Goal: Transaction & Acquisition: Book appointment/travel/reservation

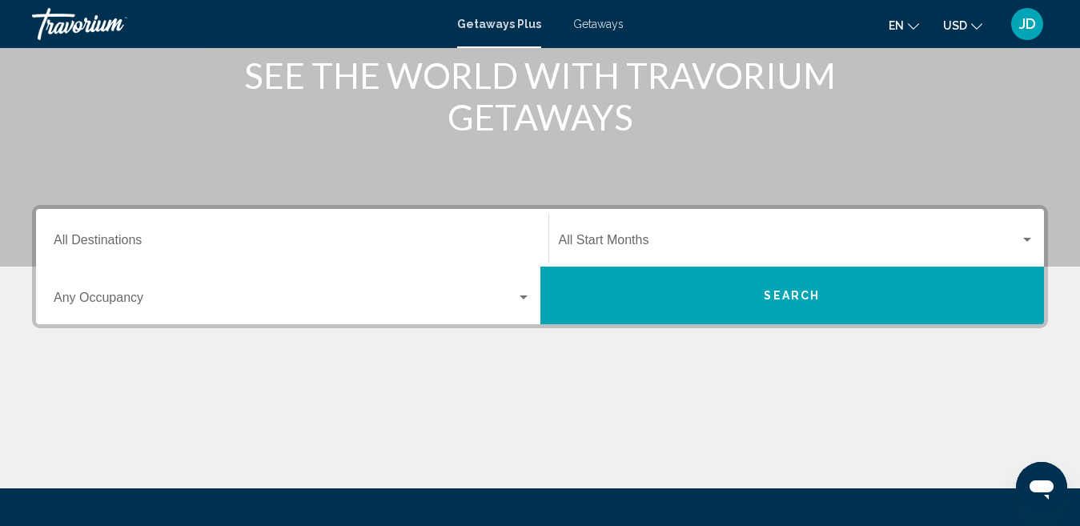
scroll to position [239, 0]
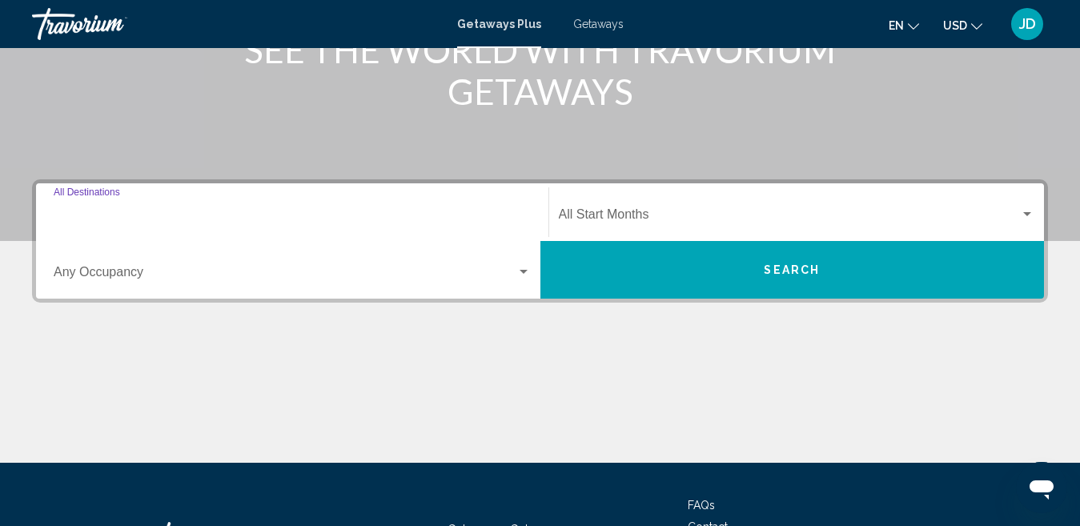
click at [207, 214] on input "Destination All Destinations" at bounding box center [292, 218] width 477 height 14
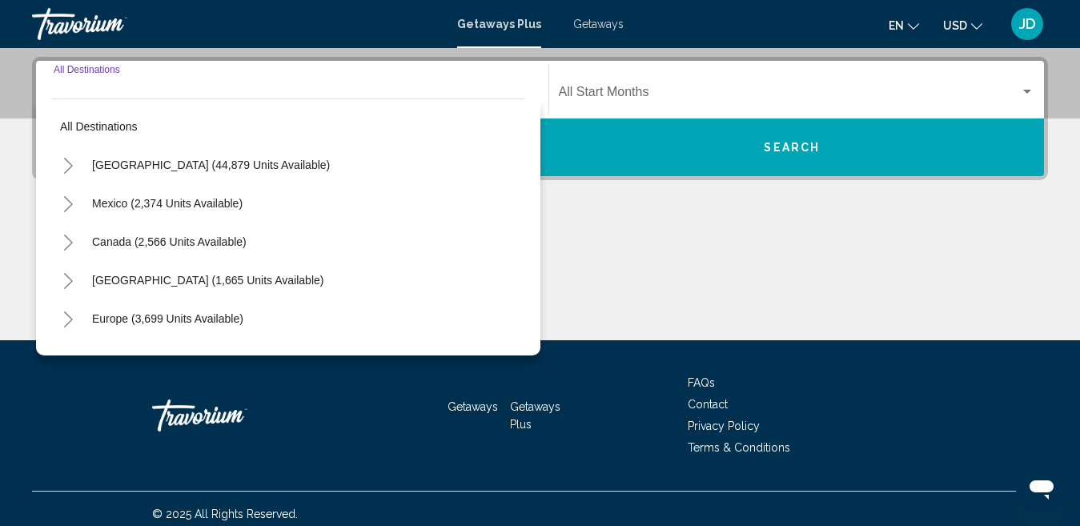
scroll to position [367, 0]
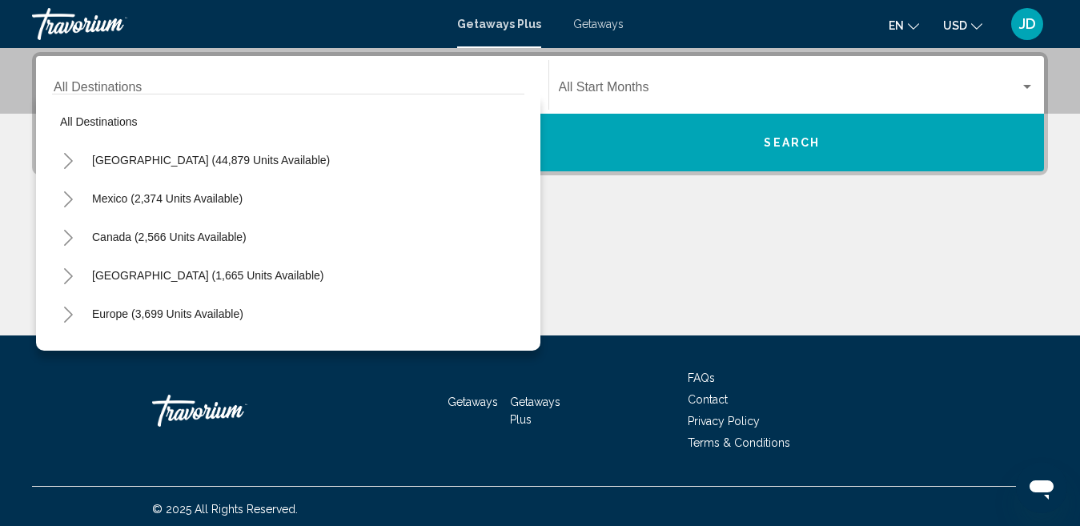
click at [67, 162] on icon "Toggle United States (44,879 units available)" at bounding box center [68, 161] width 12 height 16
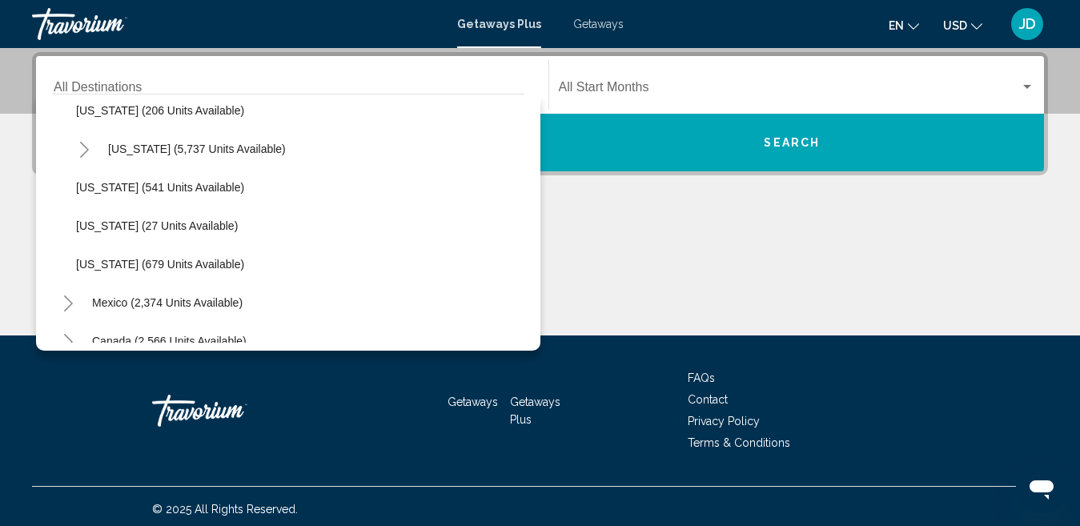
scroll to position [1463, 0]
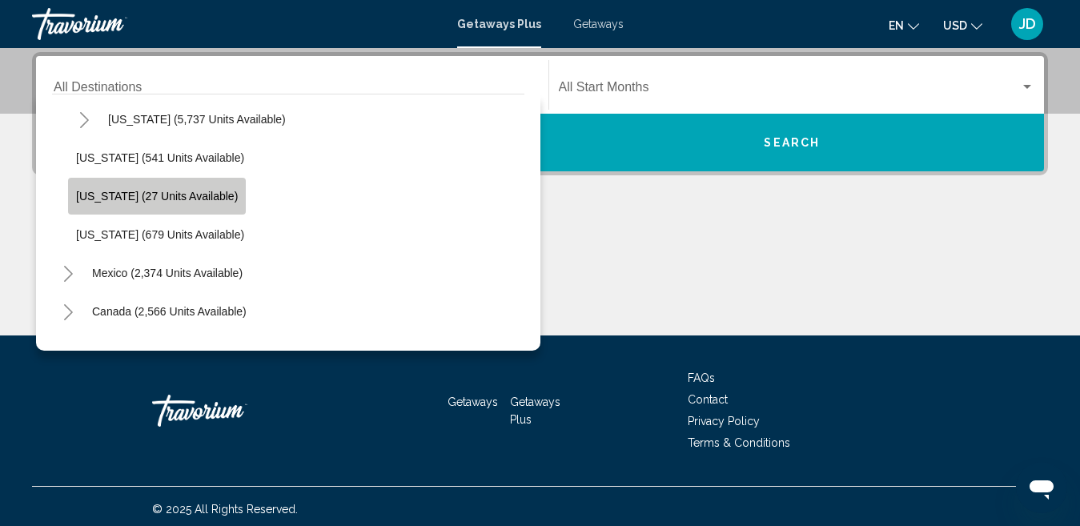
click at [194, 191] on span "[US_STATE] (27 units available)" at bounding box center [157, 196] width 162 height 13
type input "**********"
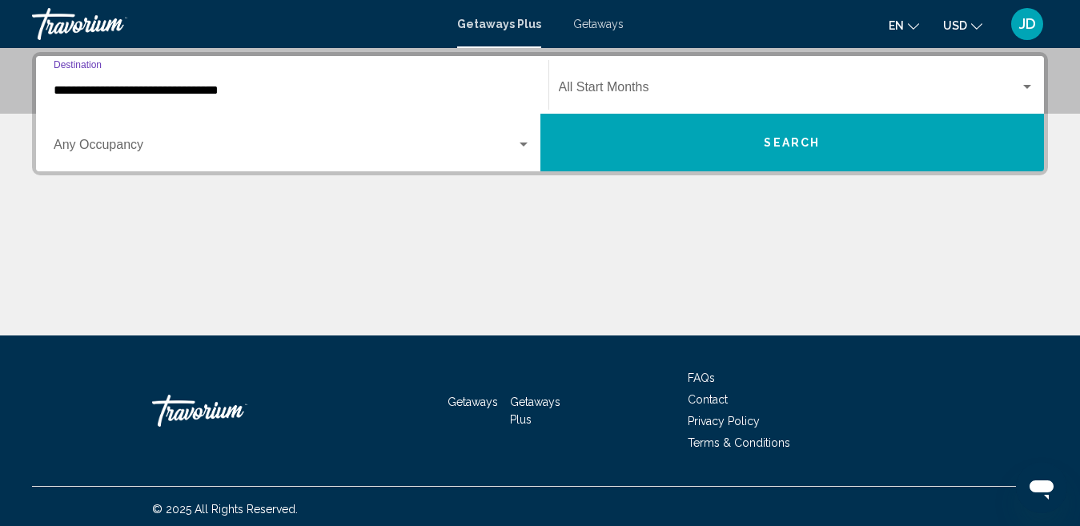
click at [674, 91] on span "Search widget" at bounding box center [790, 90] width 462 height 14
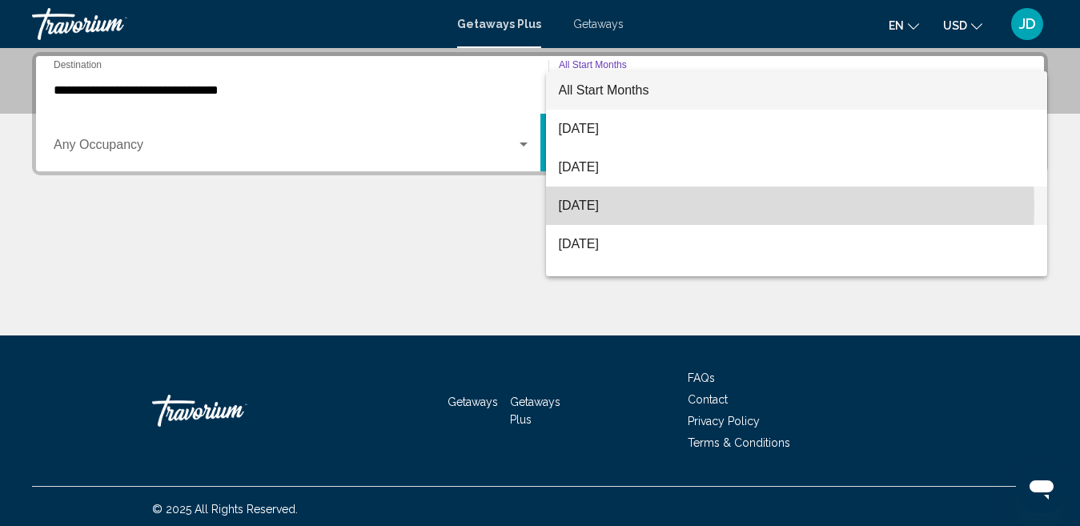
click at [671, 207] on span "[DATE]" at bounding box center [797, 206] width 477 height 38
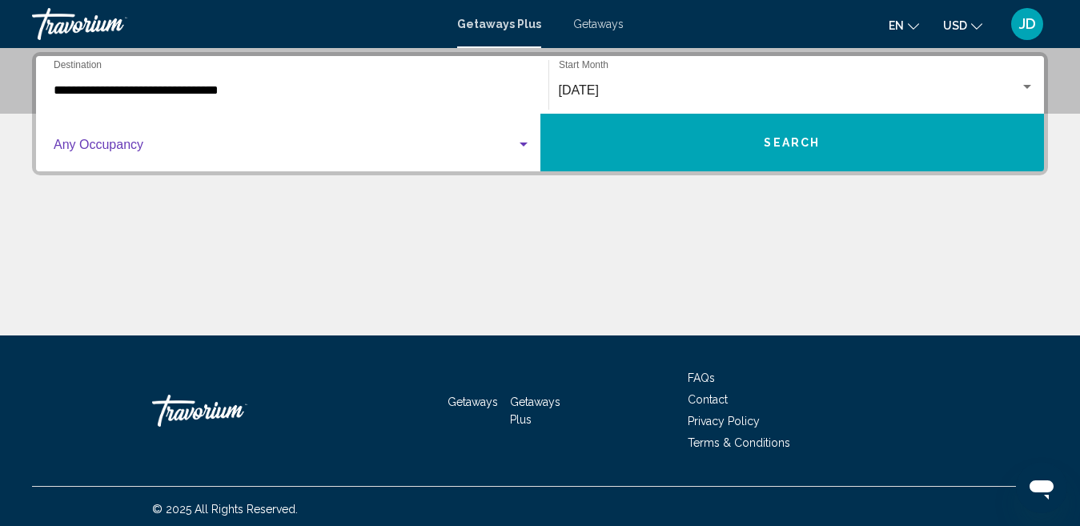
click at [363, 143] on span "Search widget" at bounding box center [285, 148] width 463 height 14
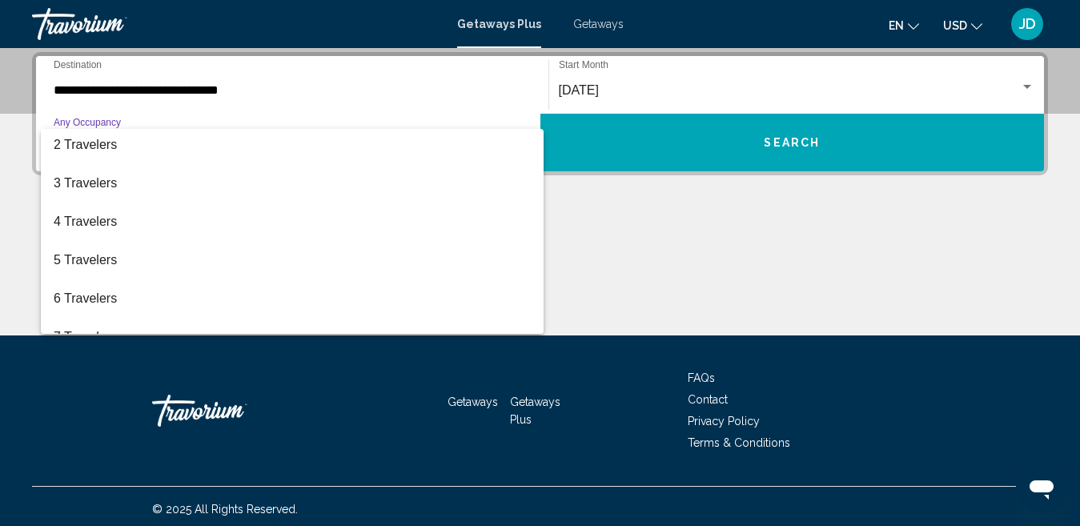
scroll to position [54, 0]
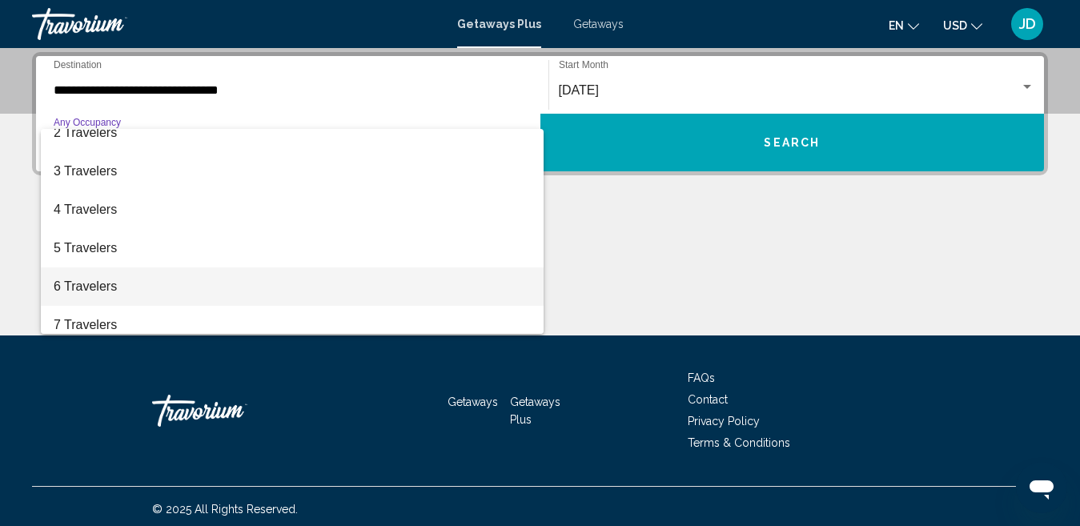
click at [234, 288] on span "6 Travelers" at bounding box center [292, 286] width 477 height 38
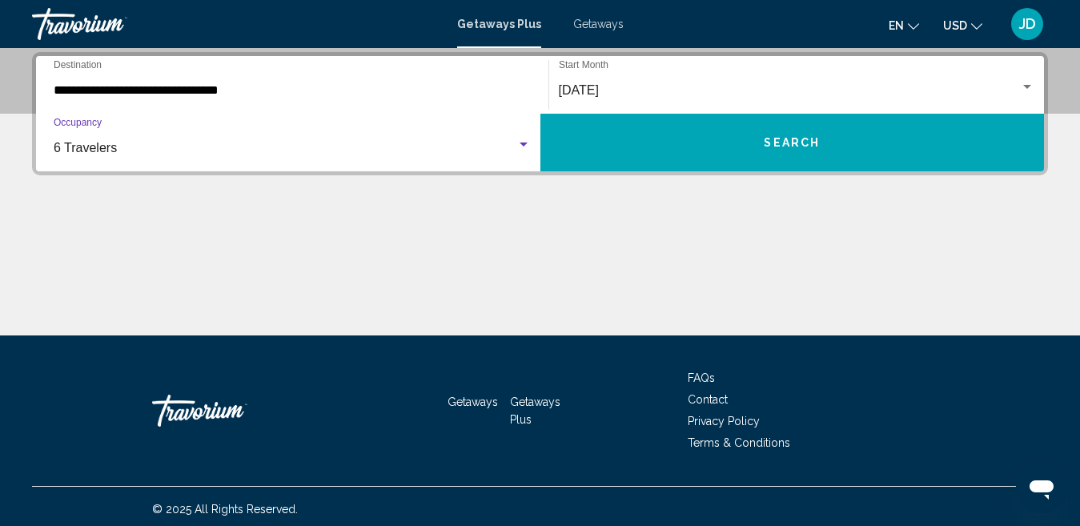
click at [718, 140] on button "Search" at bounding box center [793, 143] width 505 height 58
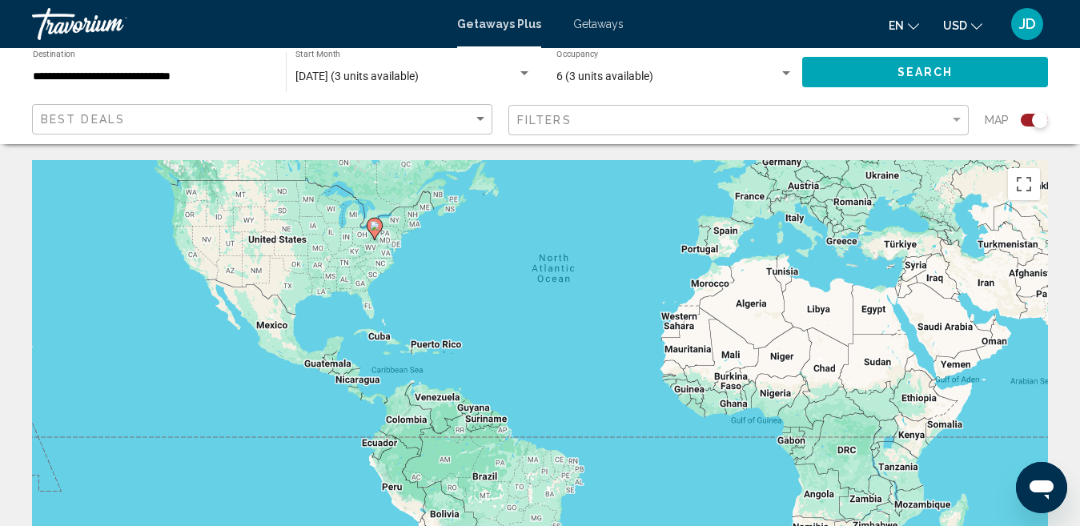
drag, startPoint x: 419, startPoint y: 381, endPoint x: 489, endPoint y: 251, distance: 147.3
click at [489, 251] on div "To activate drag with keyboard, press Alt + Enter. Once in keyboard drag state,…" at bounding box center [540, 400] width 1016 height 481
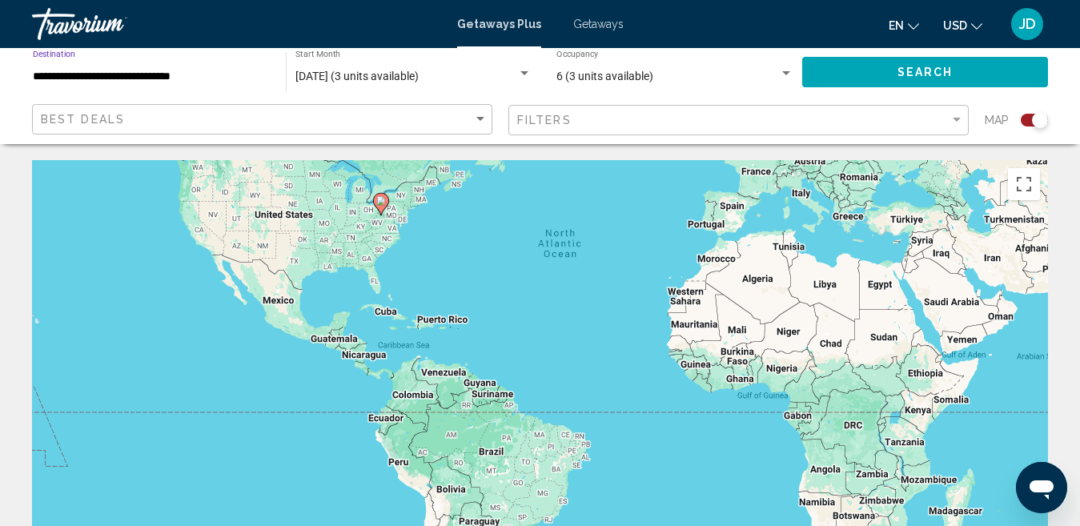
click at [181, 82] on input "**********" at bounding box center [151, 76] width 237 height 13
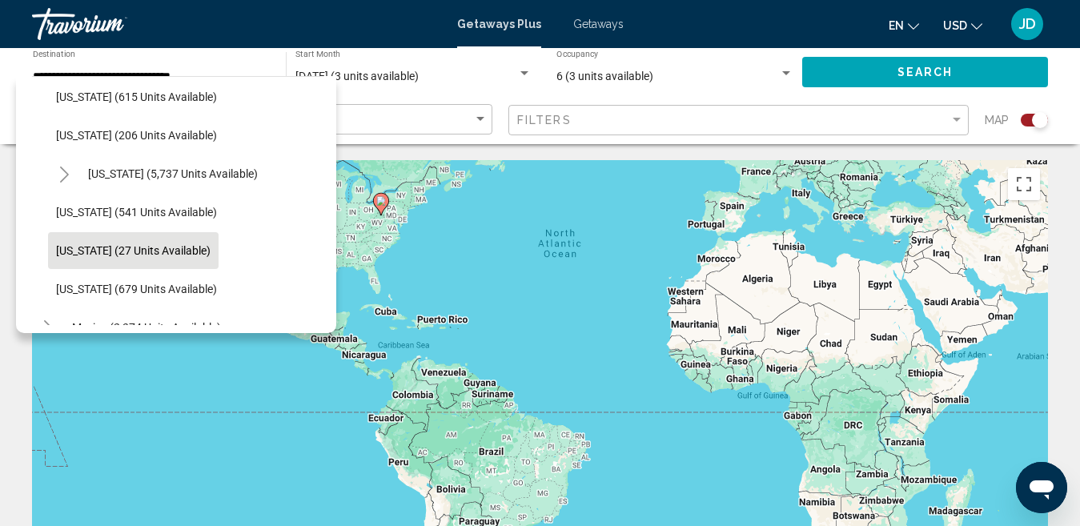
scroll to position [1376, 0]
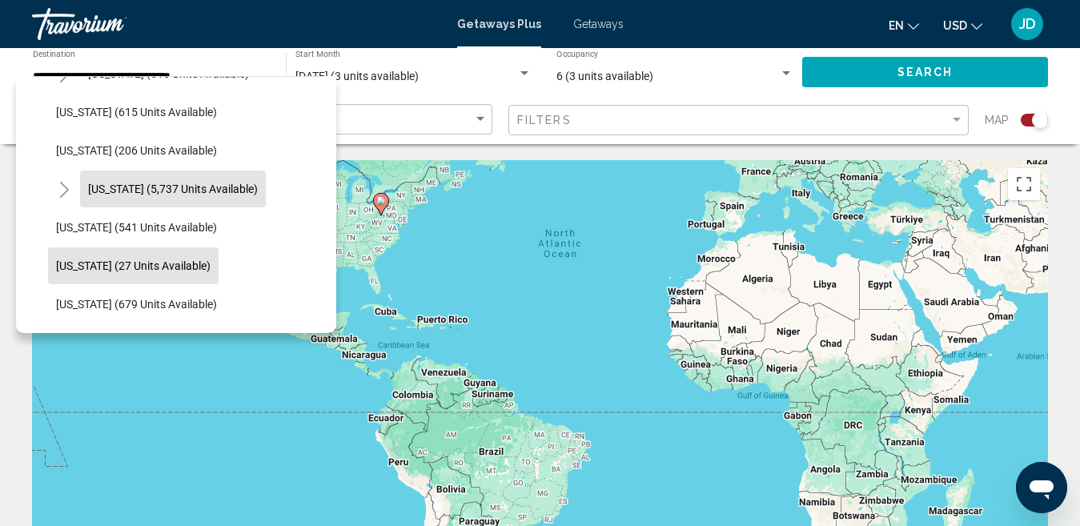
click at [202, 187] on span "[US_STATE] (5,737 units available)" at bounding box center [173, 189] width 170 height 13
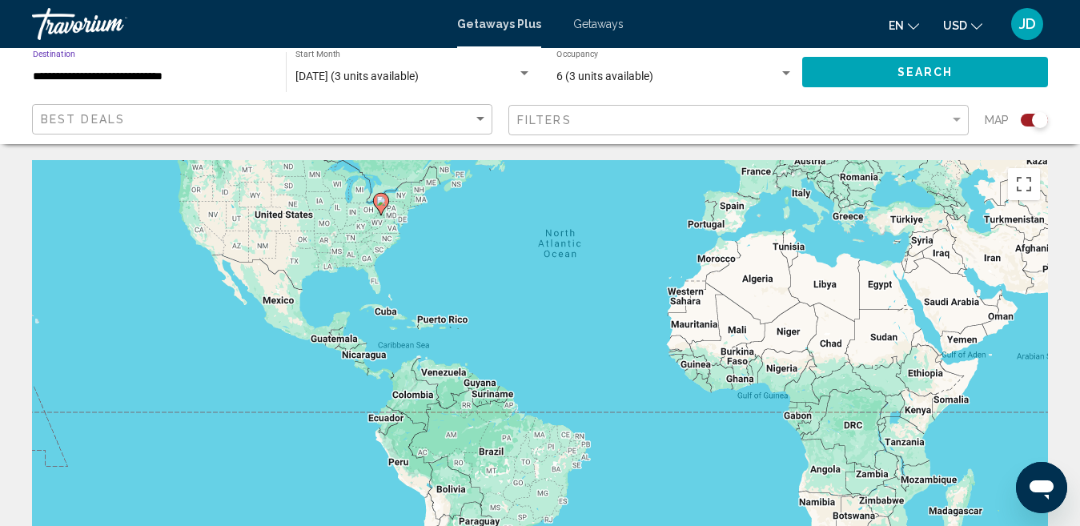
click at [891, 74] on button "Search" at bounding box center [925, 72] width 246 height 30
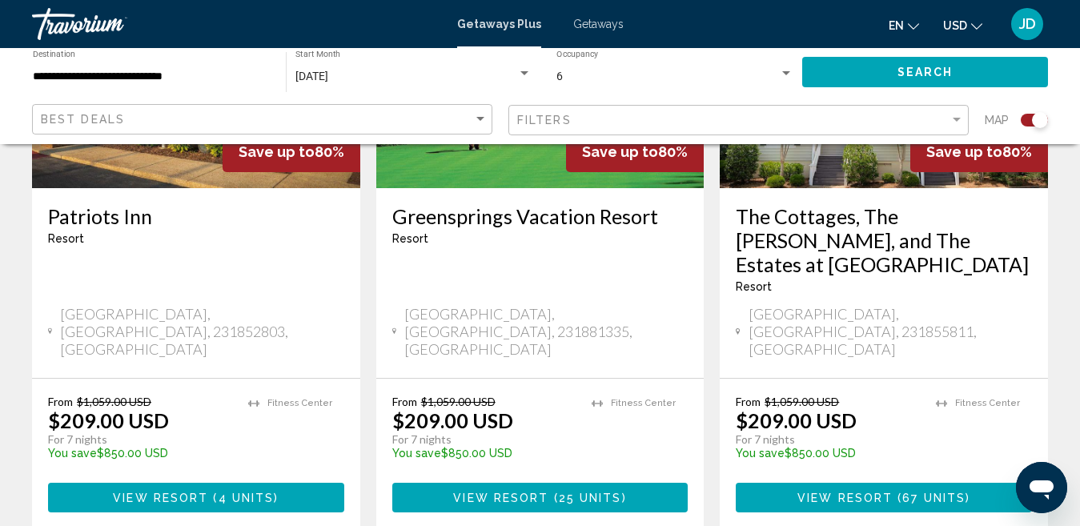
scroll to position [2577, 0]
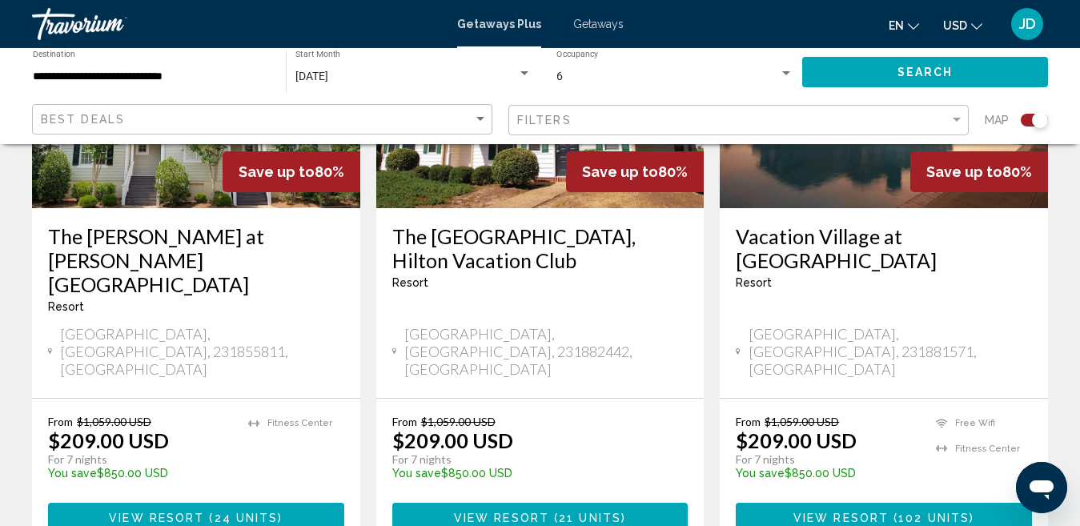
scroll to position [661, 0]
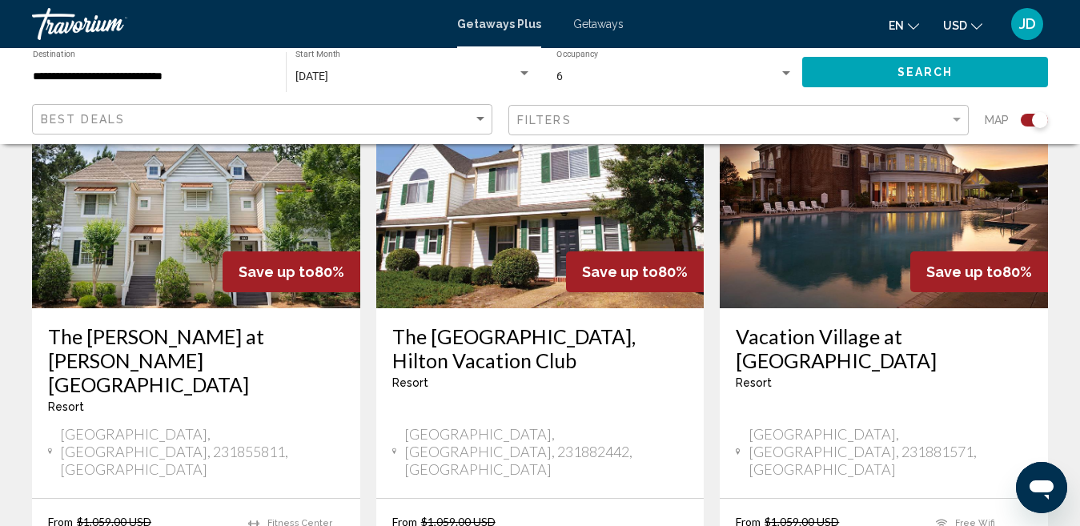
click at [169, 68] on div "**********" at bounding box center [151, 72] width 237 height 44
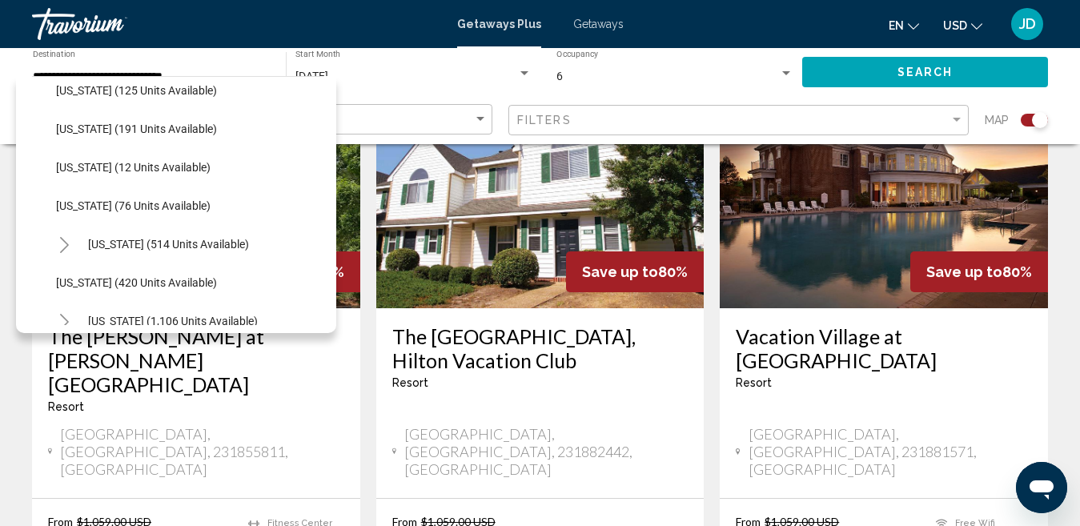
scroll to position [434, 0]
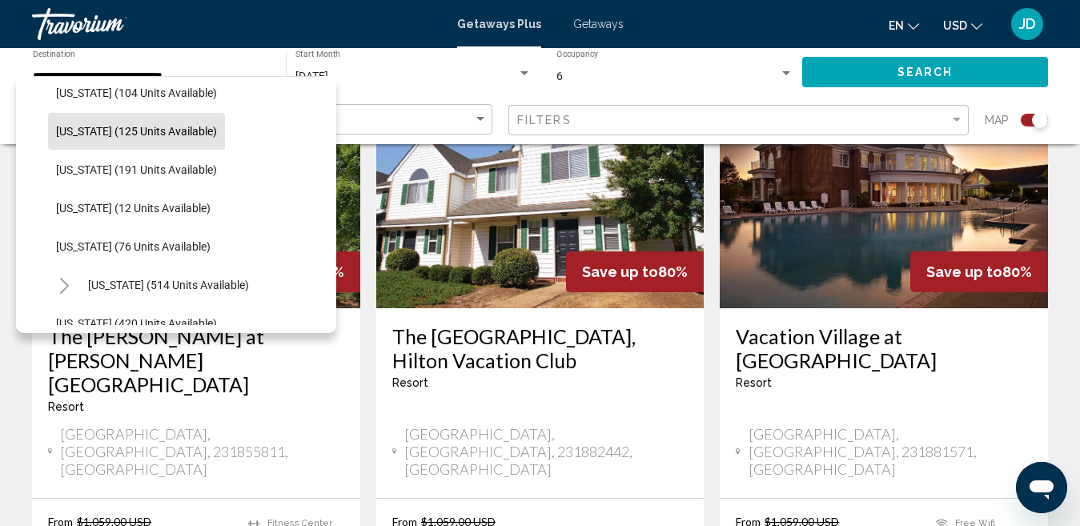
click at [191, 134] on span "[US_STATE] (125 units available)" at bounding box center [136, 131] width 161 height 13
type input "**********"
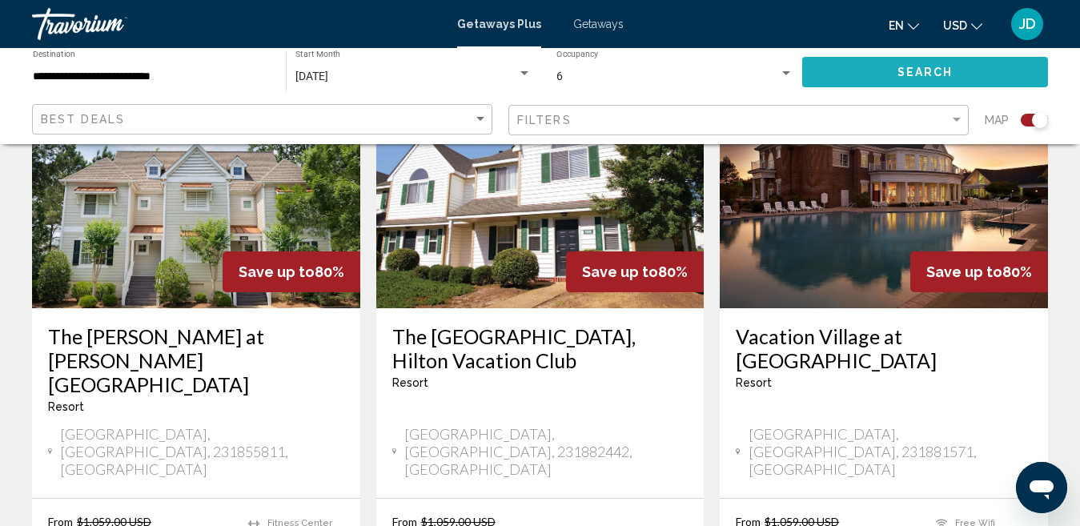
click at [1002, 82] on button "Search" at bounding box center [925, 72] width 246 height 30
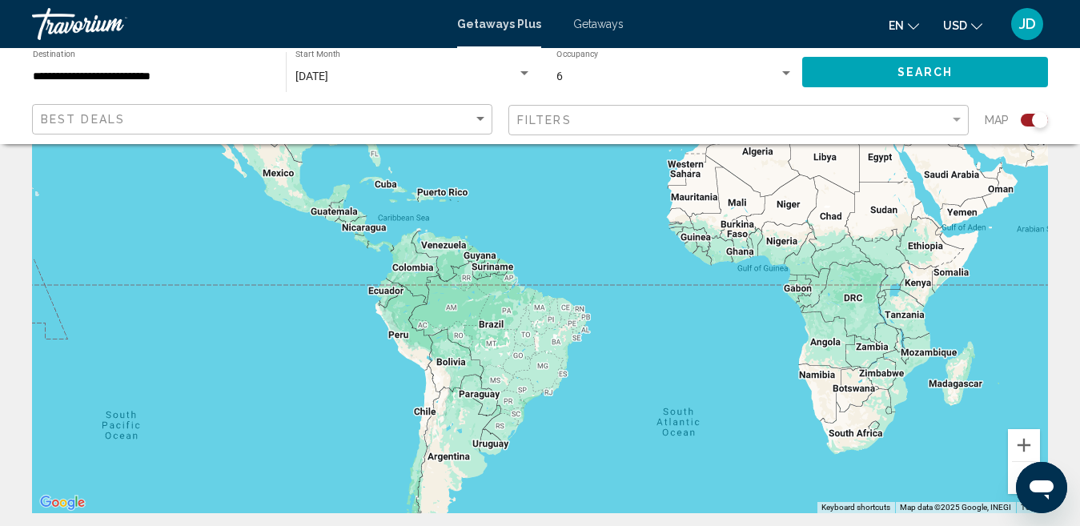
scroll to position [71, 0]
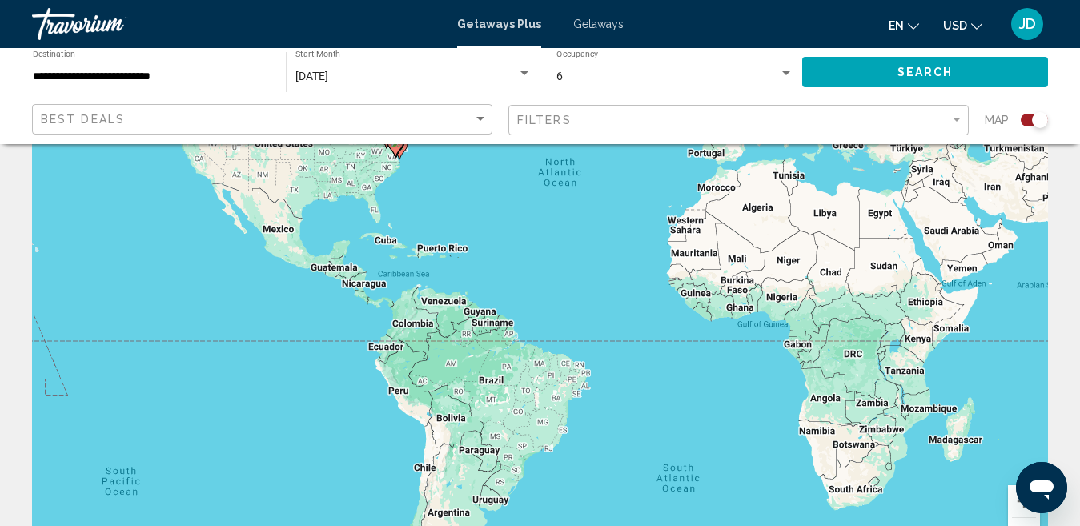
click at [593, 26] on span "Getaways" at bounding box center [598, 24] width 50 height 13
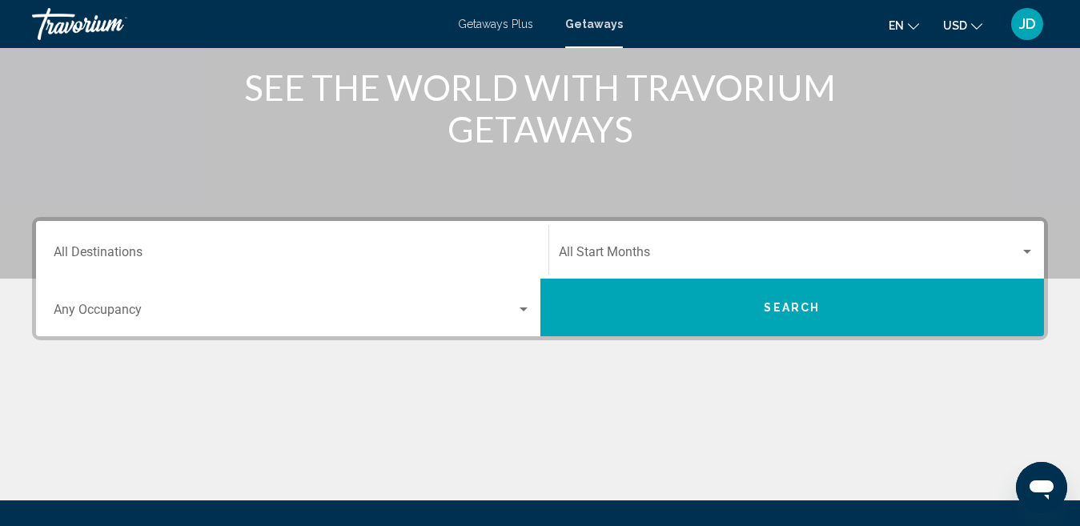
scroll to position [227, 0]
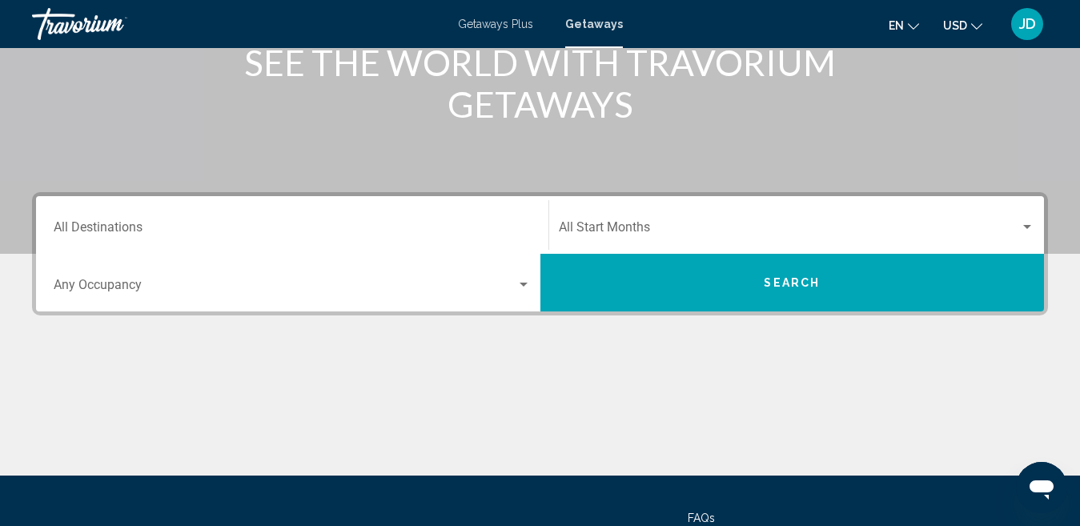
click at [235, 215] on div "Destination All Destinations" at bounding box center [292, 225] width 477 height 50
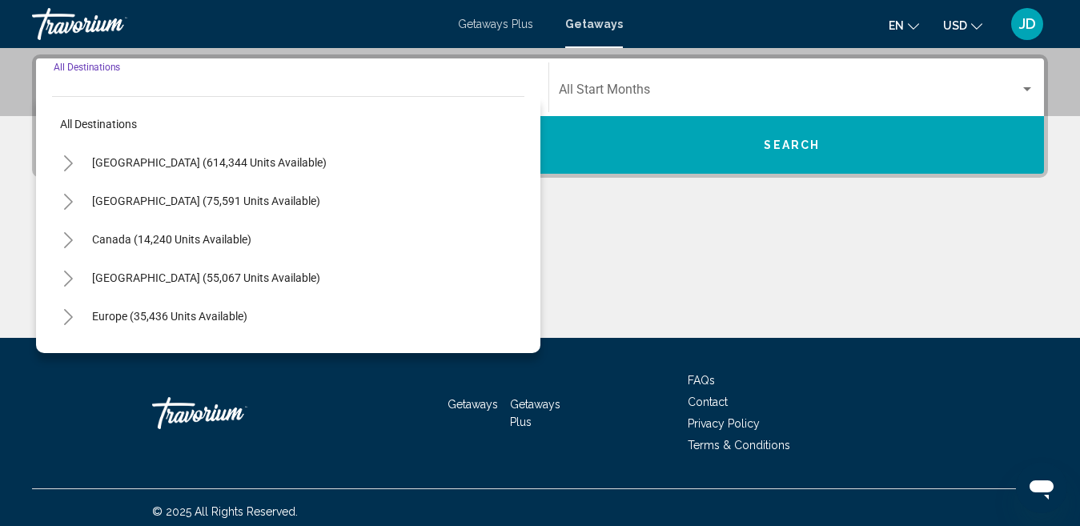
scroll to position [367, 0]
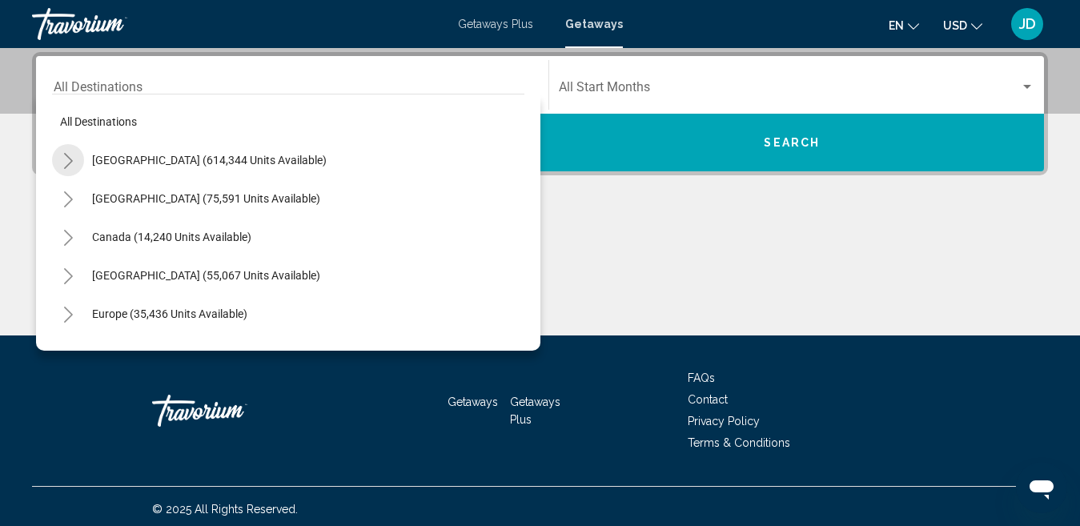
click at [73, 159] on icon "Toggle United States (614,344 units available)" at bounding box center [68, 161] width 12 height 16
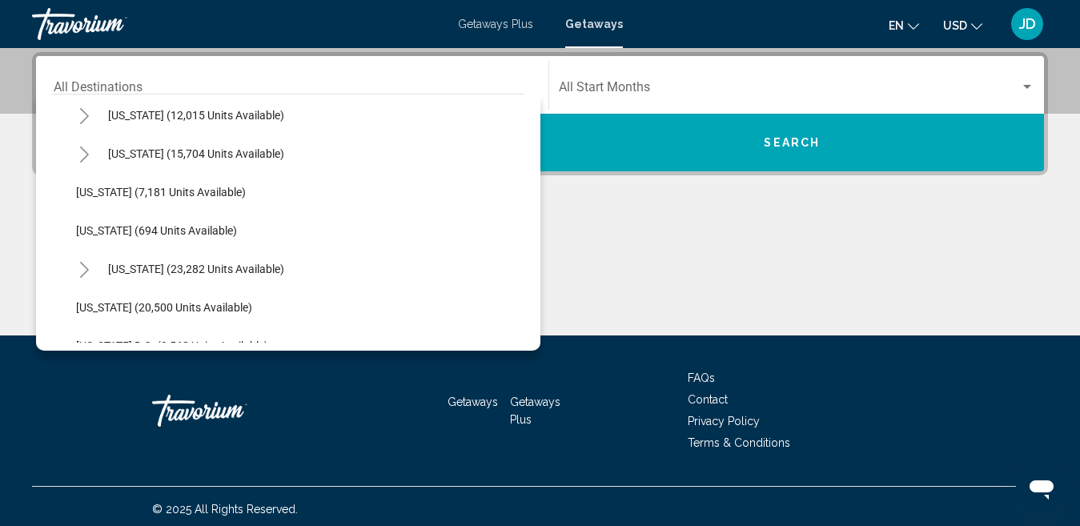
scroll to position [1438, 0]
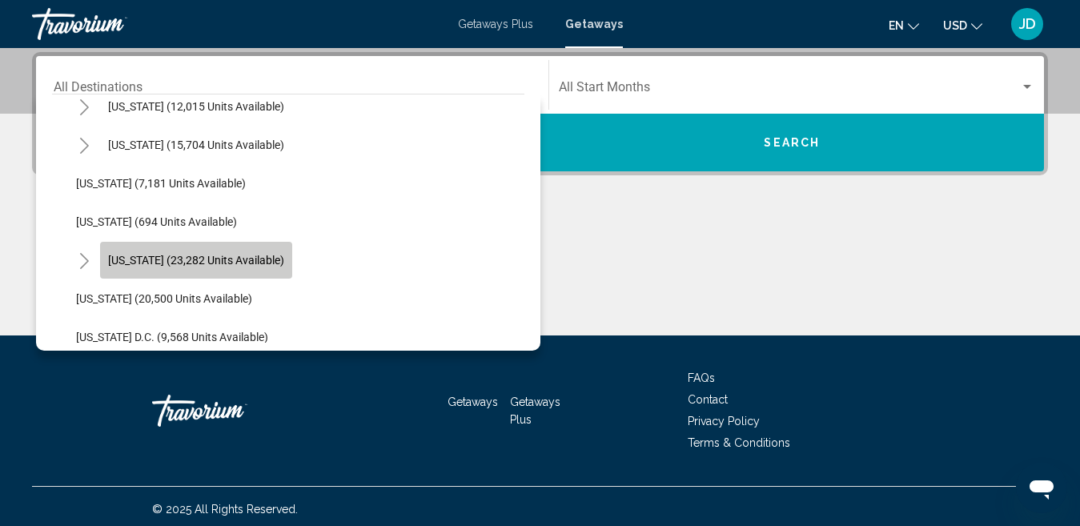
click at [198, 268] on button "[US_STATE] (23,282 units available)" at bounding box center [196, 260] width 192 height 37
type input "**********"
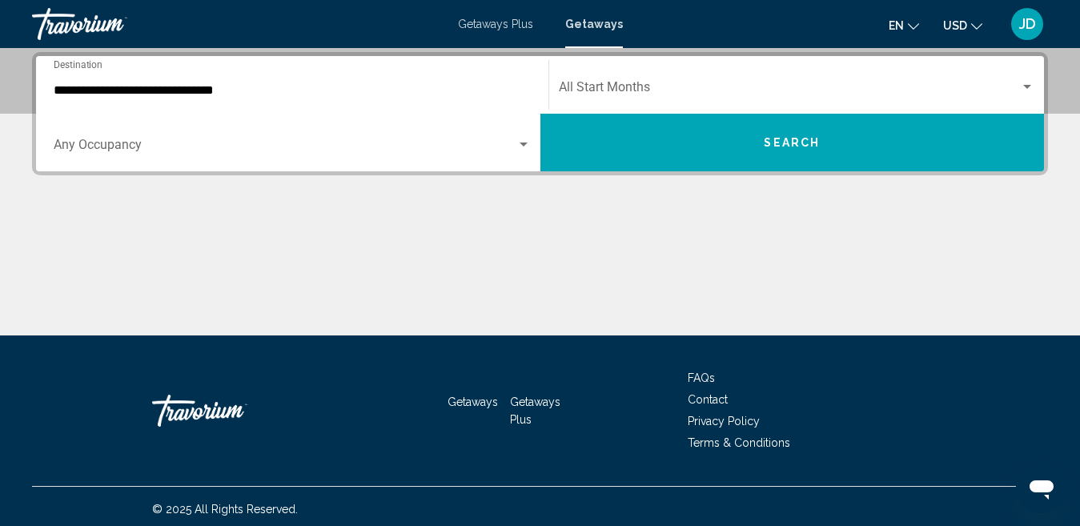
click at [740, 111] on mat-form-field "Start Month All Start Months" at bounding box center [797, 85] width 496 height 57
click at [738, 90] on span "Search widget" at bounding box center [790, 90] width 462 height 14
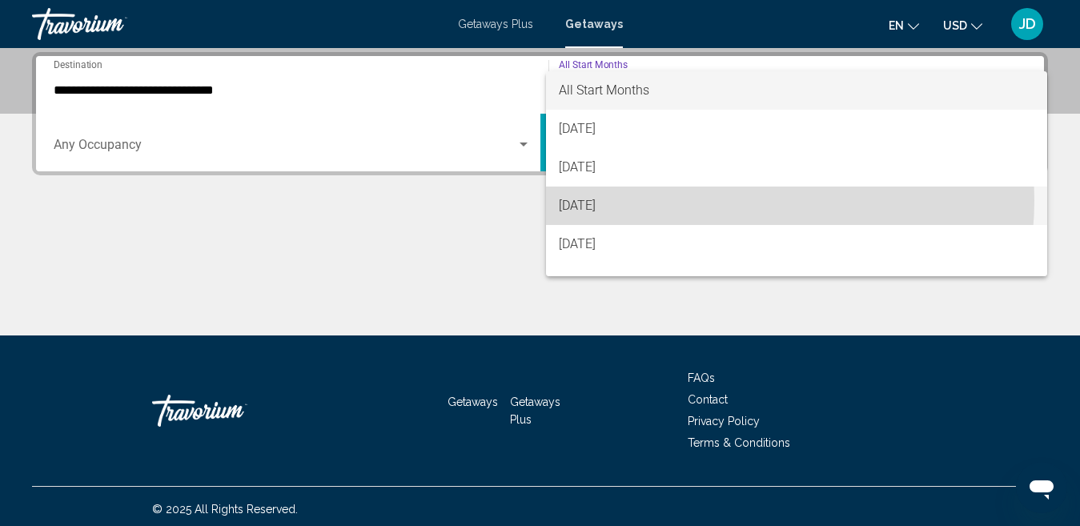
click at [706, 200] on span "[DATE]" at bounding box center [797, 206] width 477 height 38
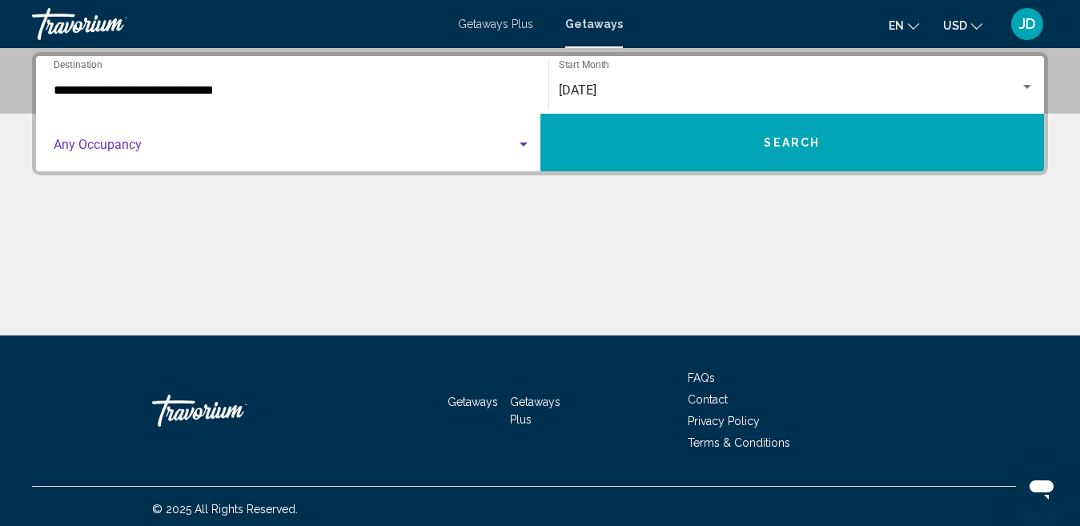
click at [473, 150] on span "Search widget" at bounding box center [285, 148] width 463 height 14
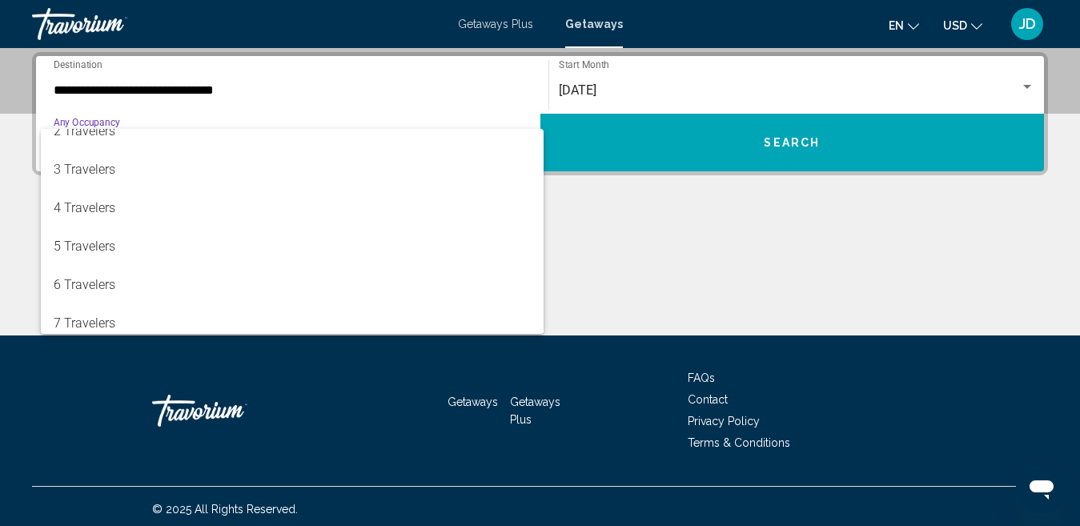
scroll to position [62, 0]
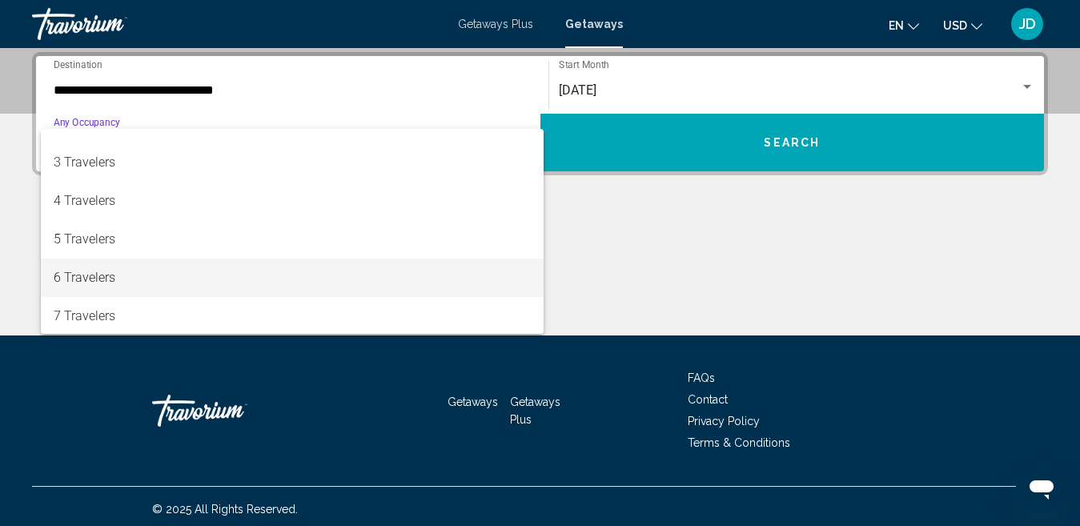
click at [334, 275] on span "6 Travelers" at bounding box center [292, 278] width 477 height 38
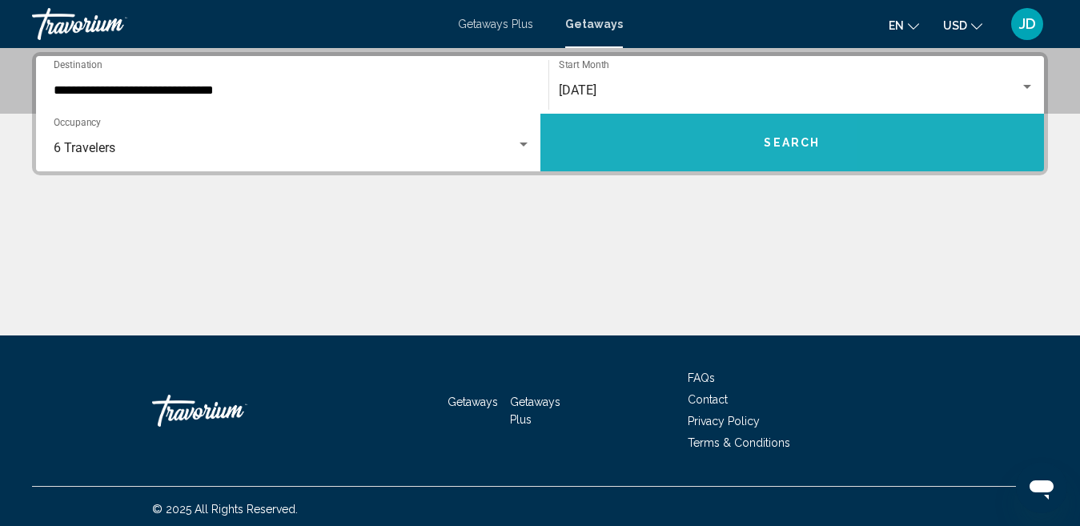
click at [646, 129] on button "Search" at bounding box center [793, 143] width 505 height 58
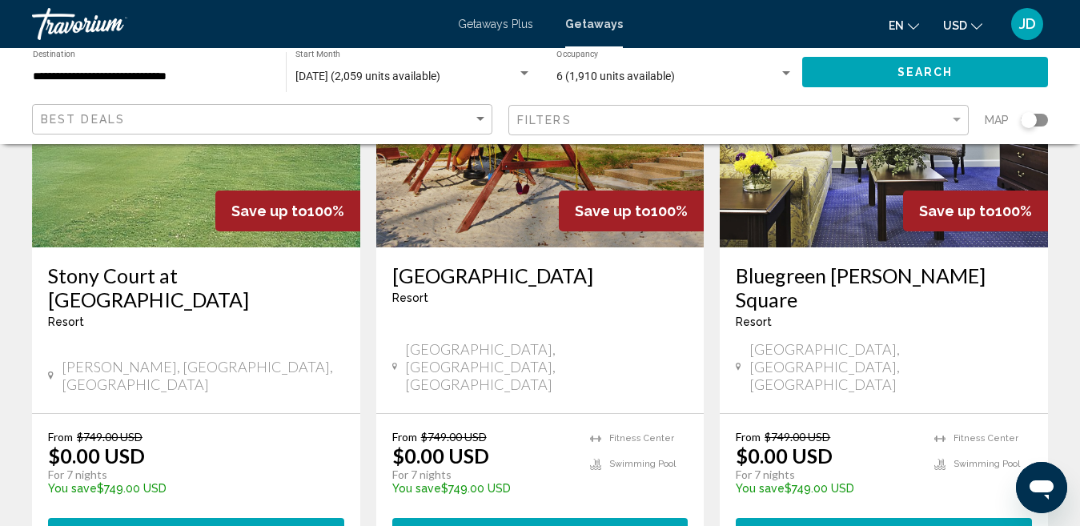
scroll to position [2033, 0]
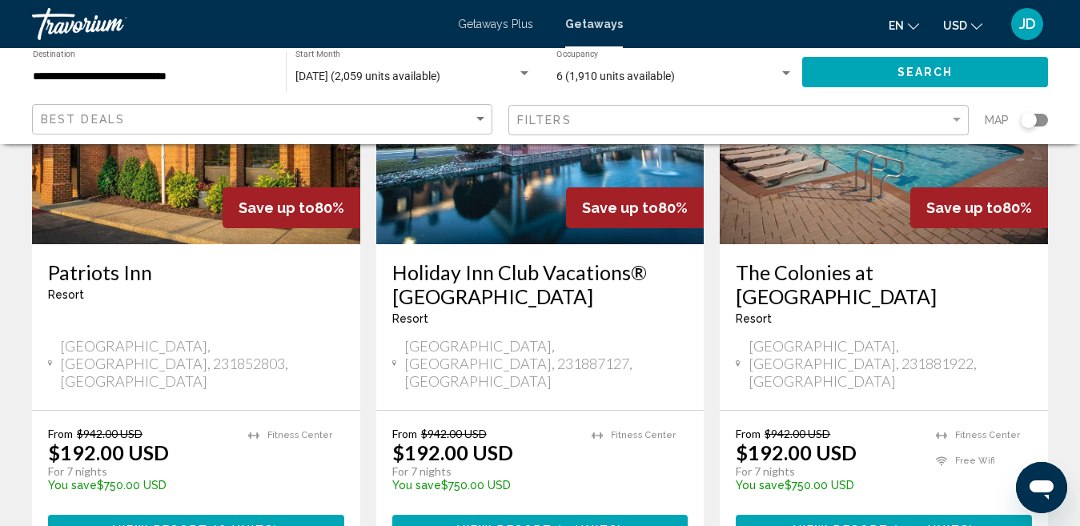
scroll to position [2061, 0]
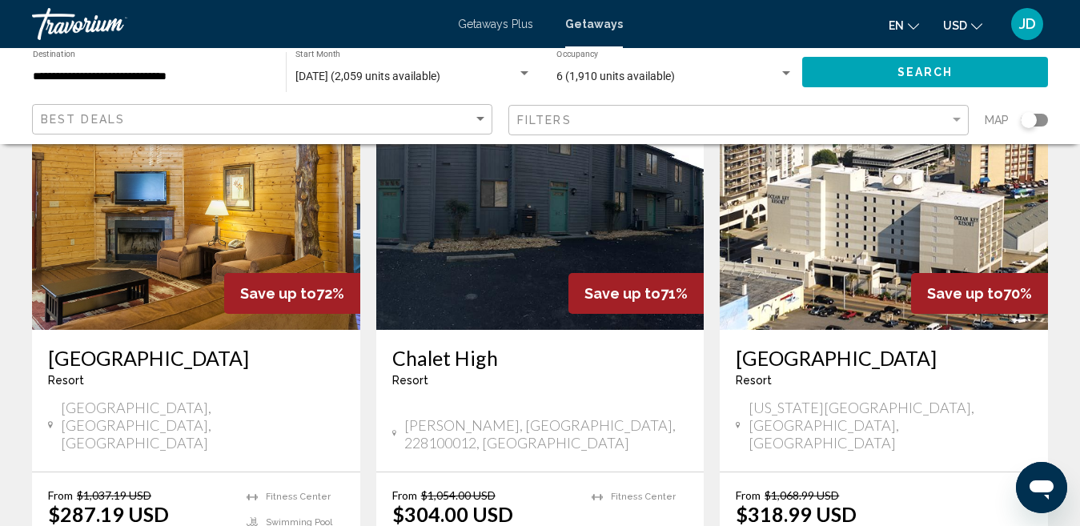
scroll to position [2056, 0]
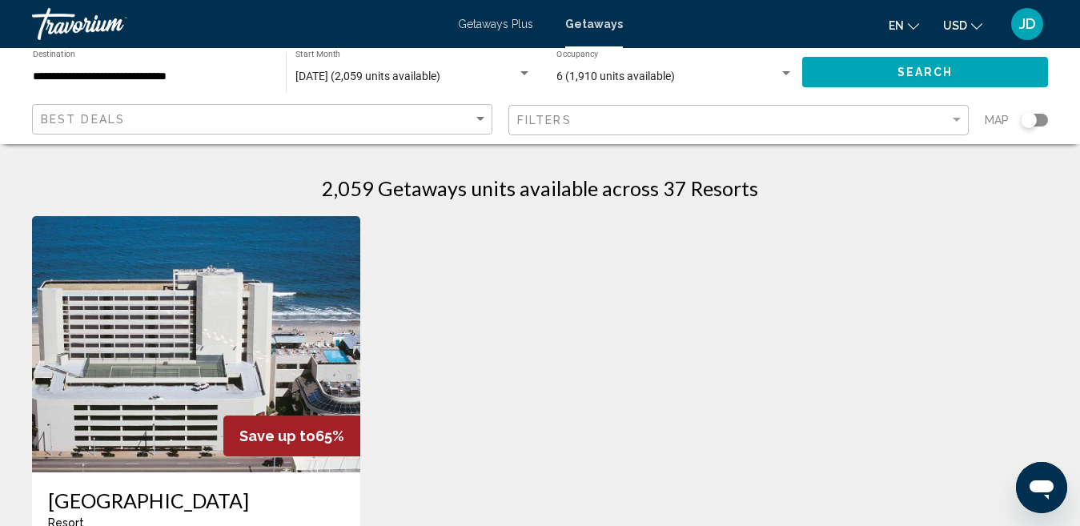
click at [172, 83] on div "**********" at bounding box center [151, 72] width 237 height 44
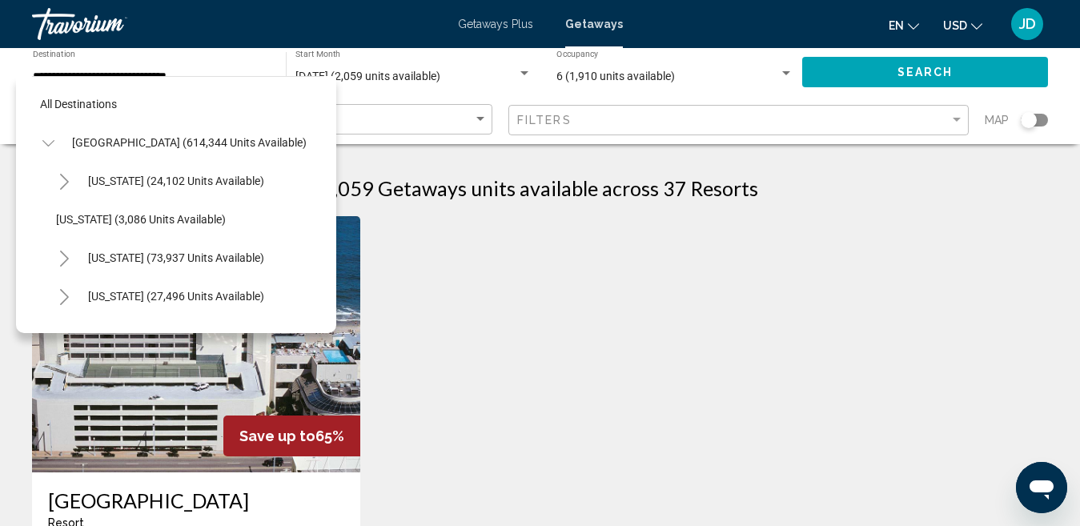
click at [634, 243] on div "Save up to 65% [GEOGRAPHIC_DATA] - This is an adults only resort [US_STATE][GEO…" at bounding box center [540, 497] width 1032 height 563
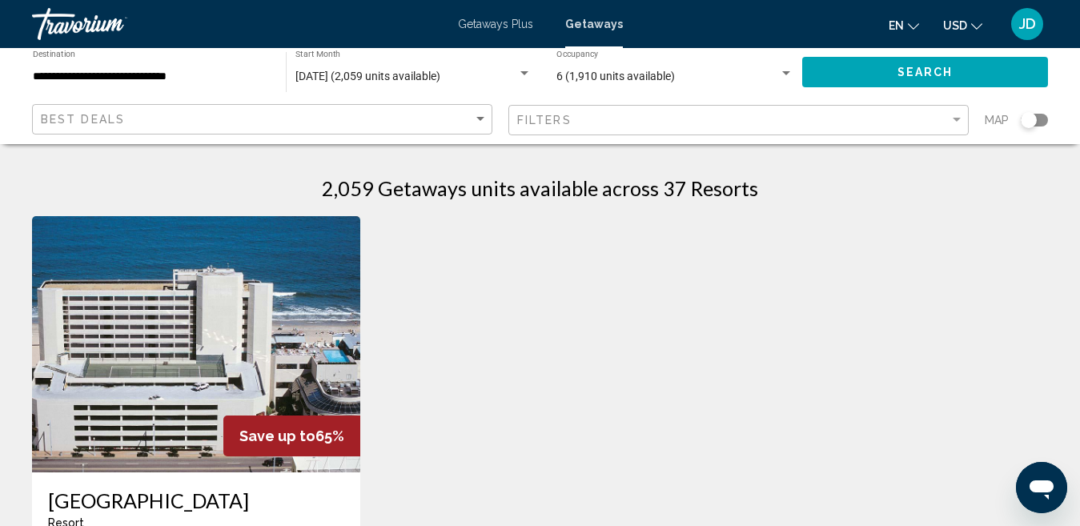
click at [1031, 123] on div "Search widget" at bounding box center [1029, 120] width 16 height 16
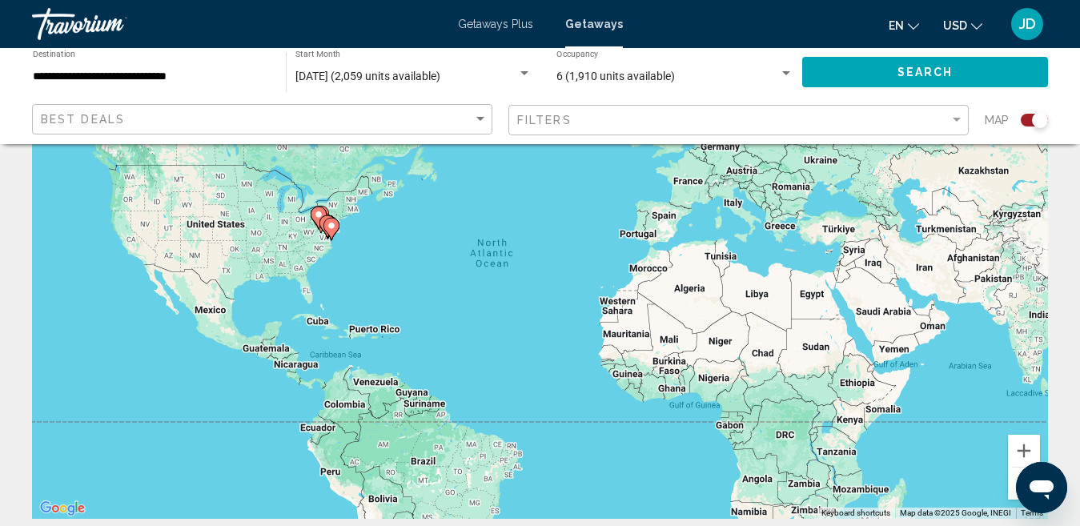
scroll to position [100, 0]
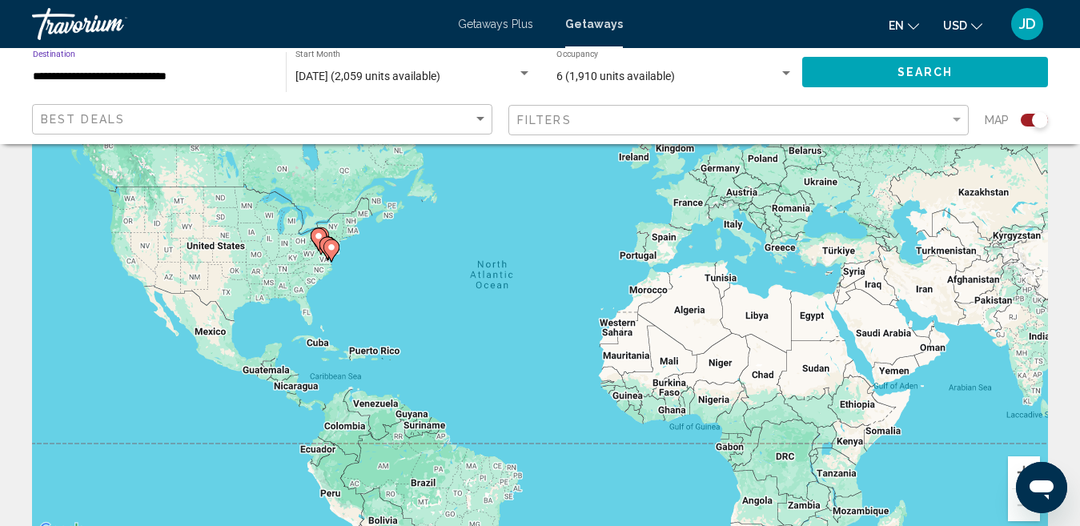
click at [115, 75] on input "**********" at bounding box center [151, 76] width 237 height 13
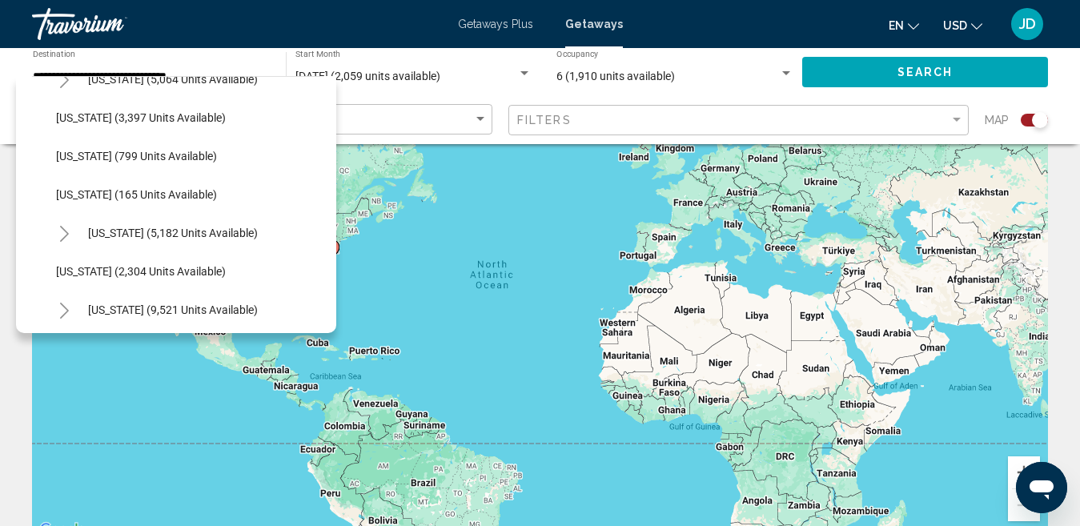
scroll to position [728, 0]
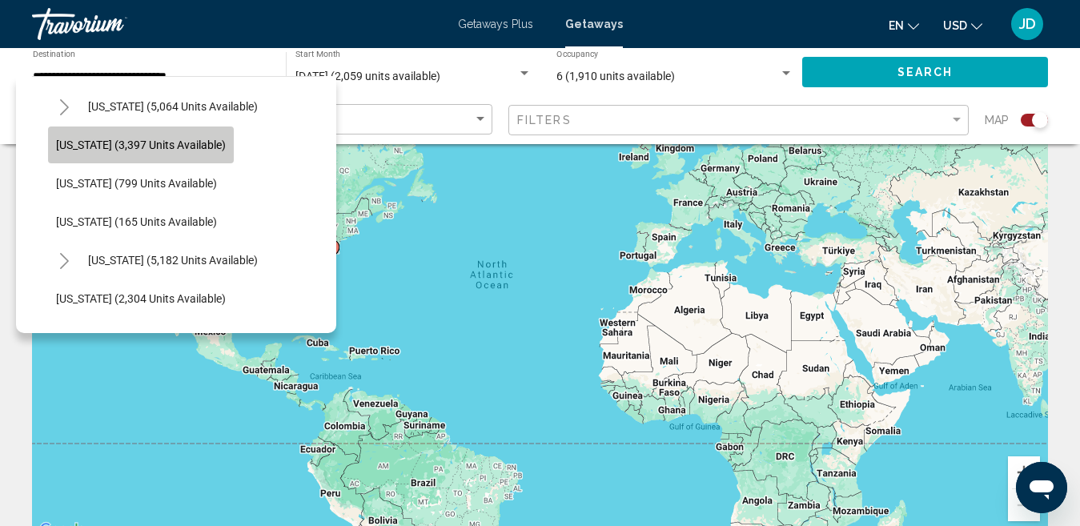
click at [211, 148] on span "[US_STATE] (3,397 units available)" at bounding box center [141, 145] width 170 height 13
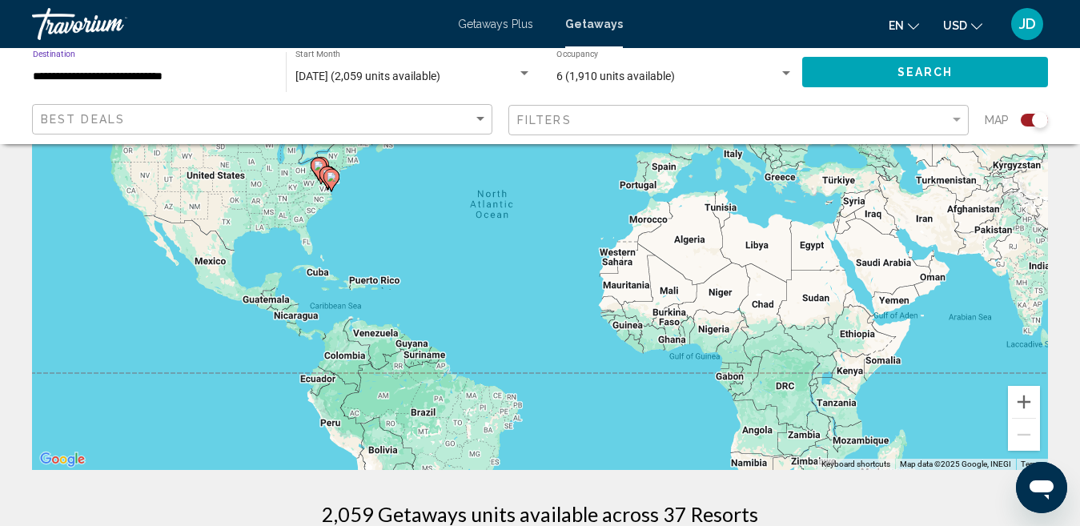
scroll to position [144, 0]
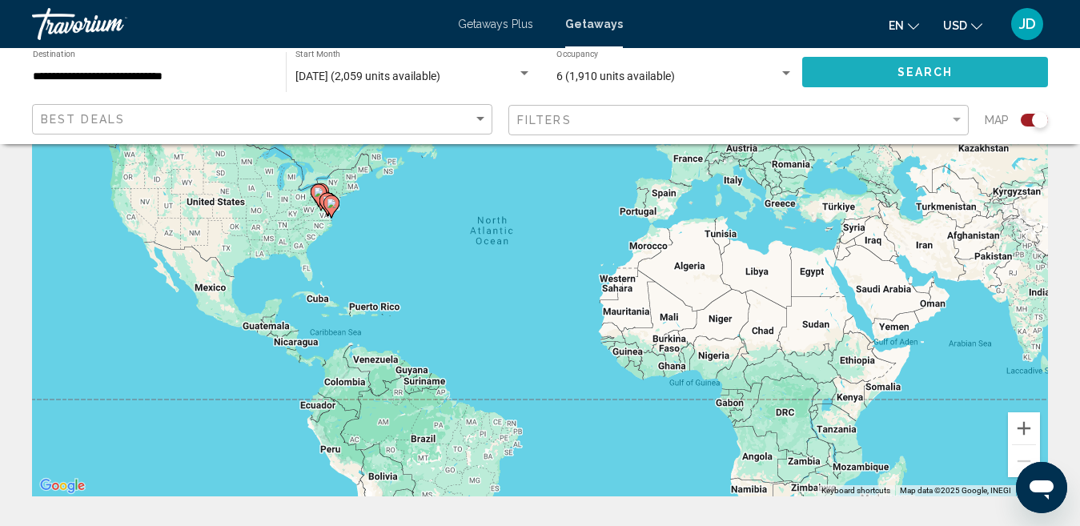
click at [851, 79] on button "Search" at bounding box center [925, 72] width 246 height 30
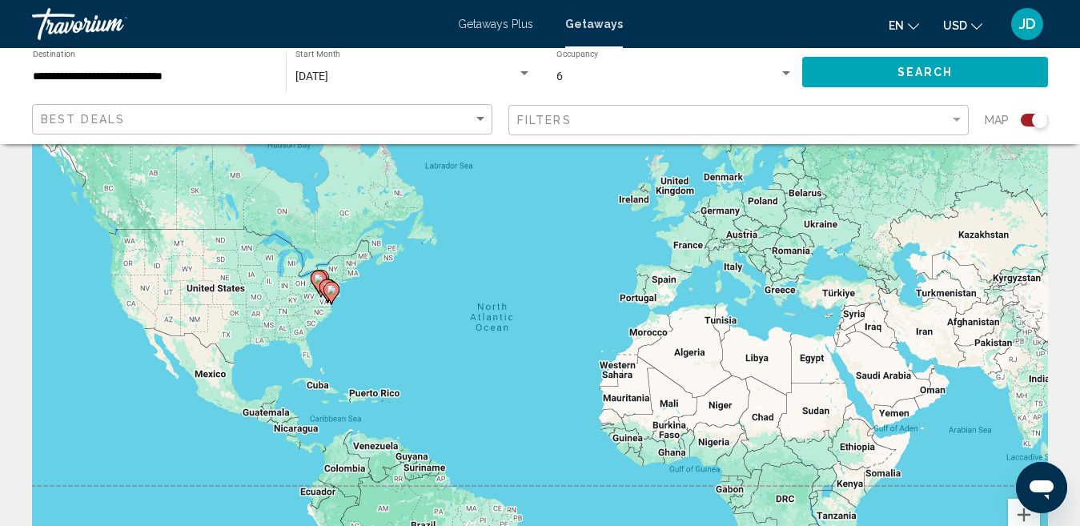
scroll to position [57, 0]
click at [328, 78] on span "[DATE]" at bounding box center [312, 76] width 33 height 13
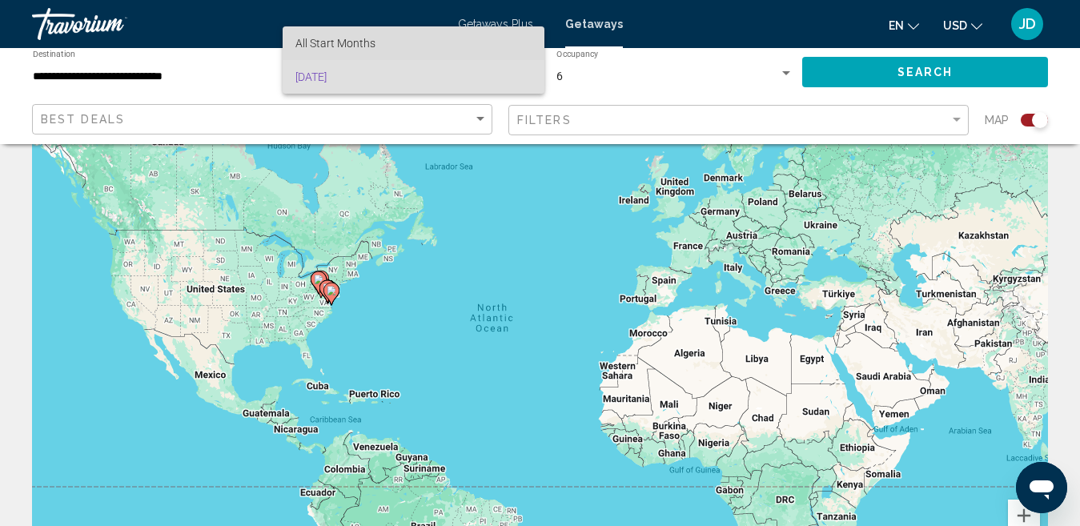
click at [446, 46] on span "All Start Months" at bounding box center [414, 43] width 236 height 34
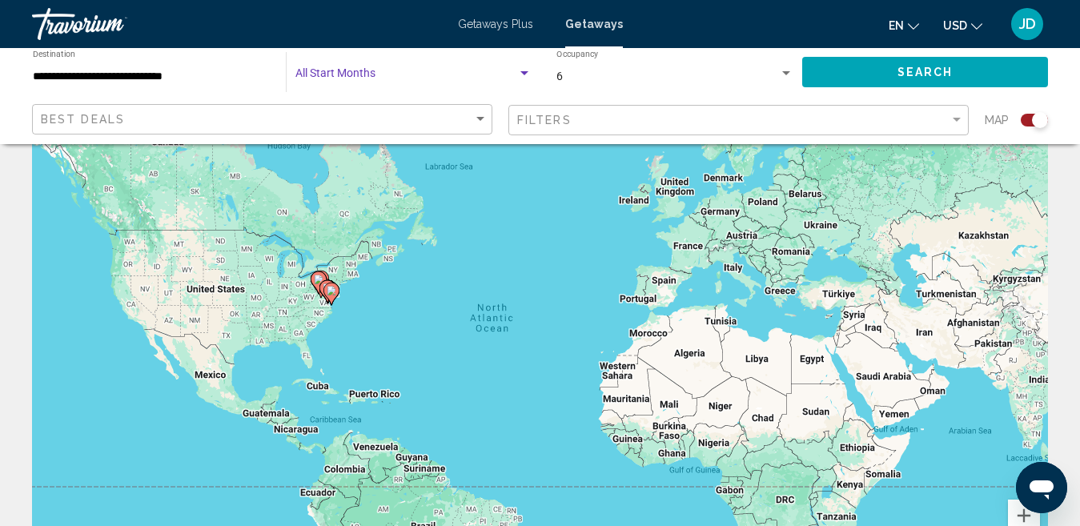
click at [898, 65] on span "Search" at bounding box center [926, 71] width 56 height 13
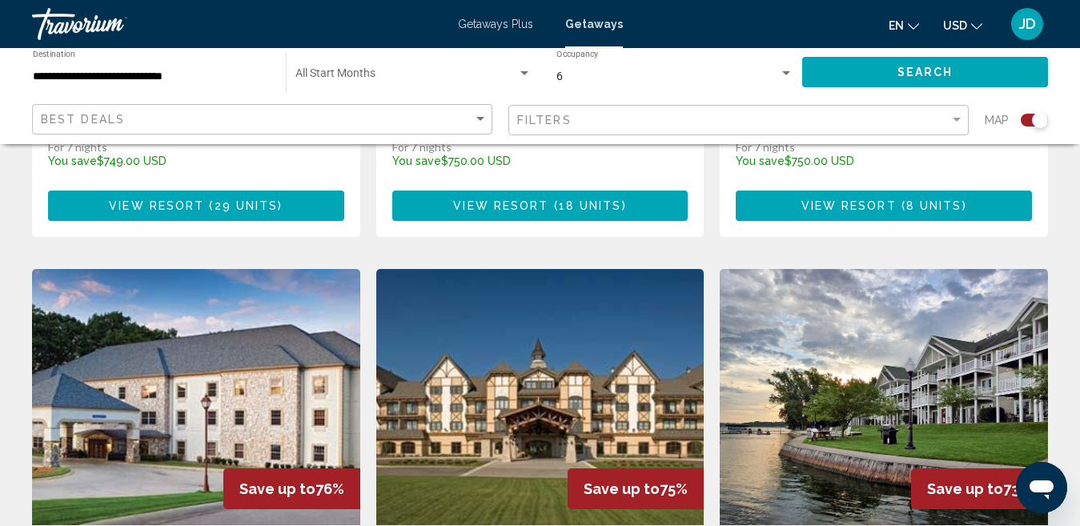
scroll to position [1581, 0]
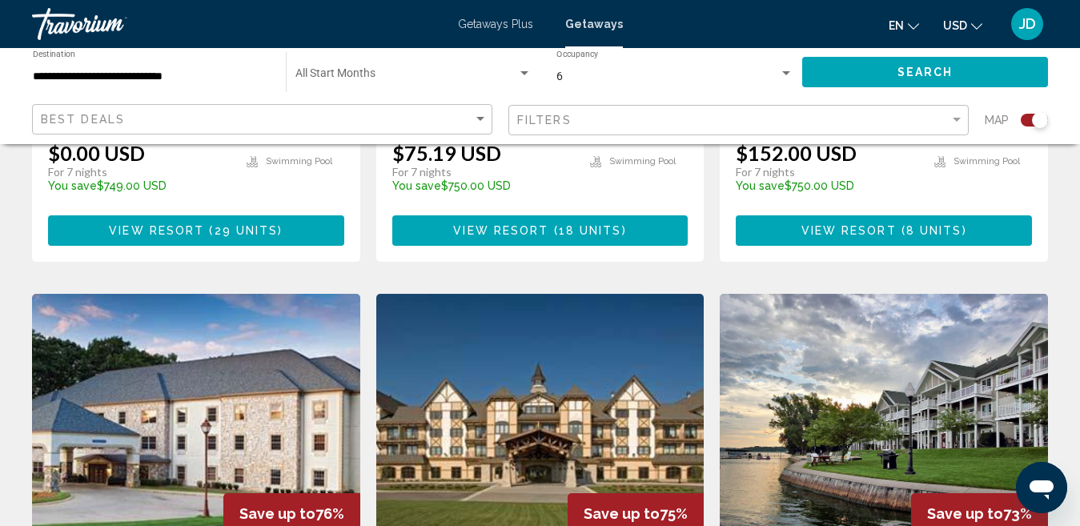
click at [211, 76] on input "**********" at bounding box center [151, 76] width 237 height 13
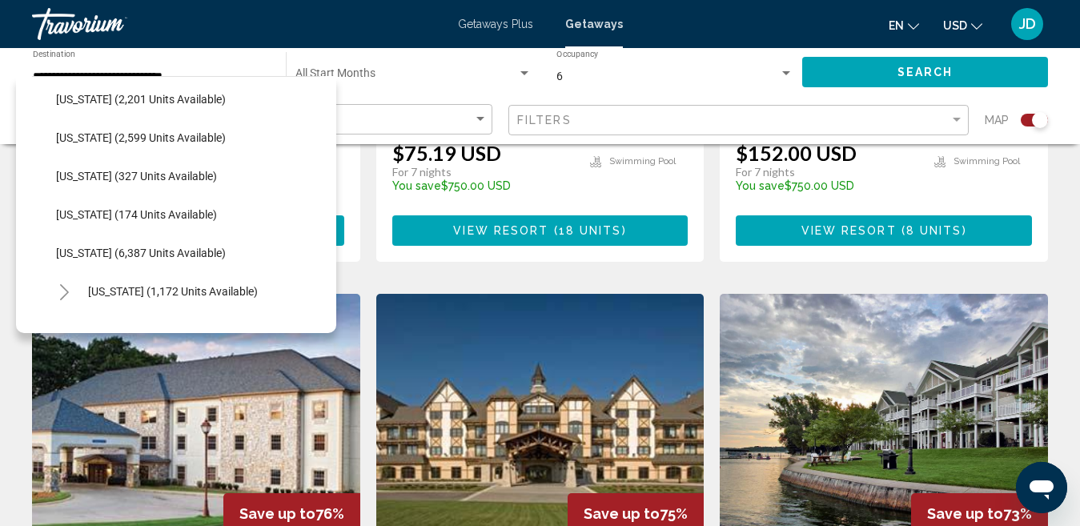
scroll to position [440, 0]
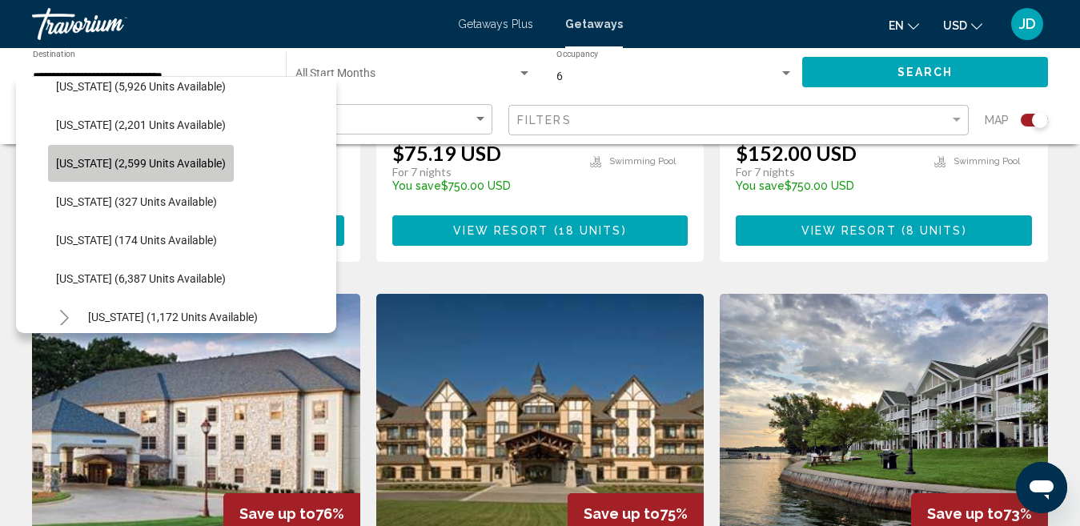
click at [195, 159] on span "[US_STATE] (2,599 units available)" at bounding box center [141, 163] width 170 height 13
type input "**********"
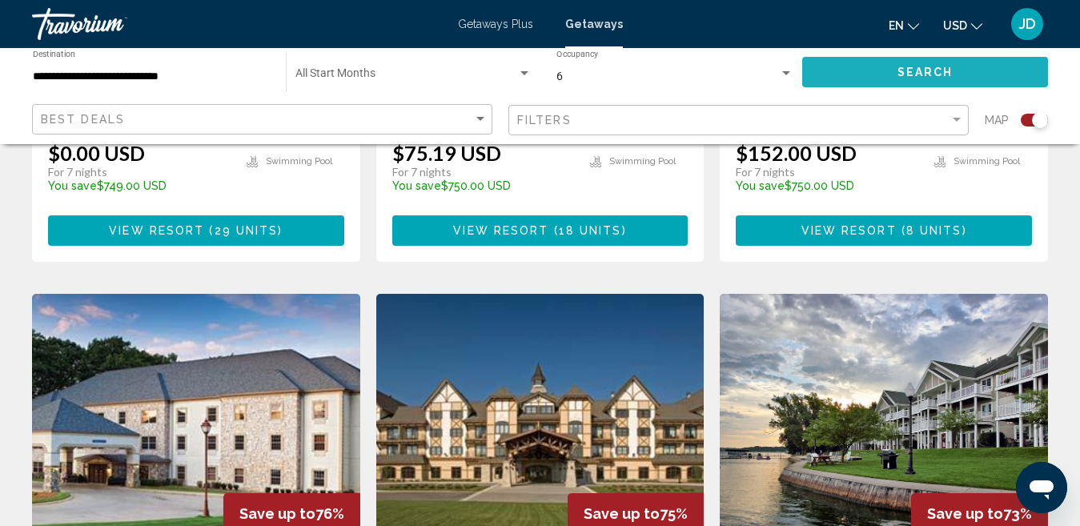
click at [878, 73] on button "Search" at bounding box center [925, 72] width 246 height 30
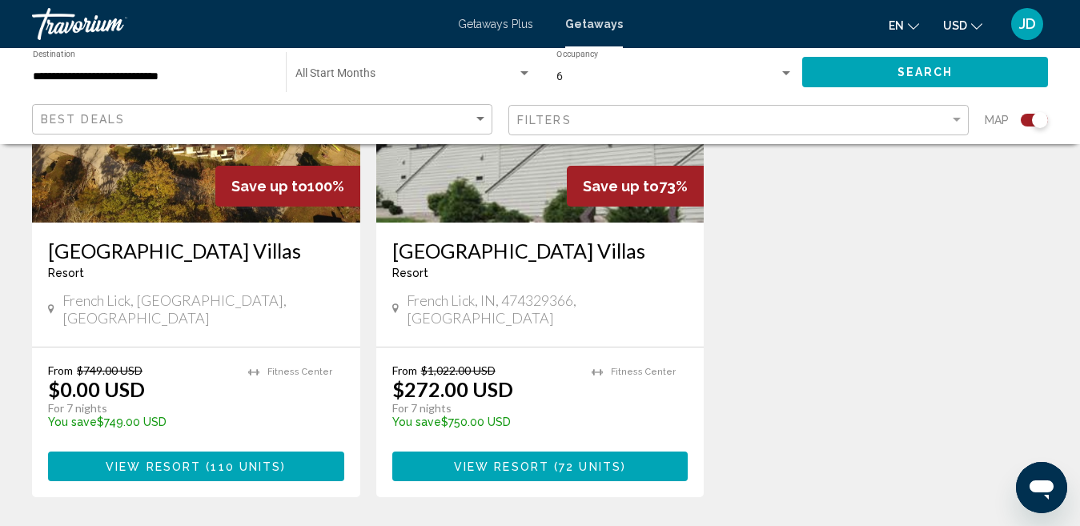
scroll to position [749, 0]
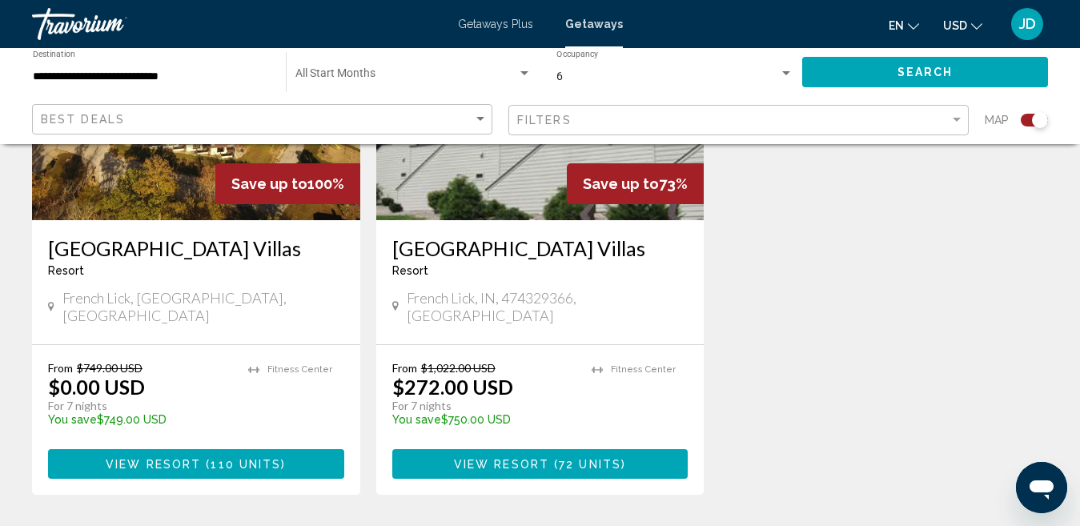
click at [133, 190] on img "Main content" at bounding box center [196, 92] width 328 height 256
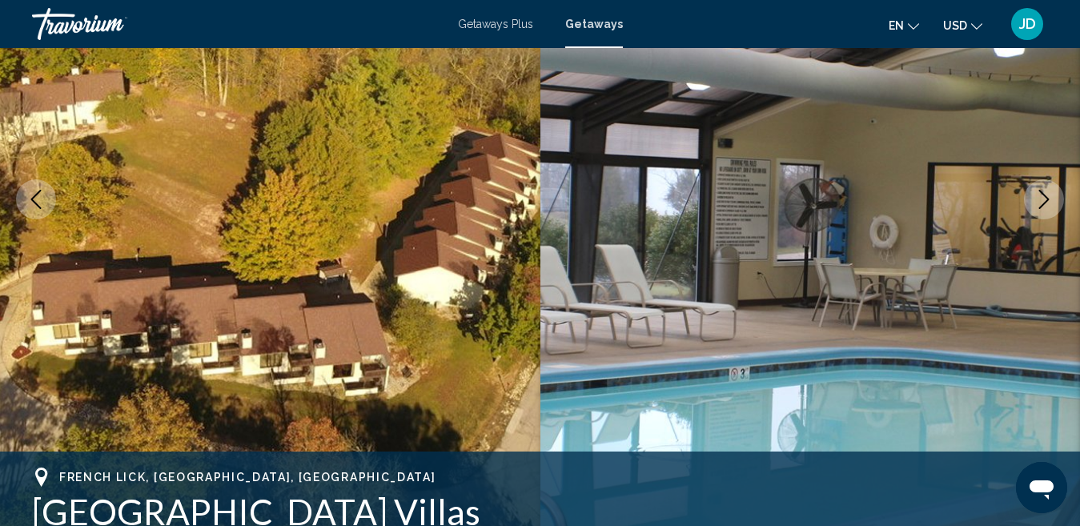
scroll to position [223, 0]
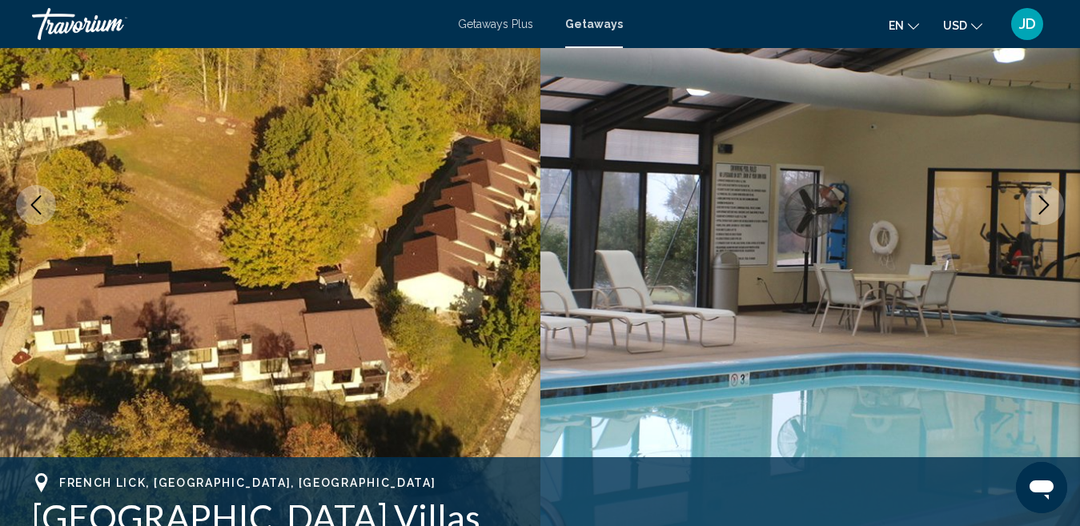
click at [1039, 203] on icon "Next image" at bounding box center [1044, 204] width 19 height 19
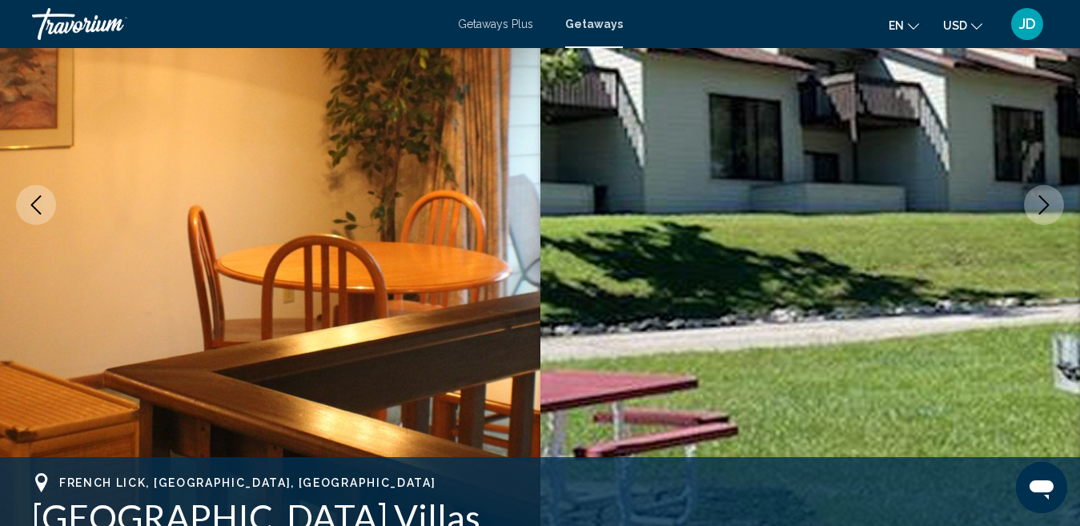
click at [1039, 203] on icon "Next image" at bounding box center [1044, 204] width 19 height 19
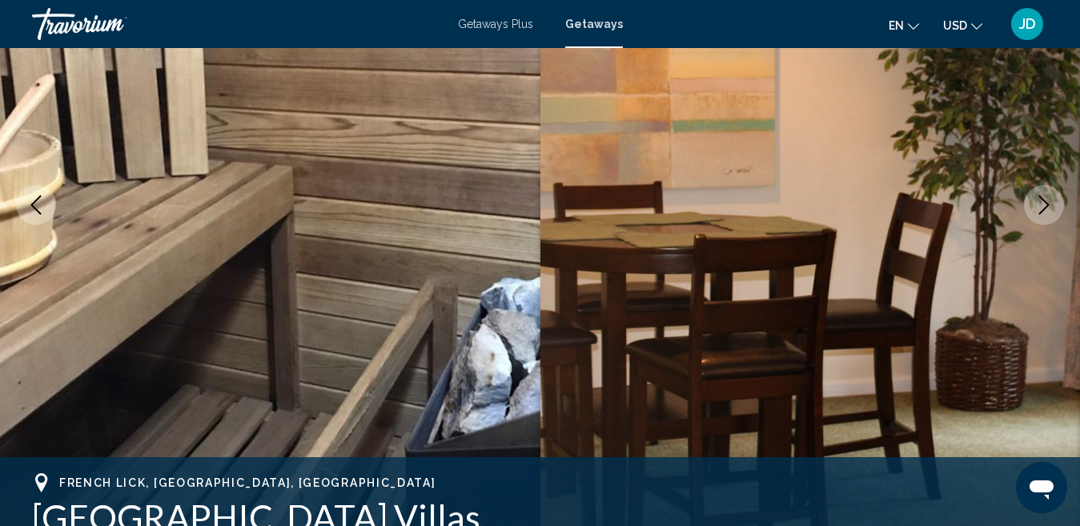
click at [1039, 203] on icon "Next image" at bounding box center [1044, 204] width 19 height 19
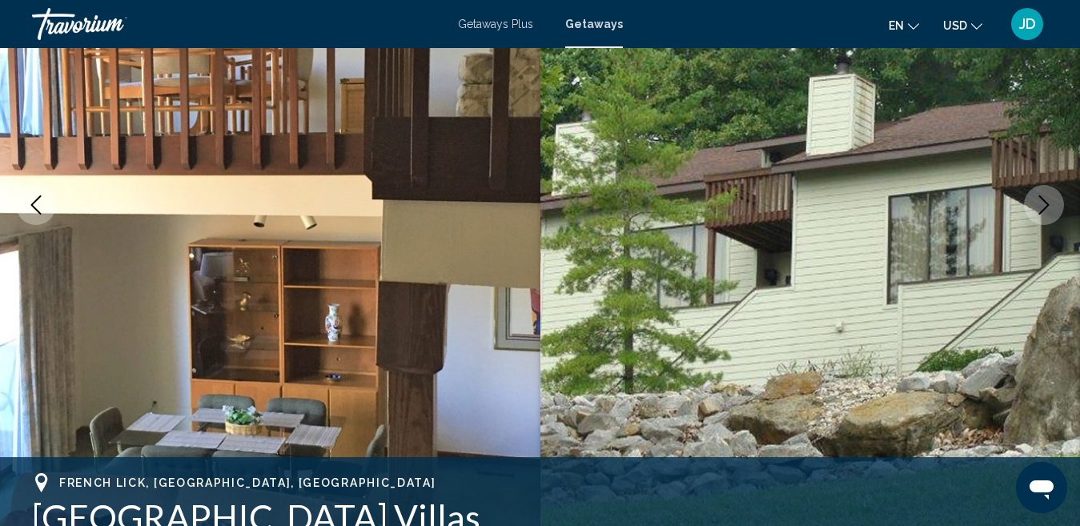
click at [1039, 203] on icon "Next image" at bounding box center [1044, 204] width 19 height 19
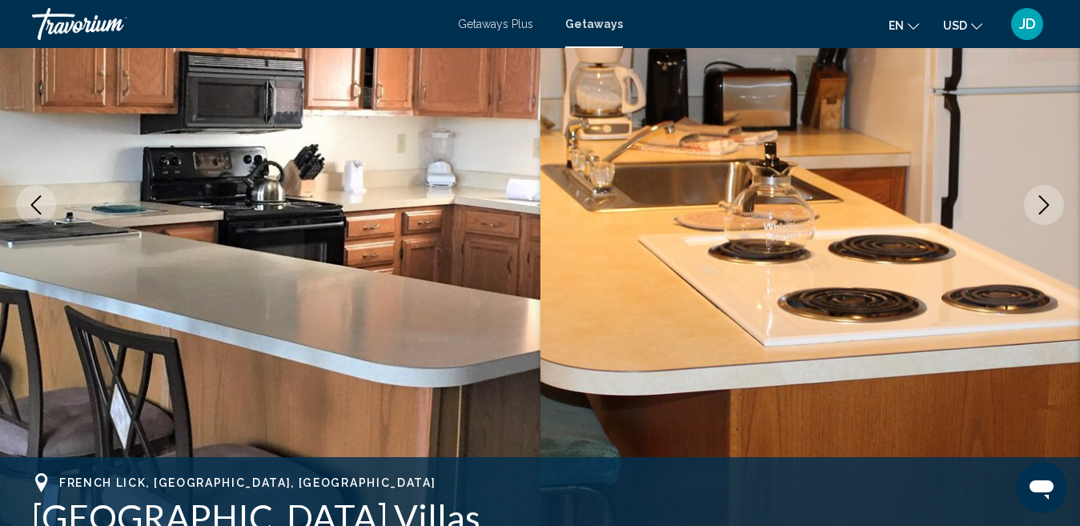
click at [1039, 203] on icon "Next image" at bounding box center [1044, 204] width 19 height 19
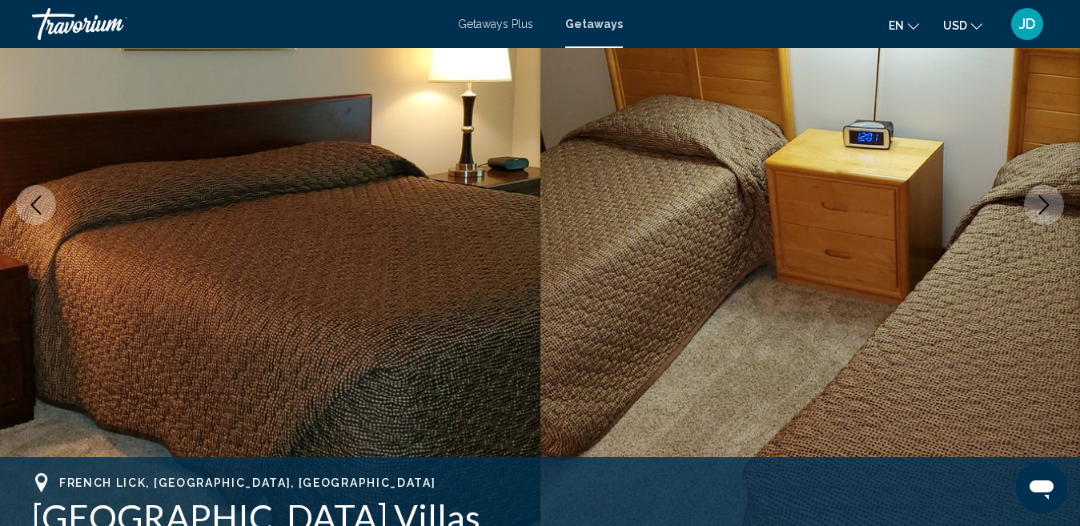
click at [1039, 203] on icon "Next image" at bounding box center [1044, 204] width 19 height 19
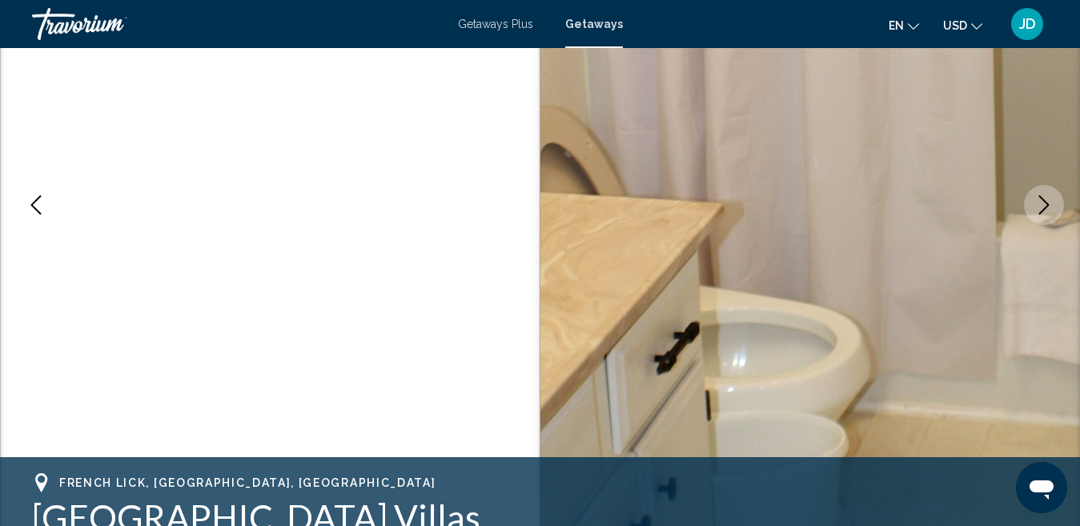
click at [1039, 203] on icon "Next image" at bounding box center [1044, 204] width 19 height 19
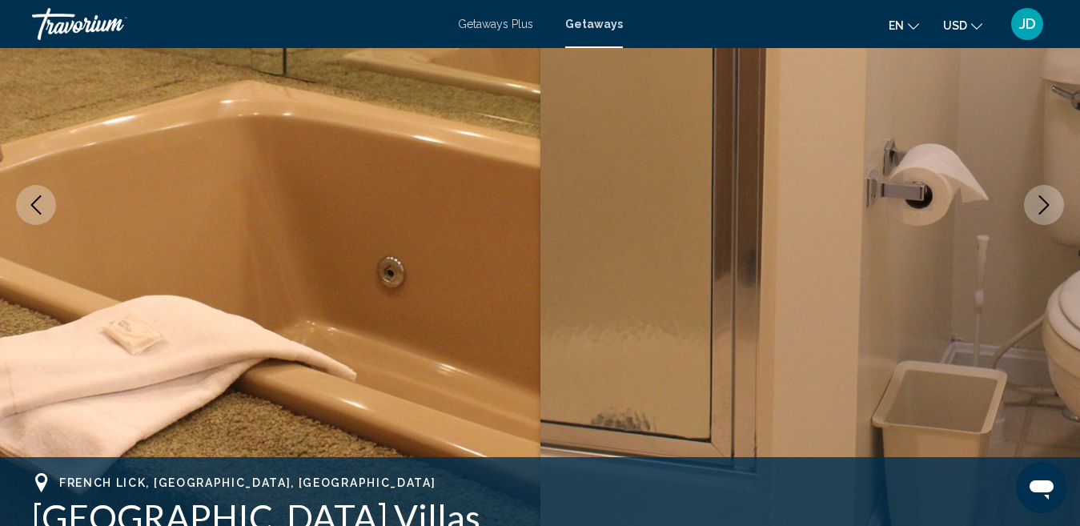
click at [1039, 203] on icon "Next image" at bounding box center [1044, 204] width 19 height 19
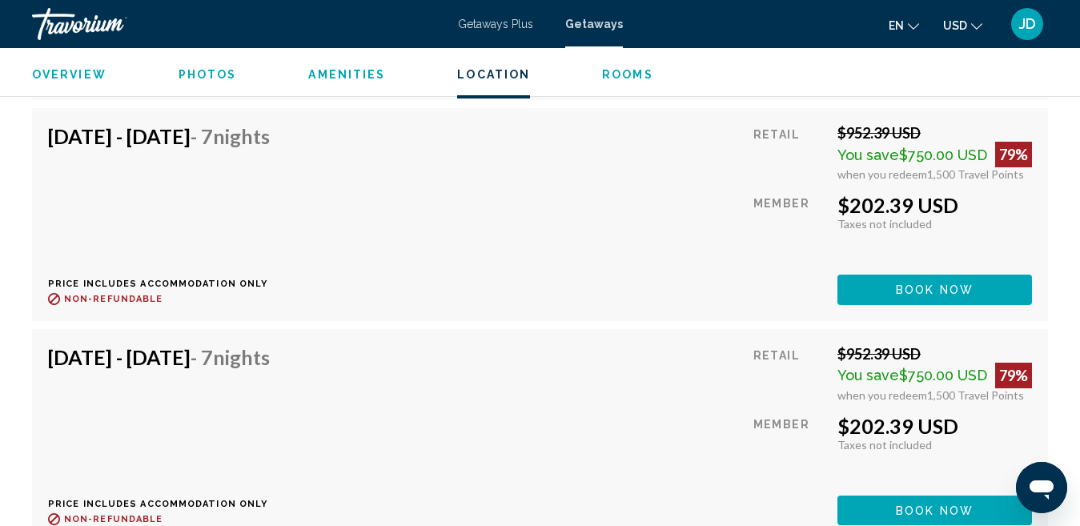
scroll to position [6332, 0]
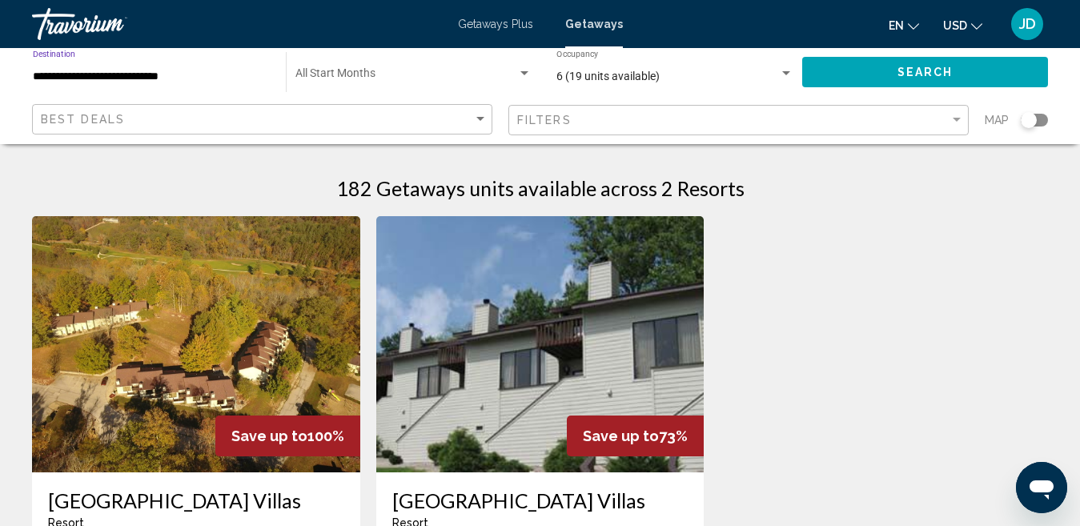
click at [175, 78] on input "**********" at bounding box center [151, 76] width 237 height 13
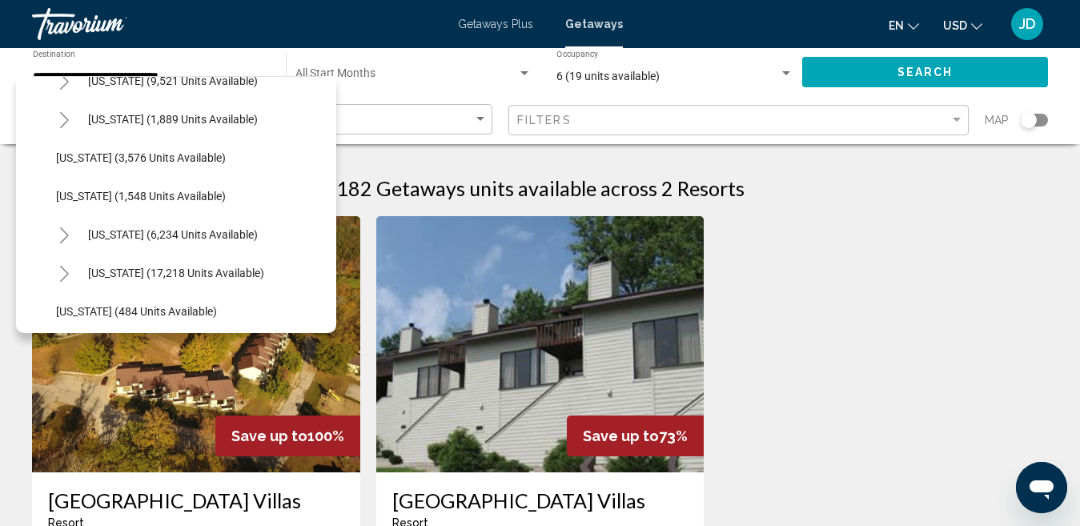
scroll to position [1010, 0]
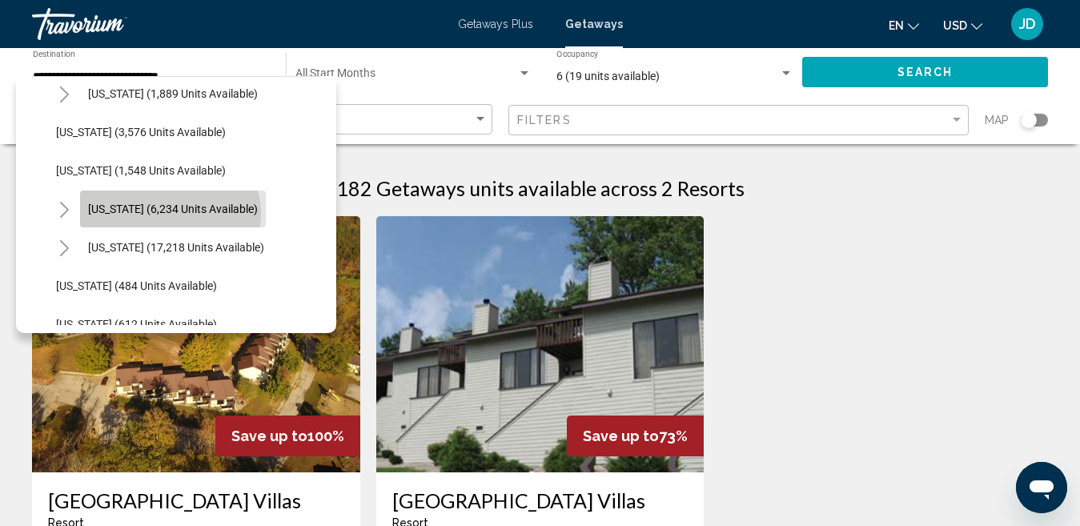
click at [169, 215] on span "[US_STATE] (6,234 units available)" at bounding box center [173, 209] width 170 height 13
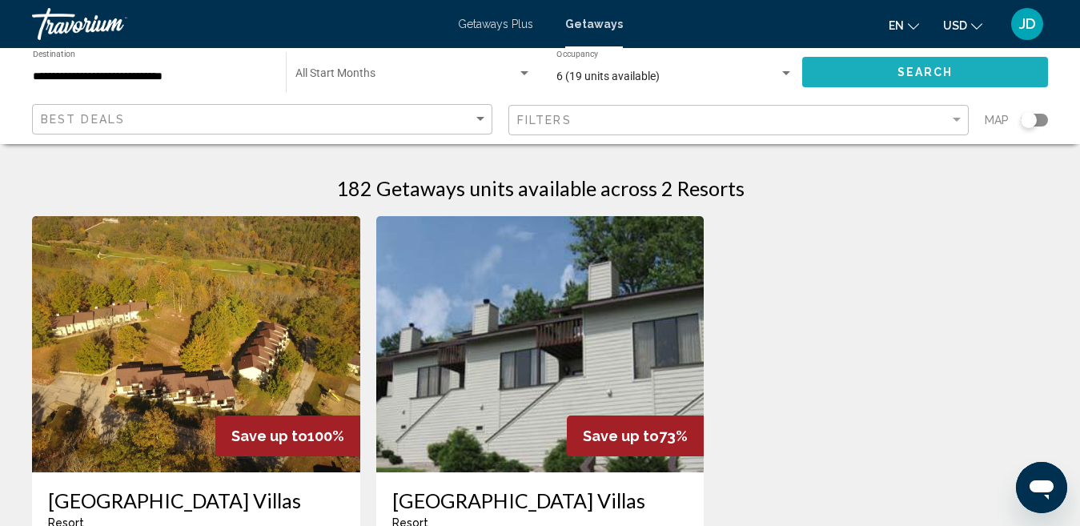
click at [937, 77] on span "Search" at bounding box center [926, 72] width 56 height 13
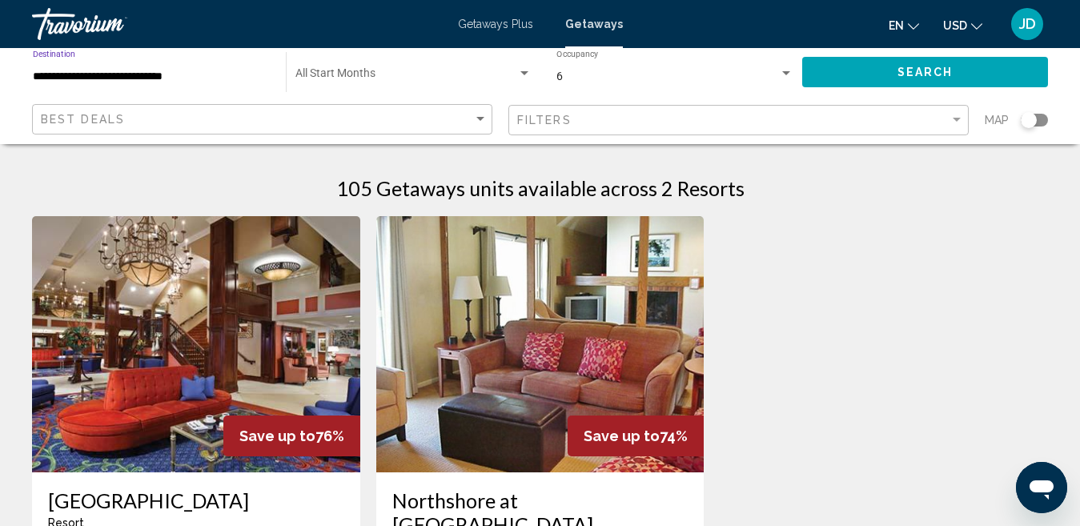
click at [190, 72] on input "**********" at bounding box center [151, 76] width 237 height 13
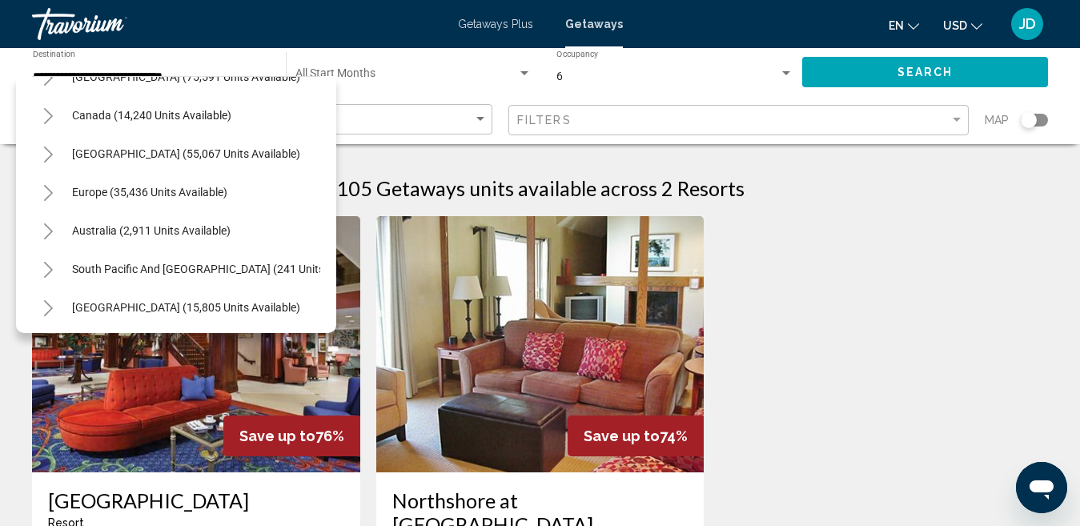
scroll to position [1901, 0]
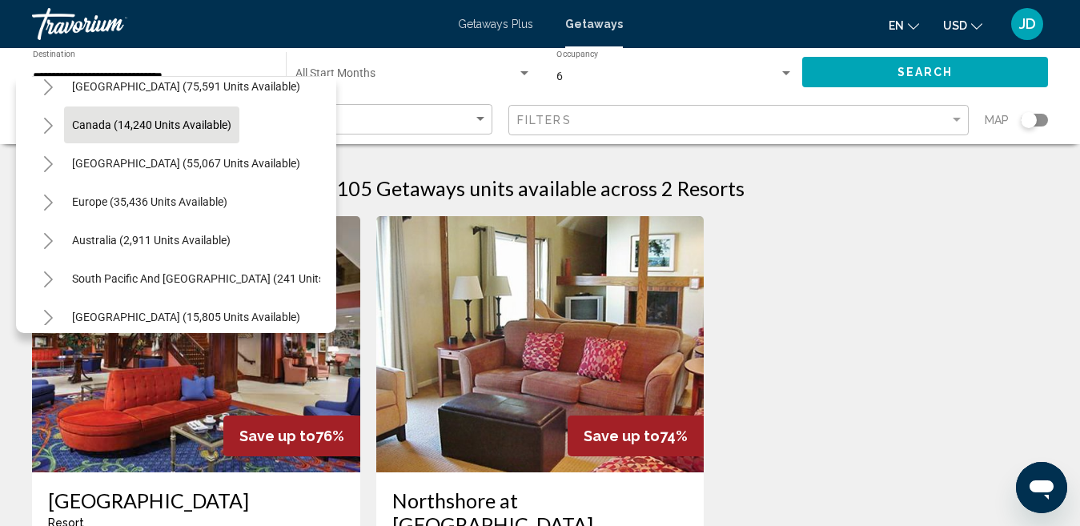
click at [80, 114] on button "Canada (14,240 units available)" at bounding box center [151, 125] width 175 height 37
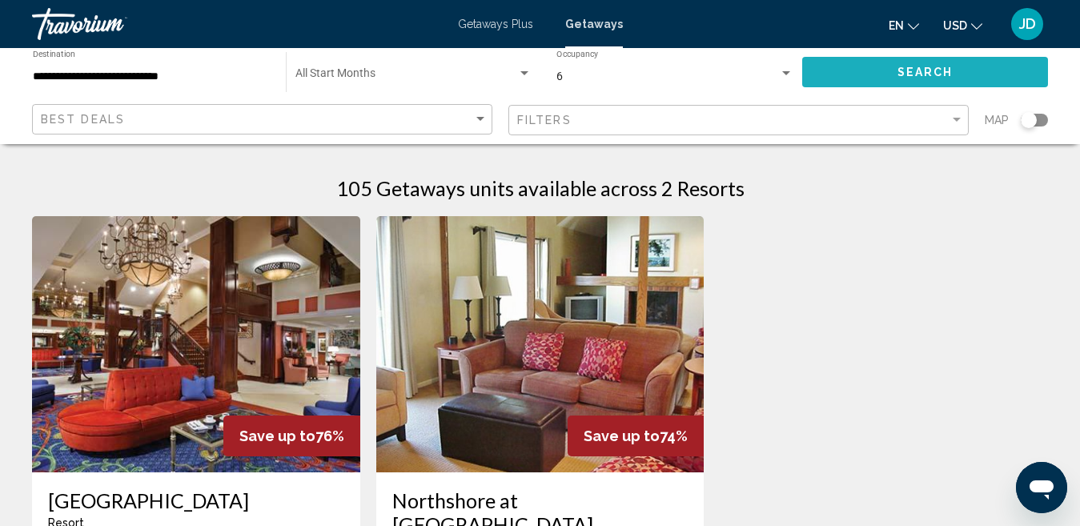
click at [968, 63] on button "Search" at bounding box center [925, 72] width 246 height 30
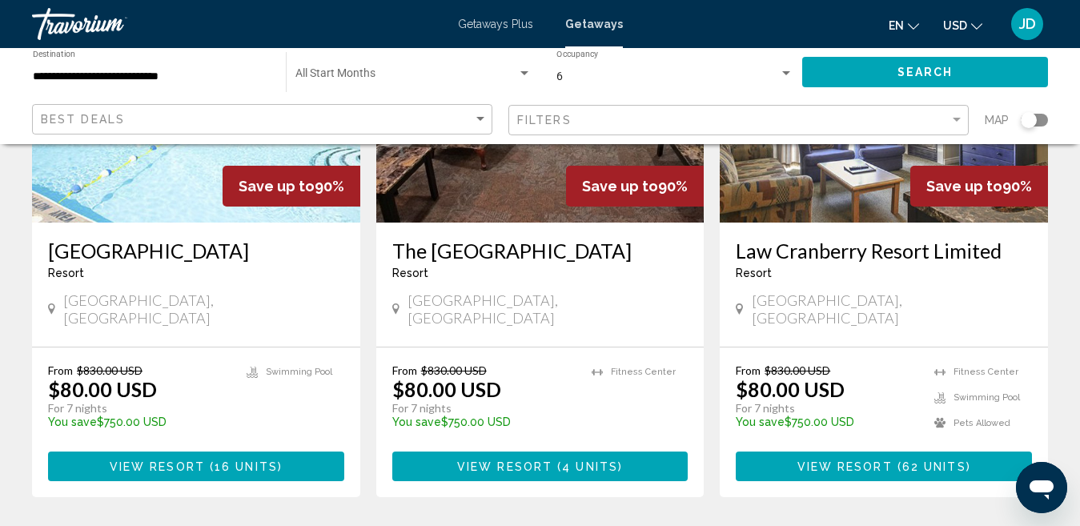
scroll to position [2025, 0]
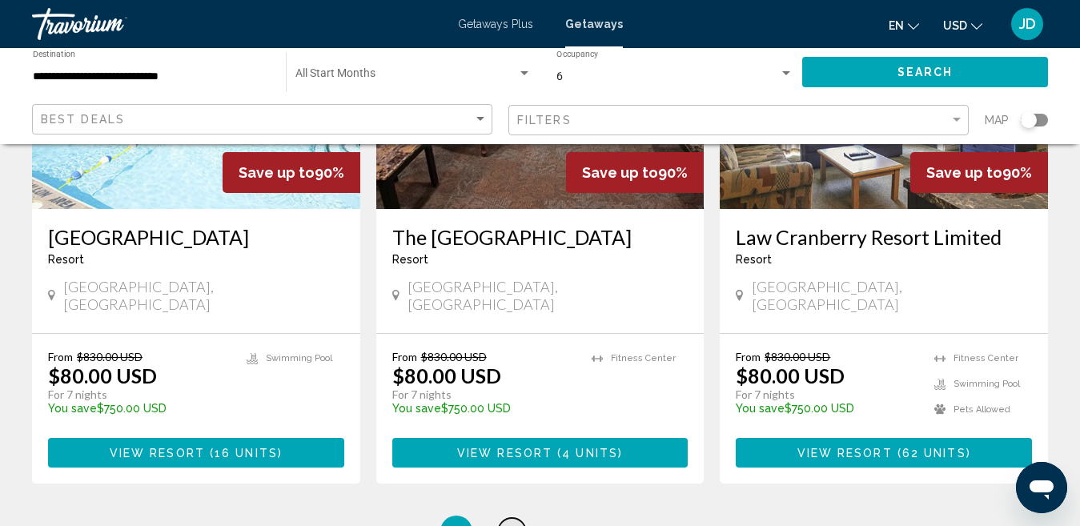
click at [509, 523] on span "2" at bounding box center [513, 532] width 8 height 18
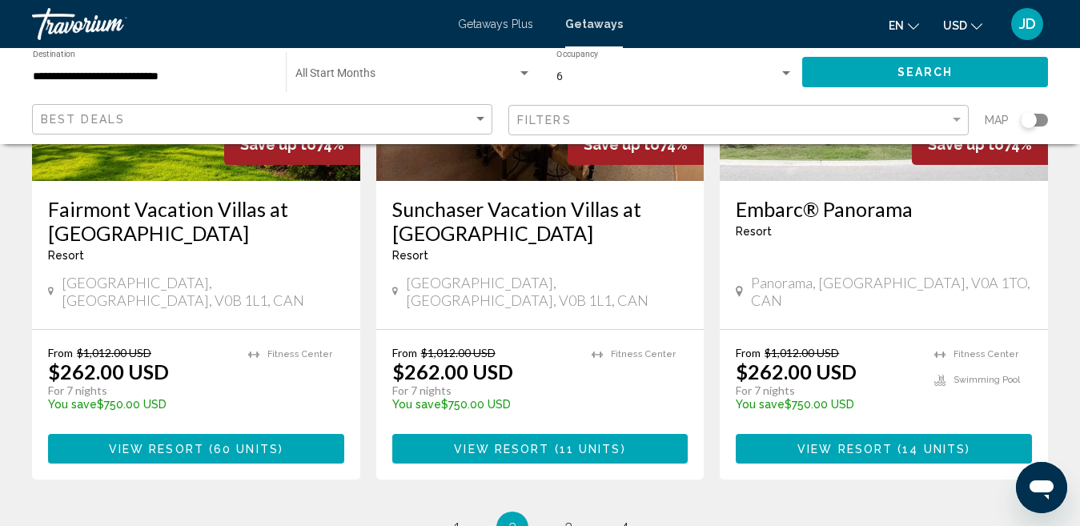
scroll to position [2205, 0]
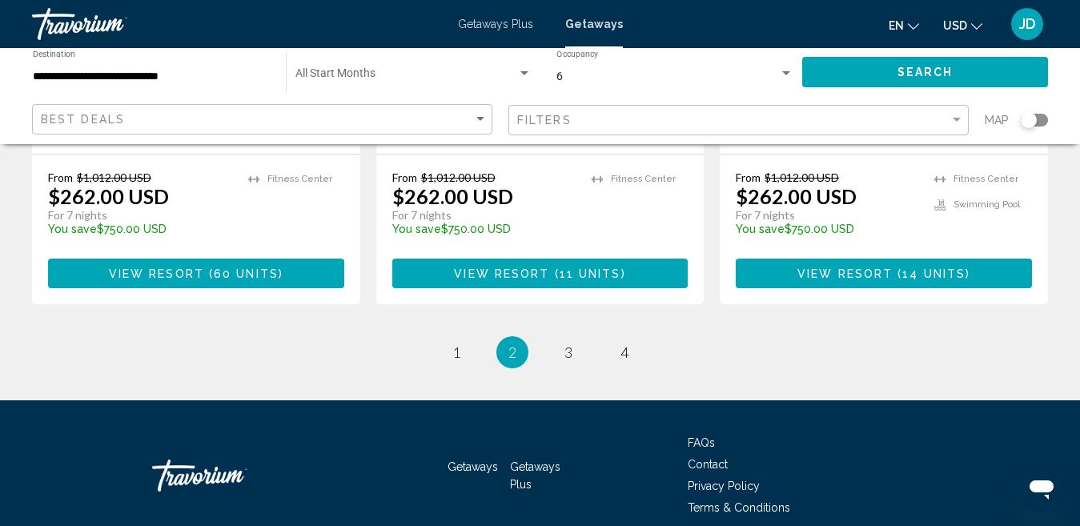
click at [583, 336] on li "page 3" at bounding box center [569, 352] width 32 height 32
click at [573, 339] on link "page 3" at bounding box center [568, 353] width 28 height 28
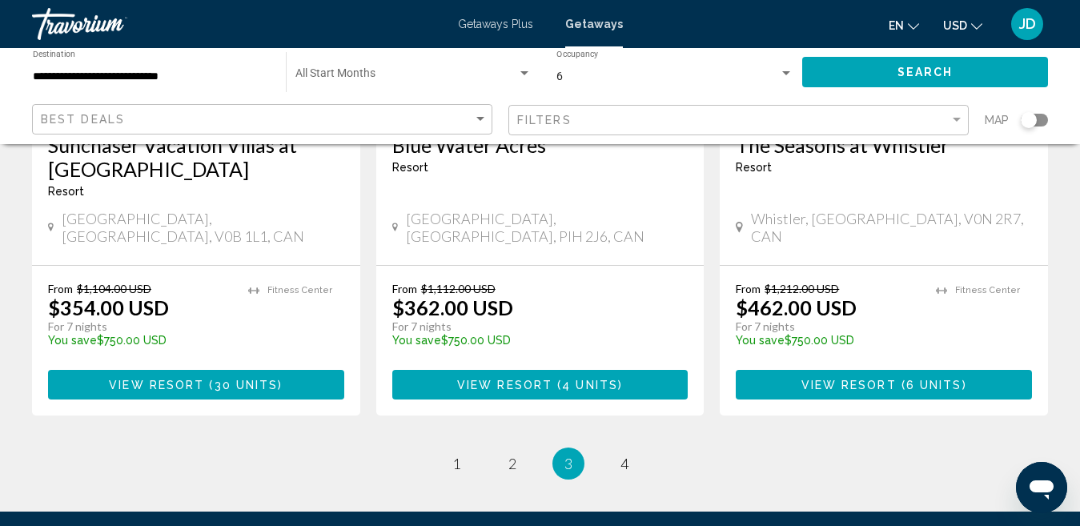
scroll to position [2104, 0]
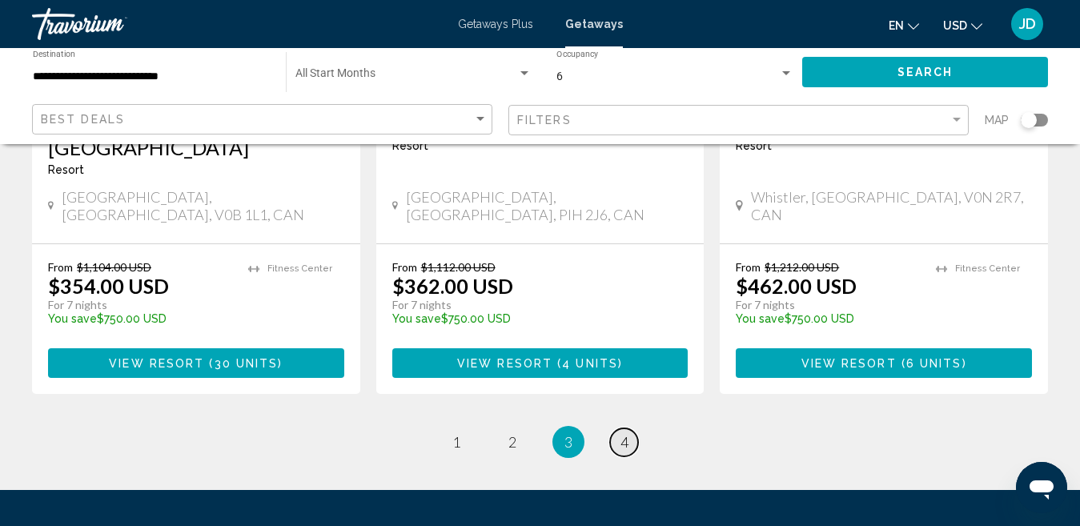
click at [619, 428] on link "page 4" at bounding box center [624, 442] width 28 height 28
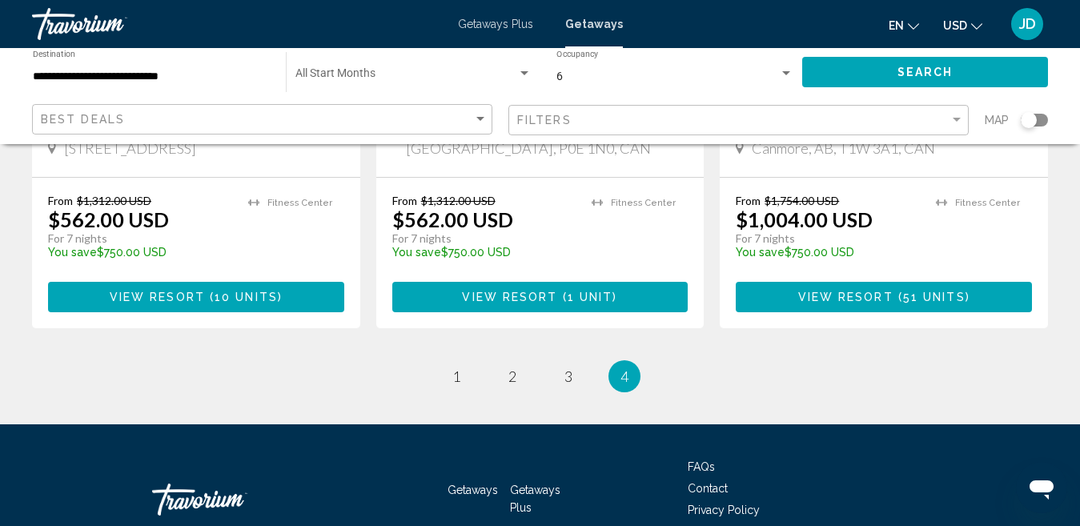
scroll to position [1090, 0]
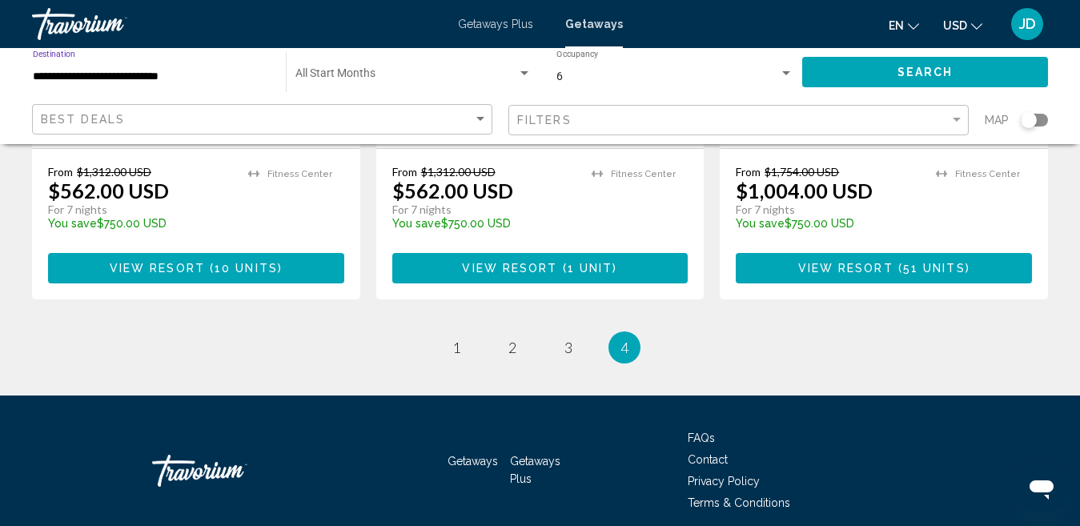
click at [139, 78] on input "**********" at bounding box center [151, 76] width 237 height 13
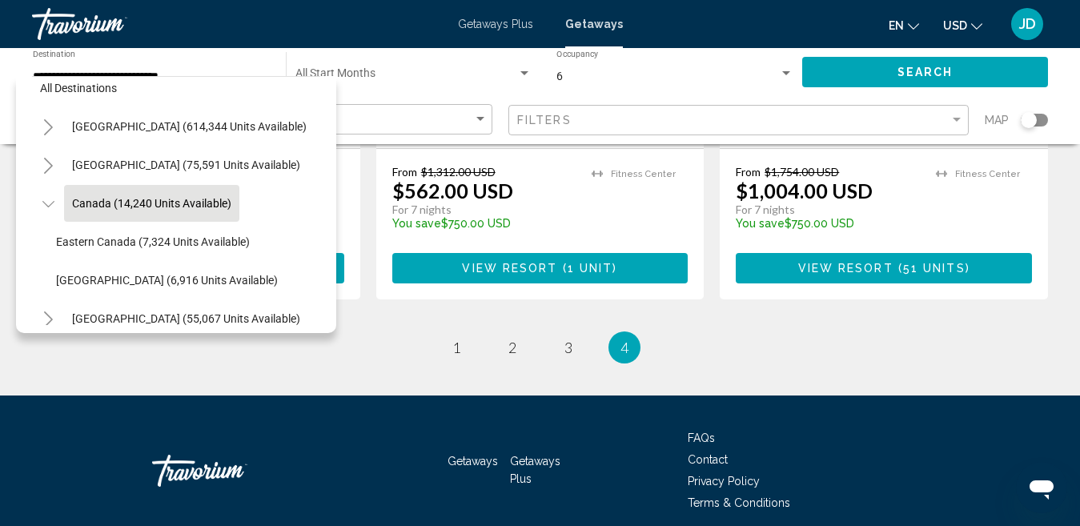
scroll to position [11, 0]
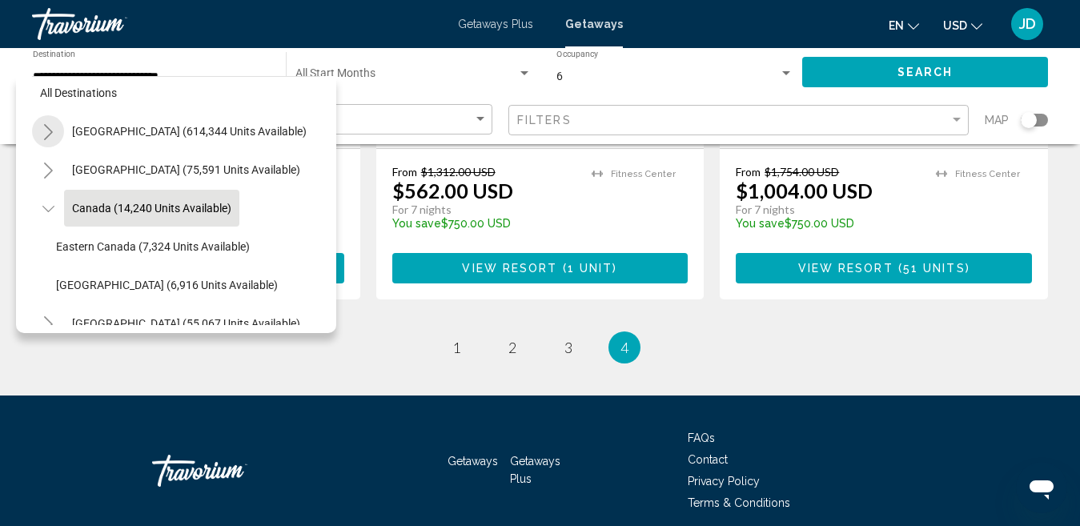
click at [46, 126] on icon "Toggle United States (614,344 units available)" at bounding box center [48, 132] width 9 height 16
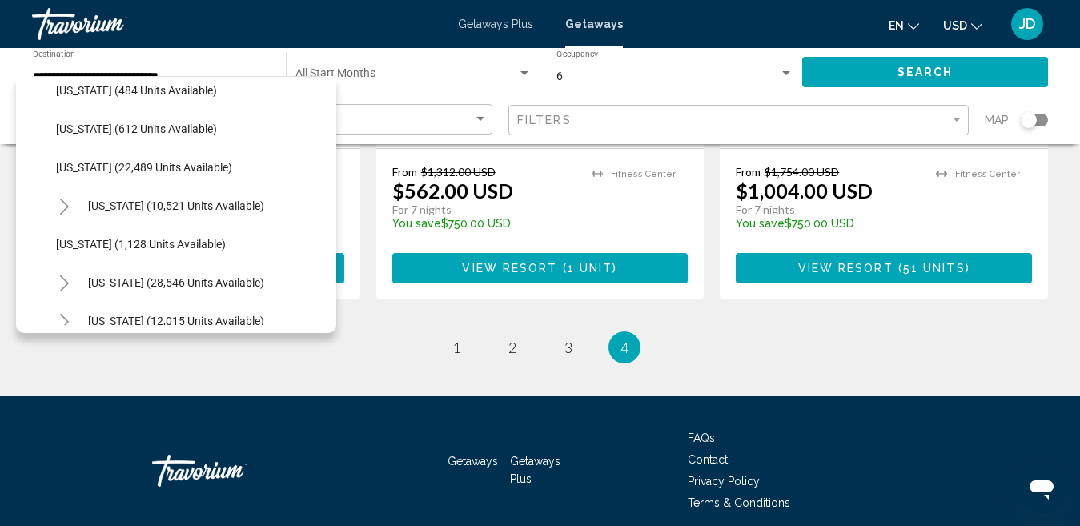
scroll to position [1196, 0]
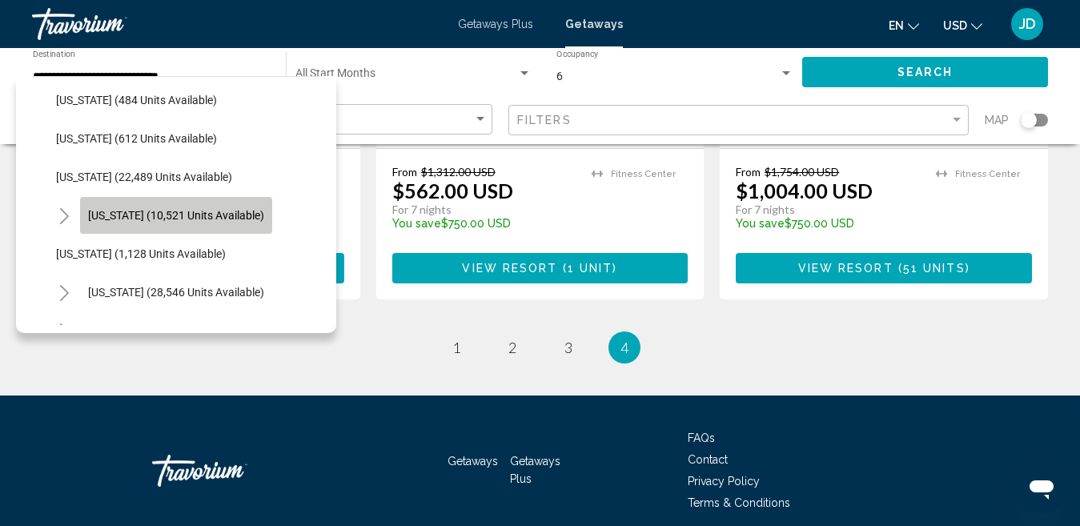
click at [253, 216] on span "[US_STATE] (10,521 units available)" at bounding box center [176, 215] width 176 height 13
type input "**********"
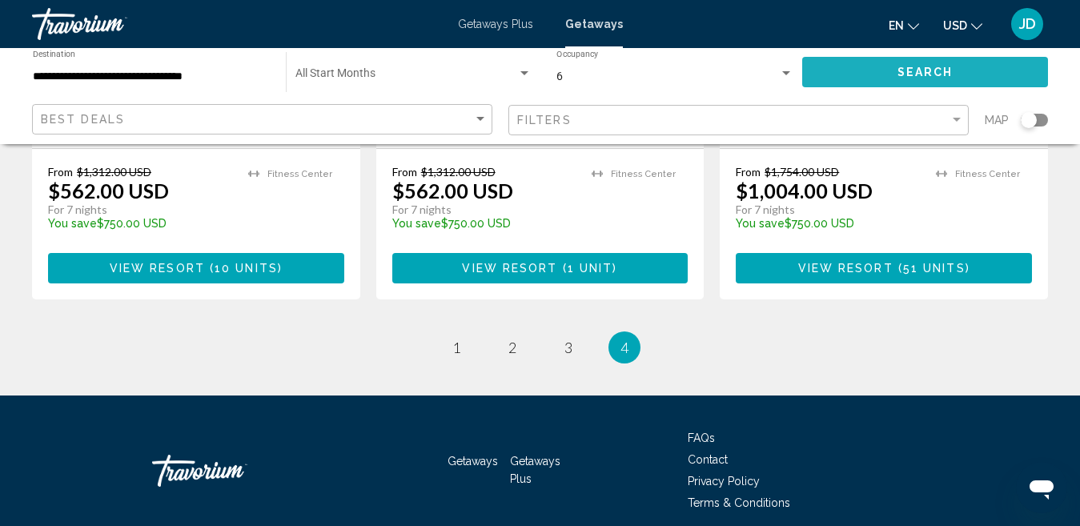
click at [894, 68] on button "Search" at bounding box center [925, 72] width 246 height 30
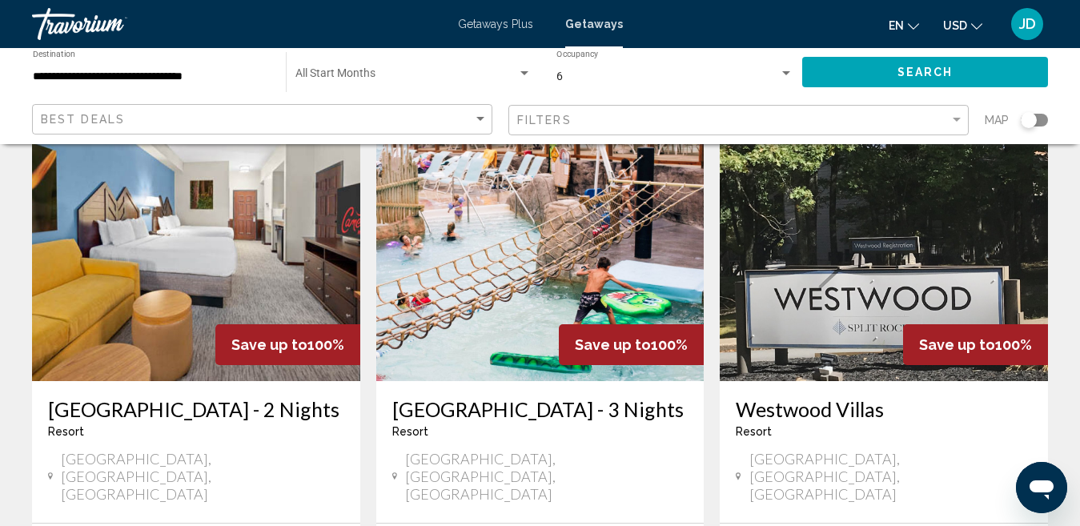
scroll to position [100, 0]
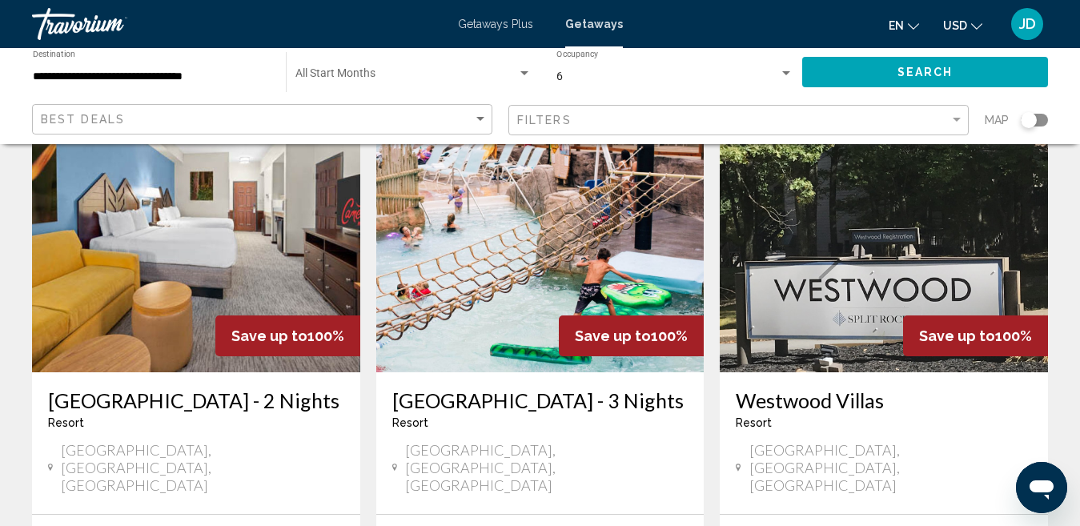
click at [579, 271] on img "Main content" at bounding box center [540, 244] width 328 height 256
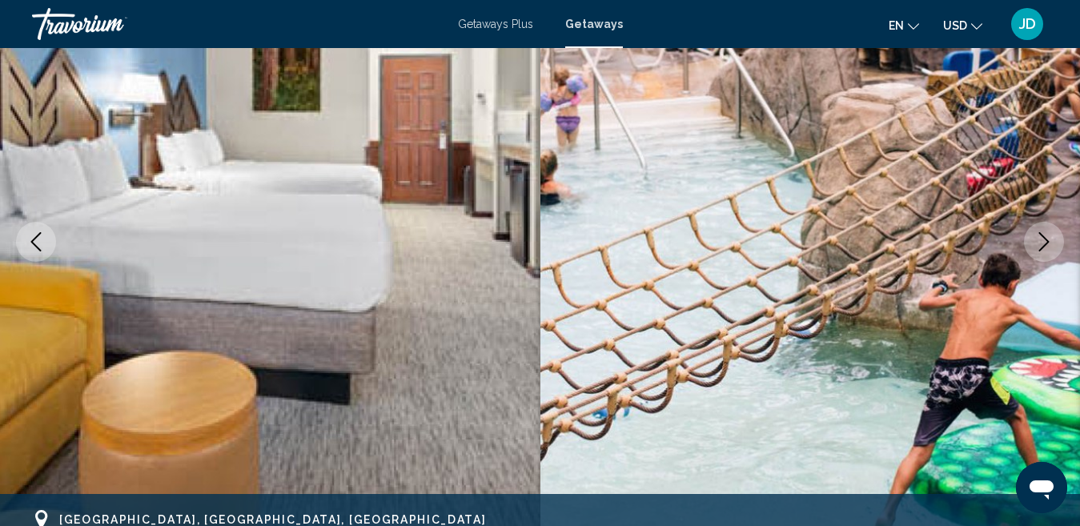
scroll to position [29, 0]
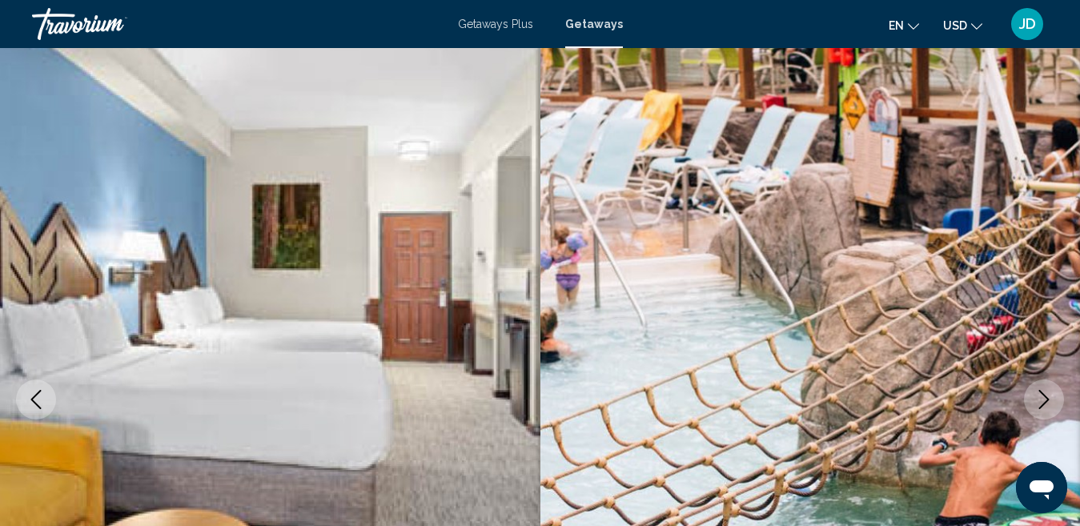
click at [1045, 411] on button "Next image" at bounding box center [1044, 400] width 40 height 40
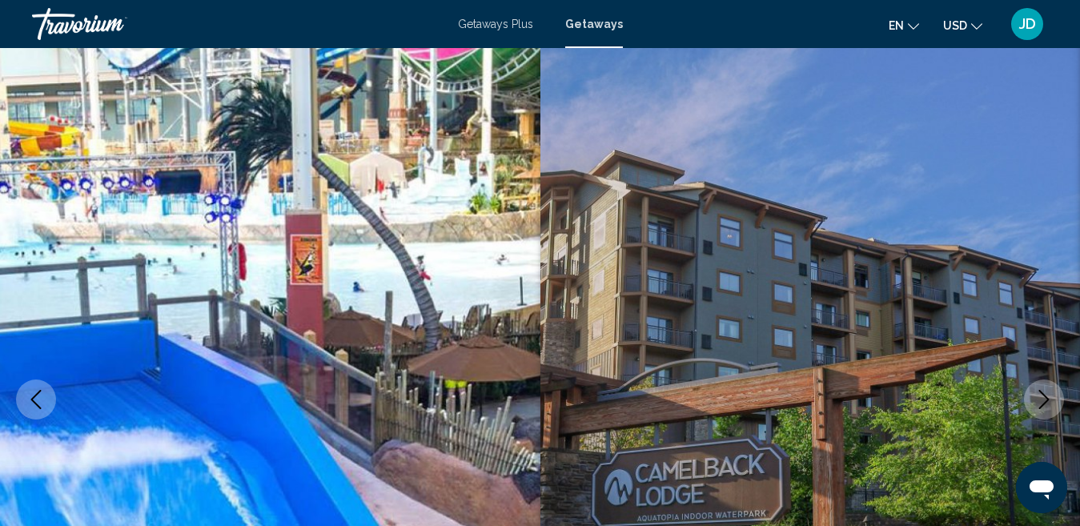
scroll to position [187, 0]
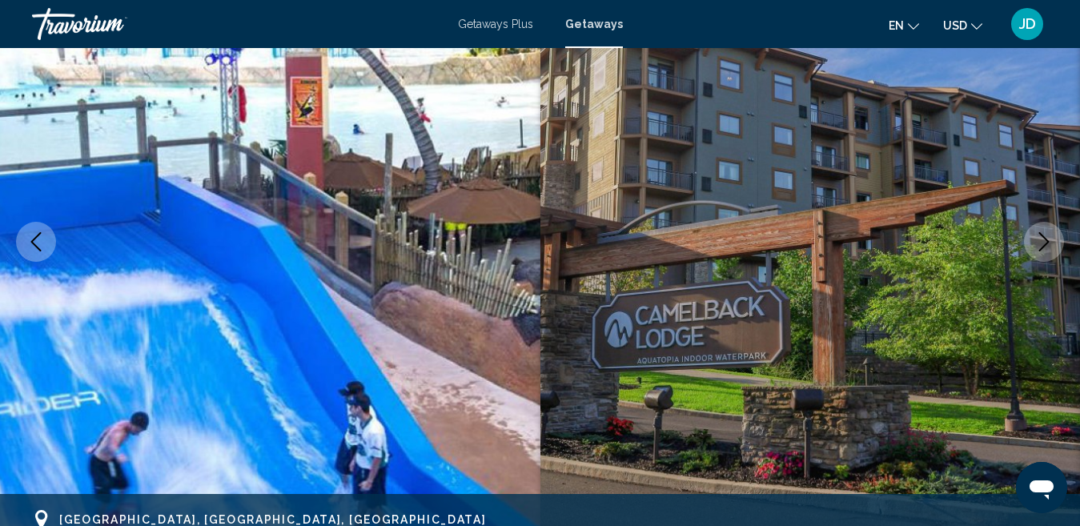
click at [1040, 243] on icon "Next image" at bounding box center [1044, 241] width 19 height 19
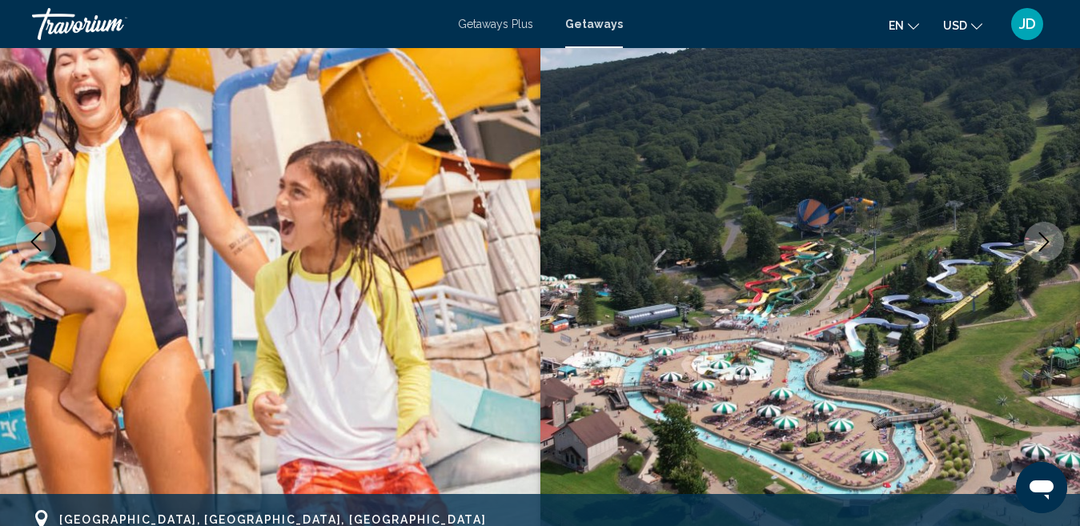
click at [1040, 243] on icon "Next image" at bounding box center [1044, 241] width 19 height 19
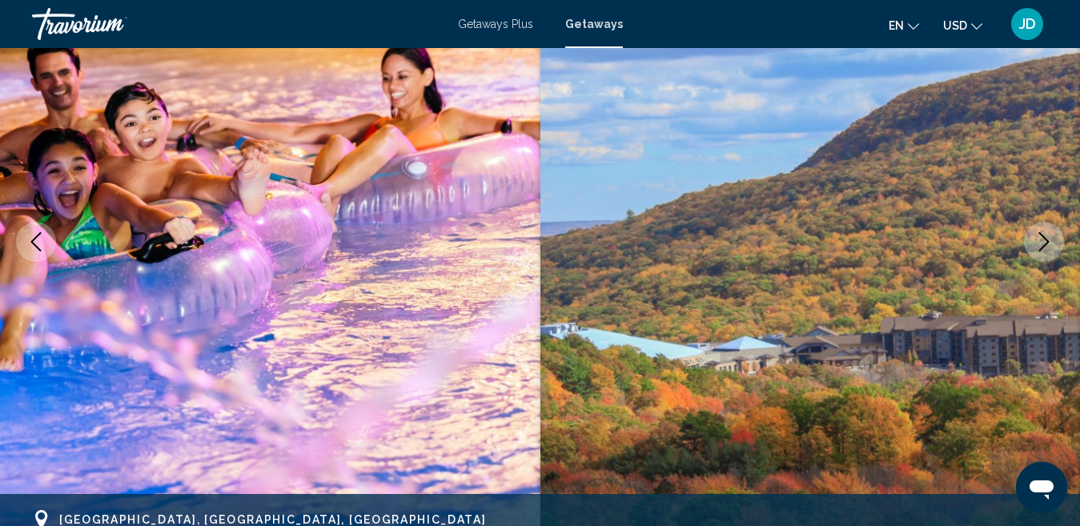
click at [1040, 243] on icon "Next image" at bounding box center [1044, 241] width 19 height 19
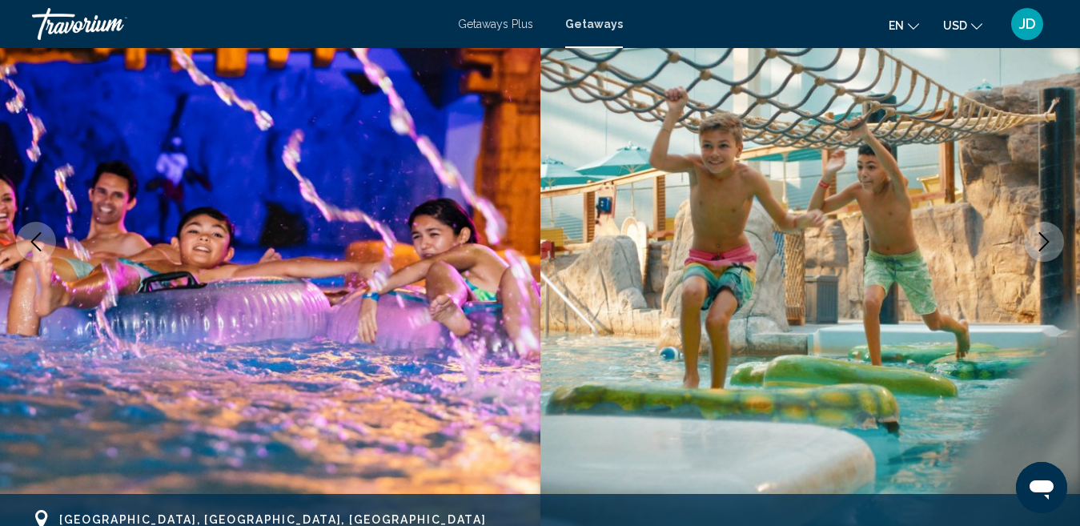
click at [1040, 243] on icon "Next image" at bounding box center [1044, 241] width 19 height 19
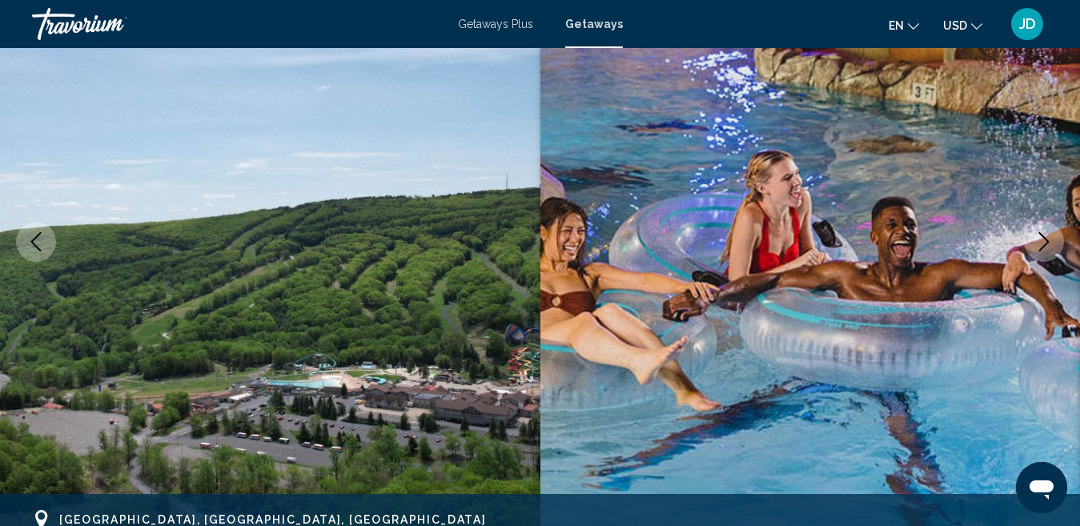
click at [1040, 243] on icon "Next image" at bounding box center [1044, 241] width 19 height 19
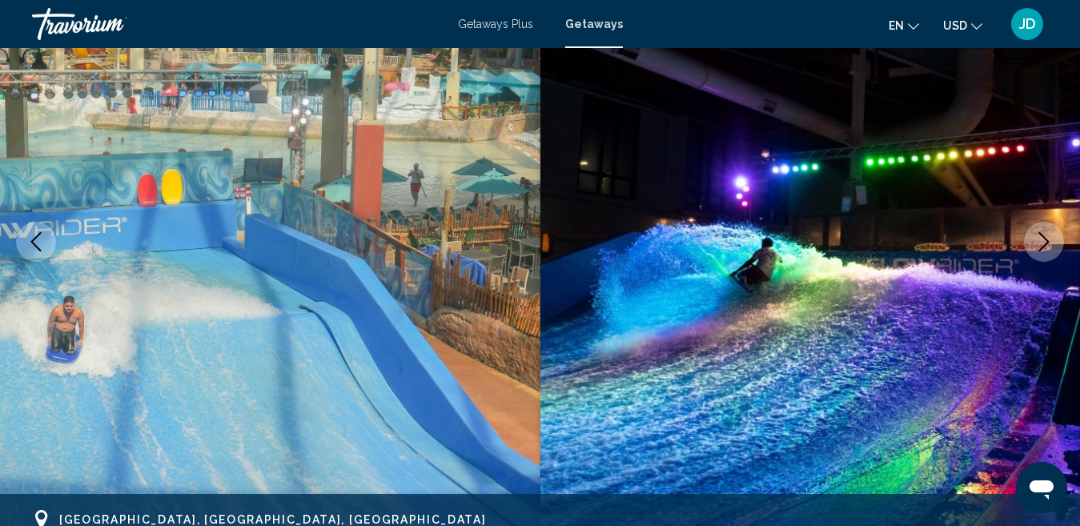
click at [1040, 243] on icon "Next image" at bounding box center [1044, 241] width 19 height 19
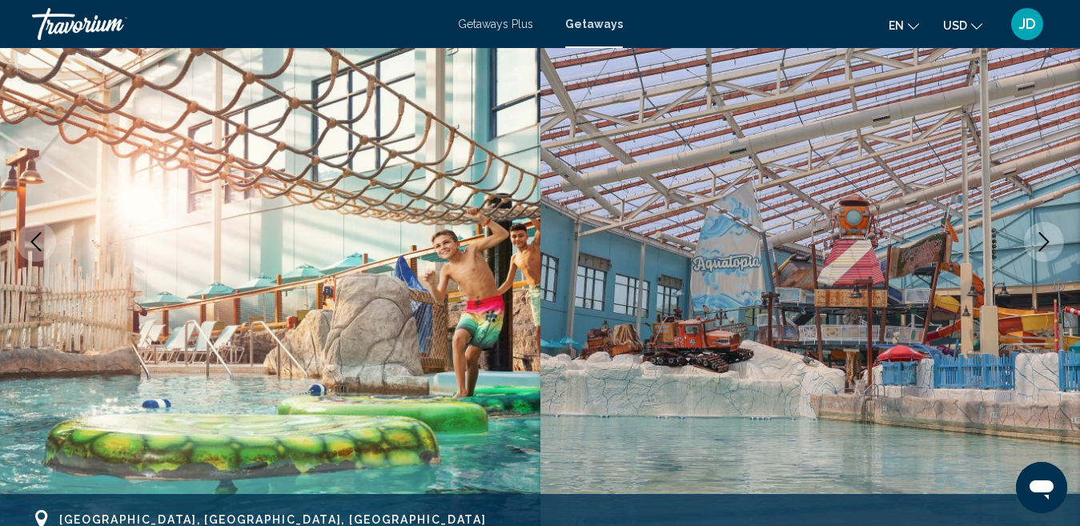
click at [1040, 243] on icon "Next image" at bounding box center [1044, 241] width 19 height 19
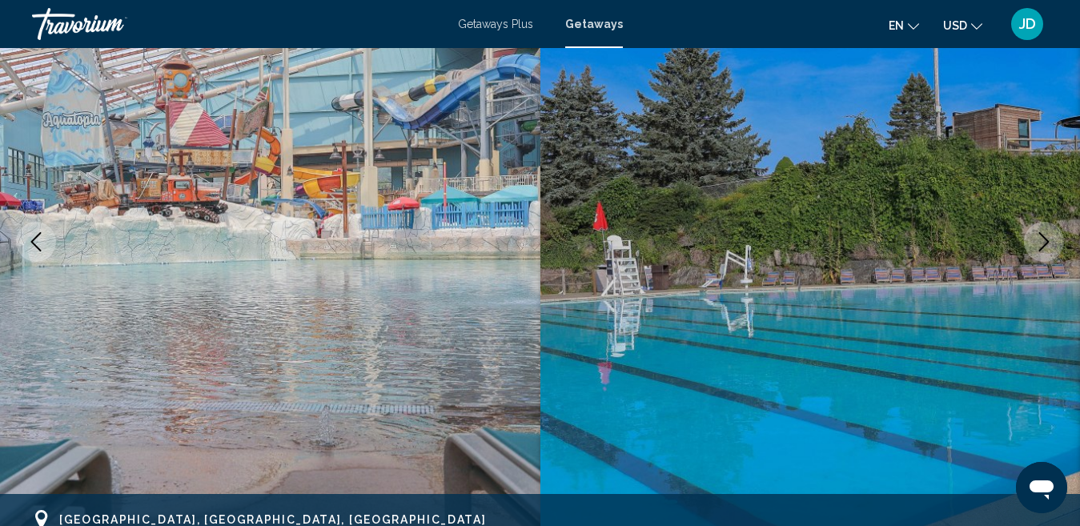
click at [1040, 243] on icon "Next image" at bounding box center [1044, 241] width 19 height 19
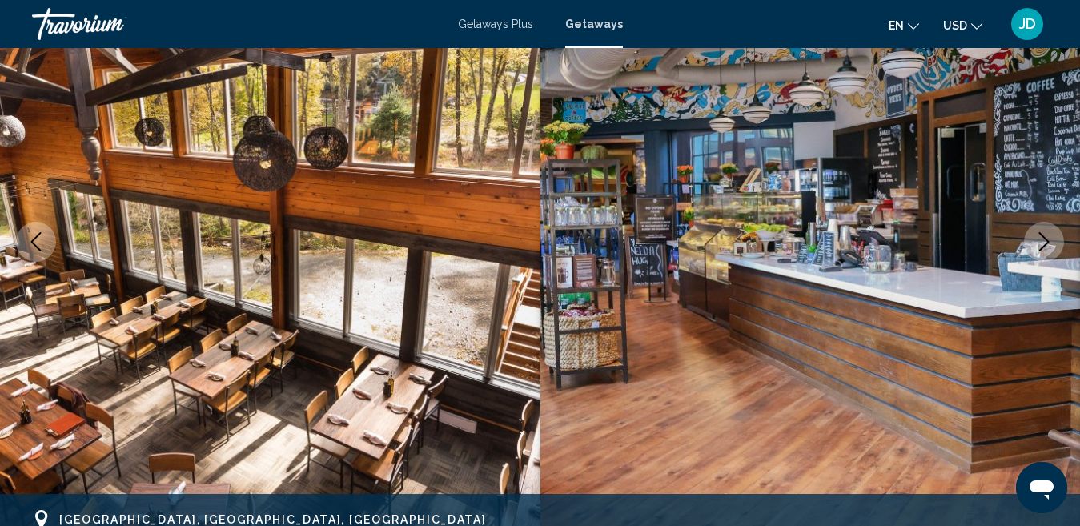
click at [1040, 243] on icon "Next image" at bounding box center [1044, 241] width 19 height 19
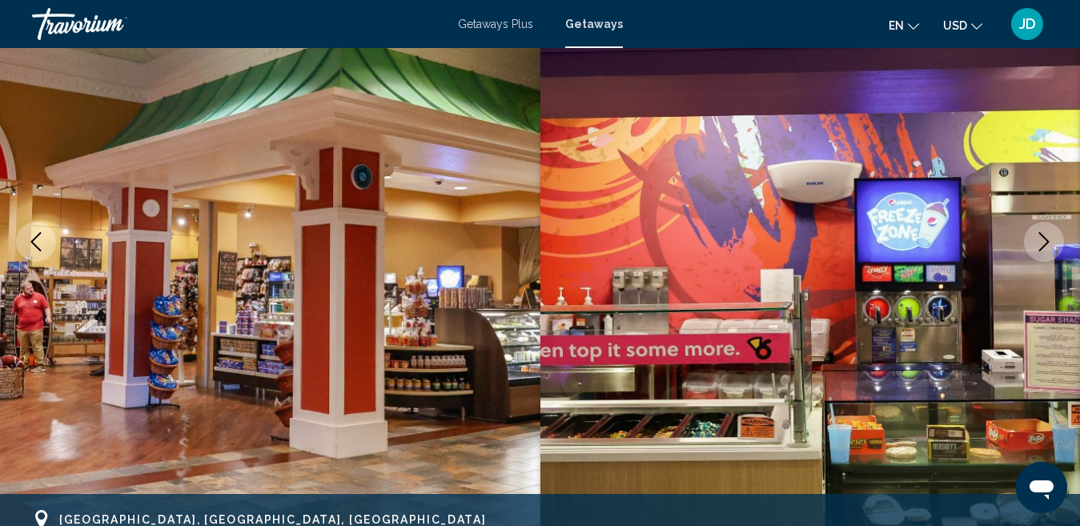
click at [1040, 243] on icon "Next image" at bounding box center [1044, 241] width 19 height 19
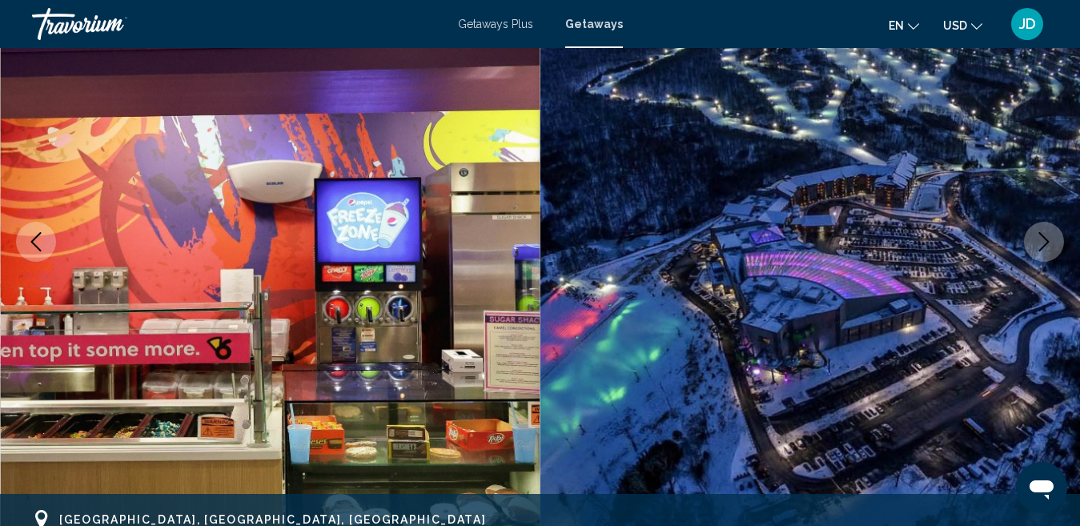
click at [1040, 243] on icon "Next image" at bounding box center [1044, 241] width 19 height 19
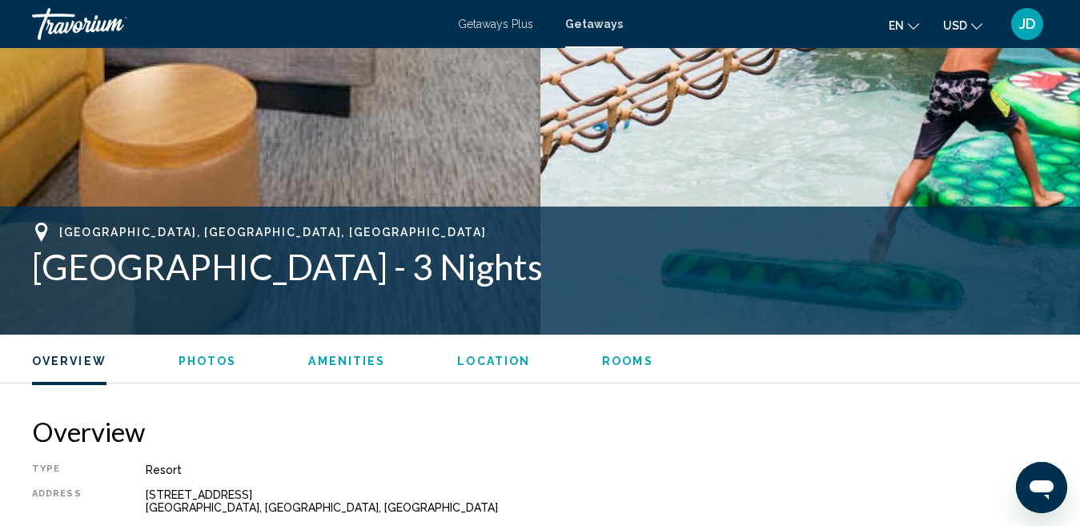
scroll to position [789, 0]
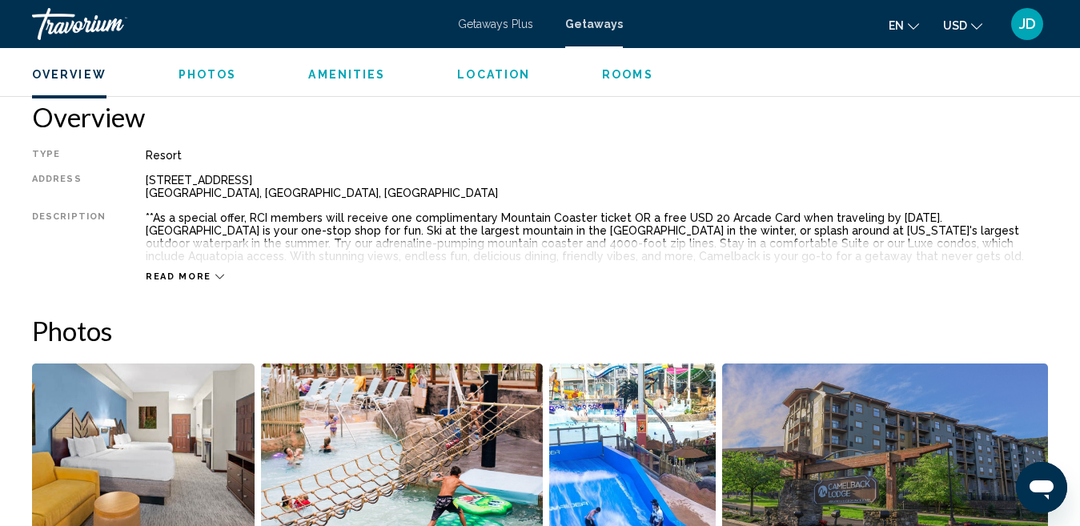
click at [204, 275] on span "Read more" at bounding box center [179, 276] width 66 height 10
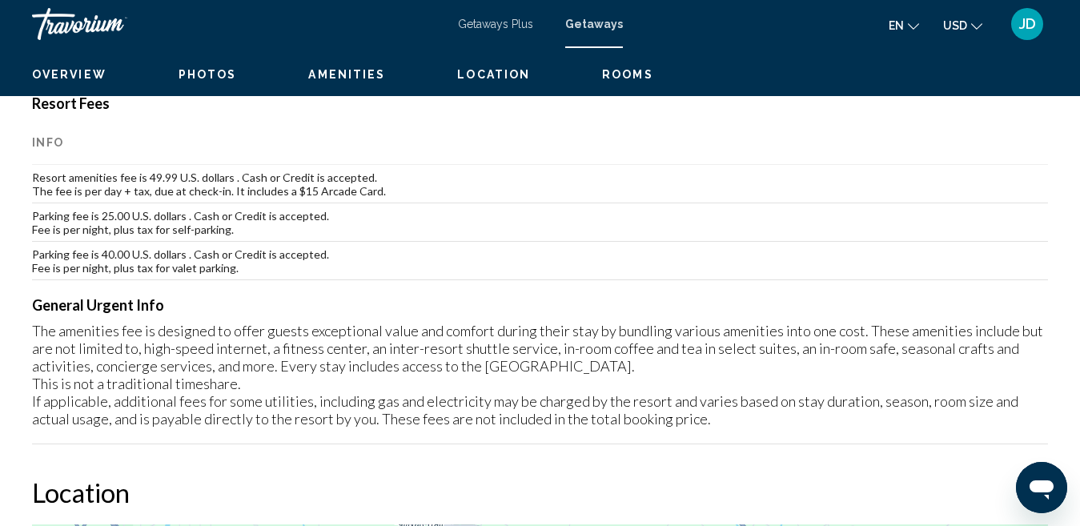
scroll to position [0, 0]
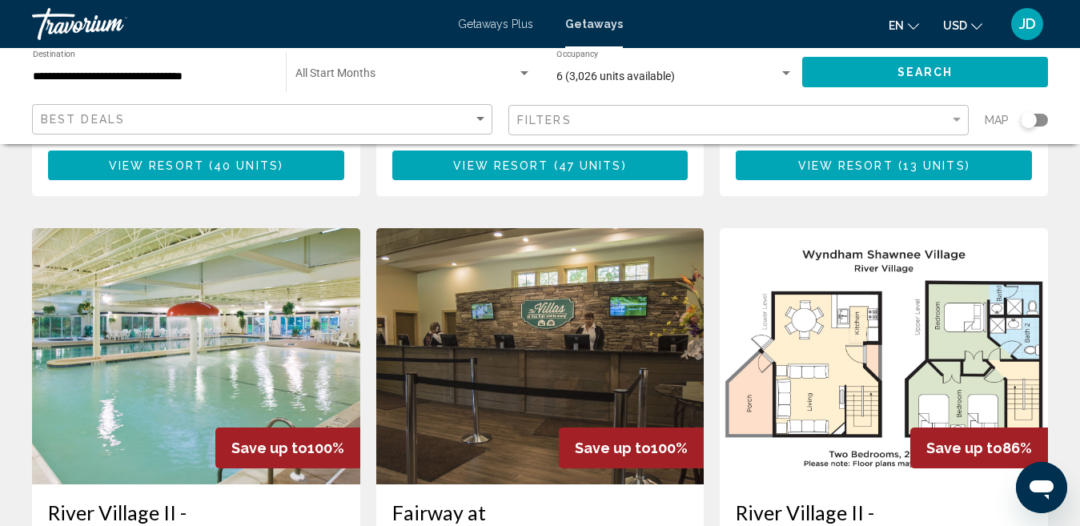
scroll to position [1729, 0]
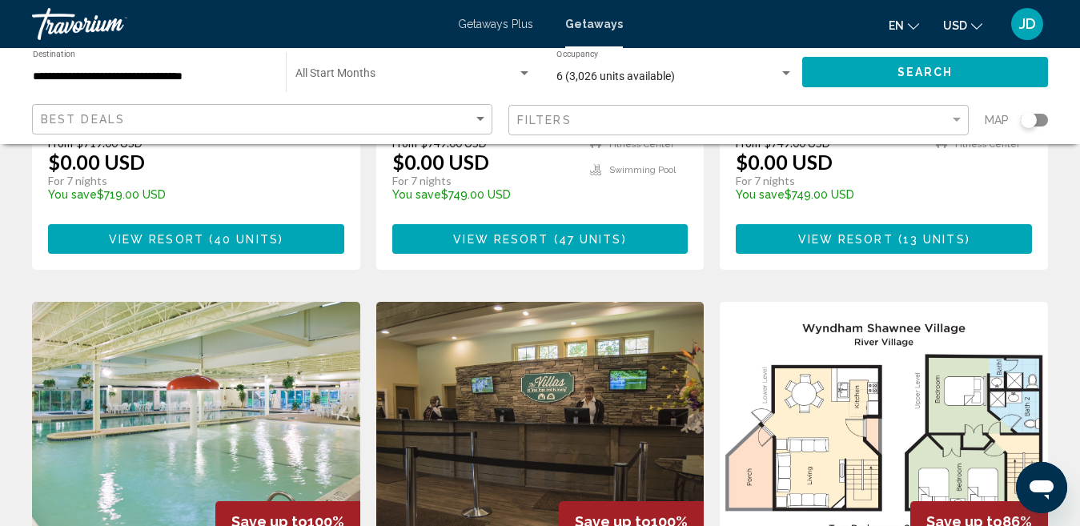
click at [218, 307] on img "Main content" at bounding box center [196, 430] width 328 height 256
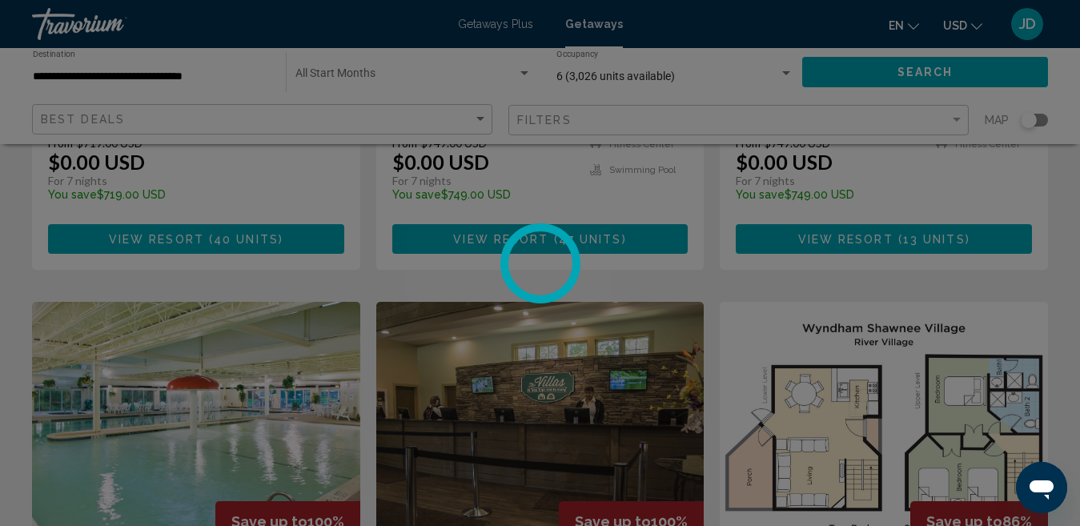
scroll to position [165, 0]
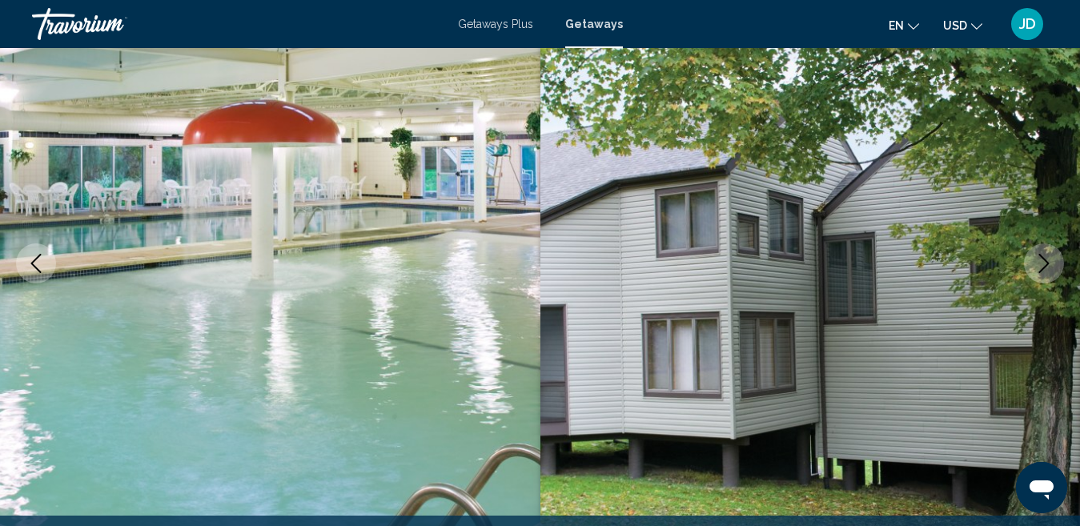
click at [1037, 262] on icon "Next image" at bounding box center [1044, 263] width 19 height 19
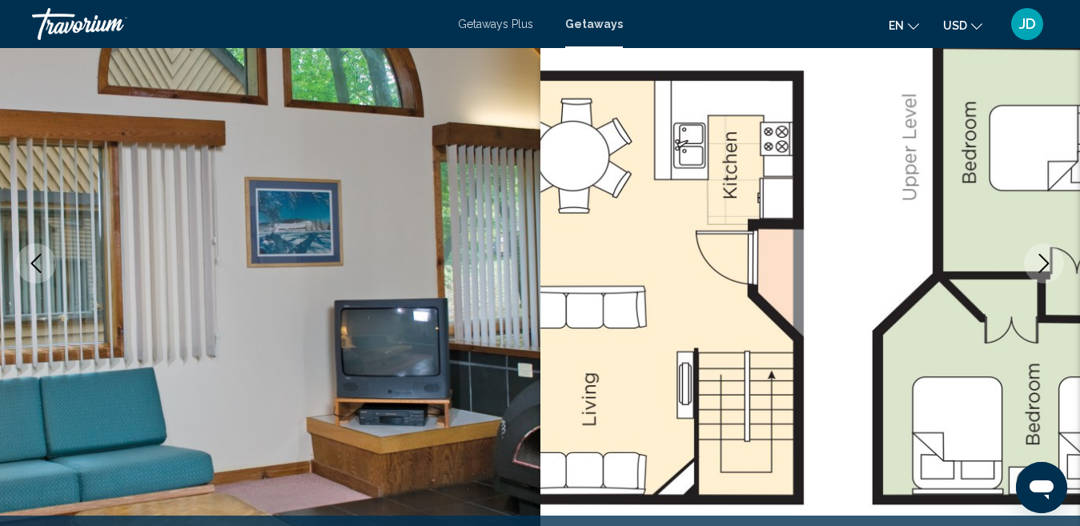
click at [1037, 262] on icon "Next image" at bounding box center [1044, 263] width 19 height 19
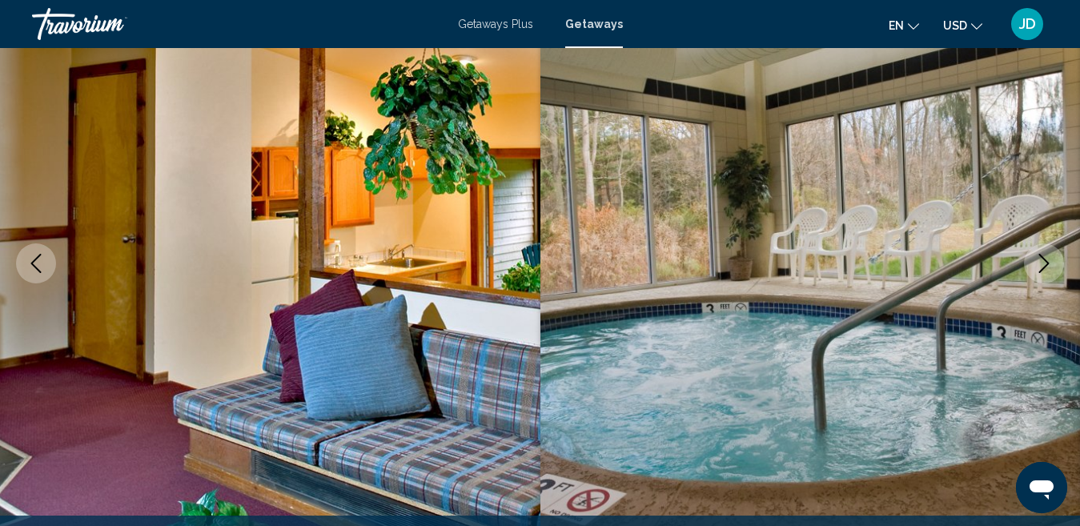
click at [1037, 262] on icon "Next image" at bounding box center [1044, 263] width 19 height 19
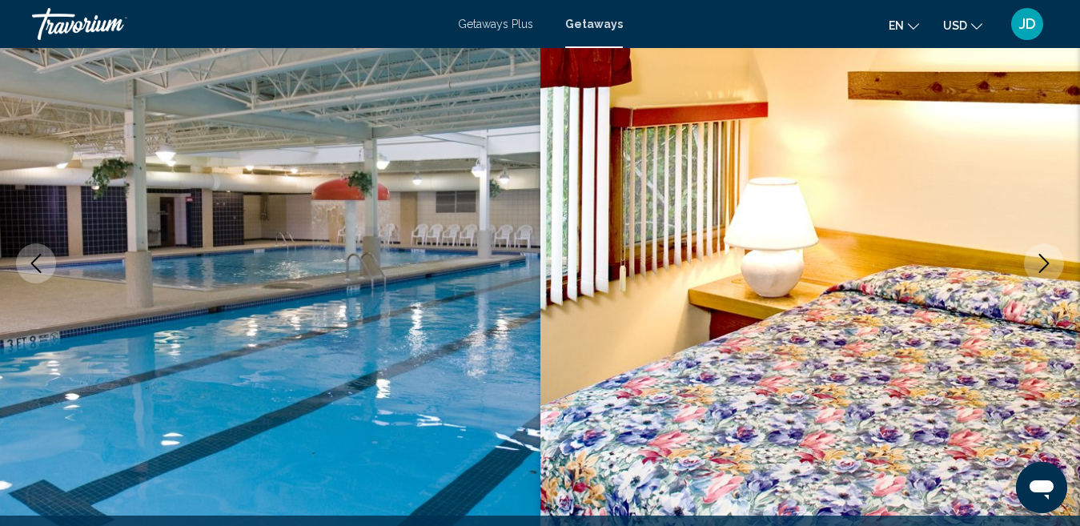
click at [1037, 262] on icon "Next image" at bounding box center [1044, 263] width 19 height 19
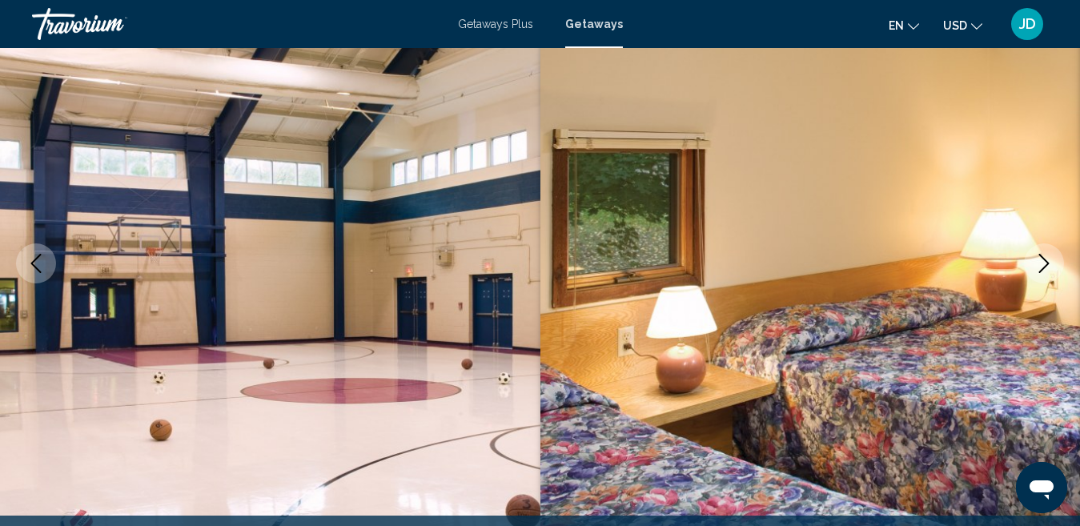
click at [1037, 262] on icon "Next image" at bounding box center [1044, 263] width 19 height 19
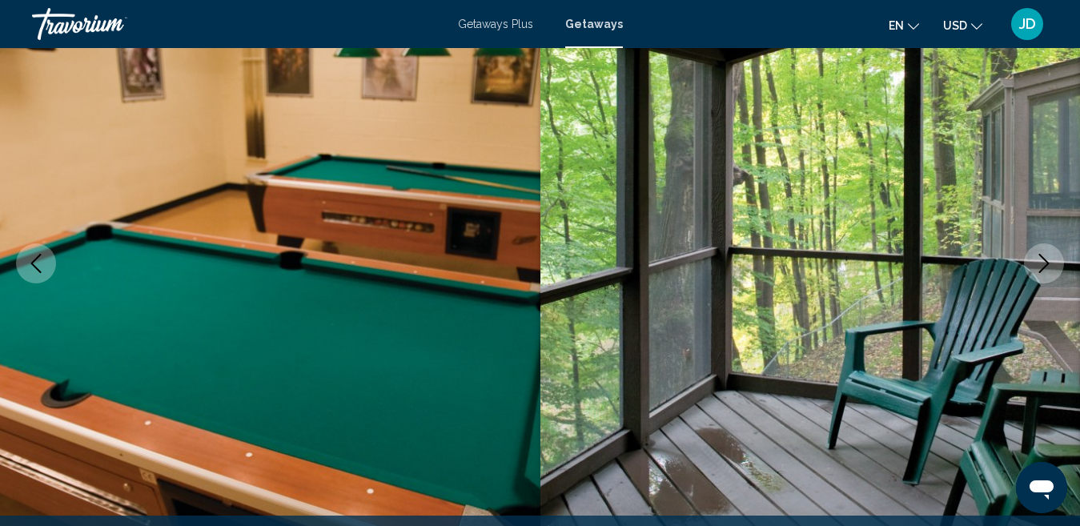
click at [1037, 262] on icon "Next image" at bounding box center [1044, 263] width 19 height 19
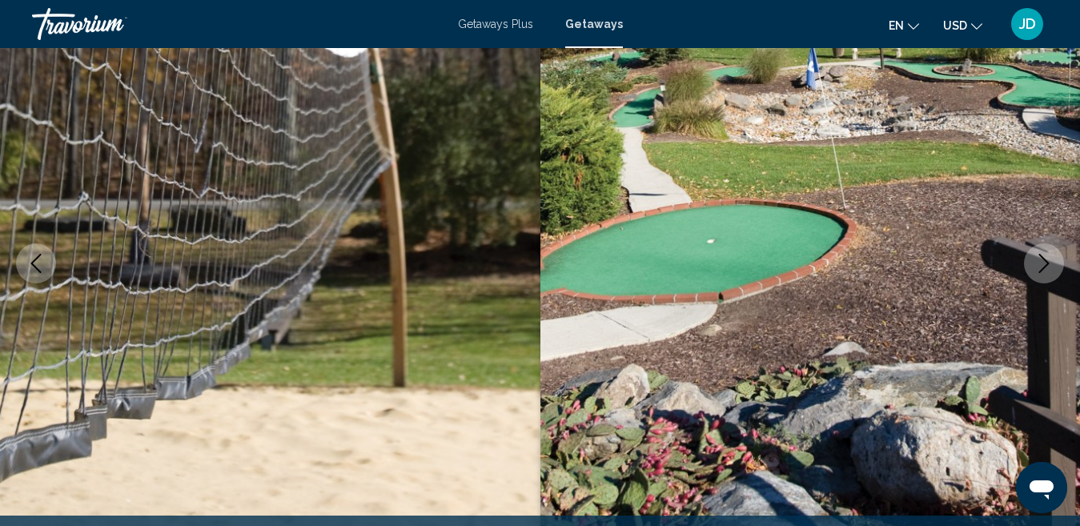
click at [1037, 262] on icon "Next image" at bounding box center [1044, 263] width 19 height 19
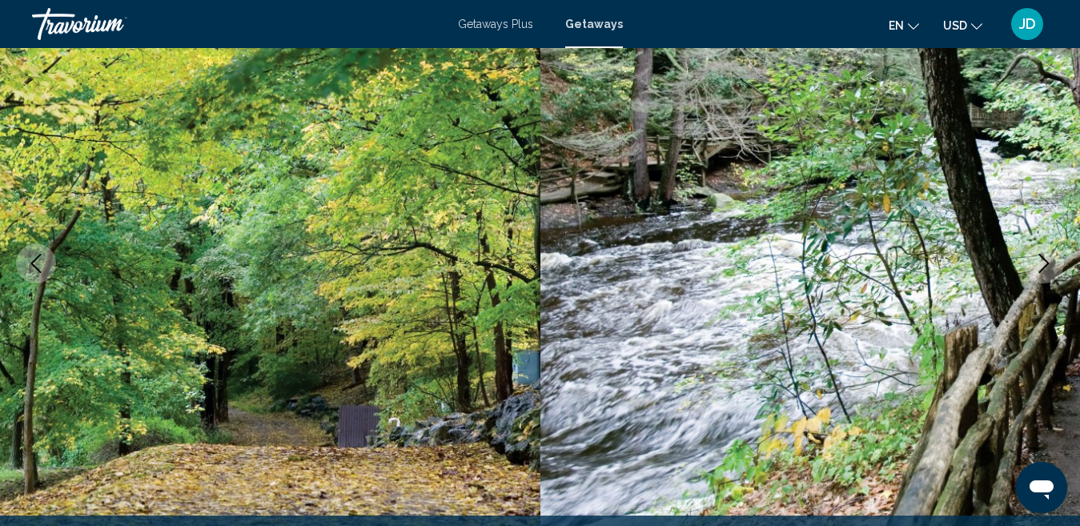
click at [1037, 262] on icon "Next image" at bounding box center [1044, 263] width 19 height 19
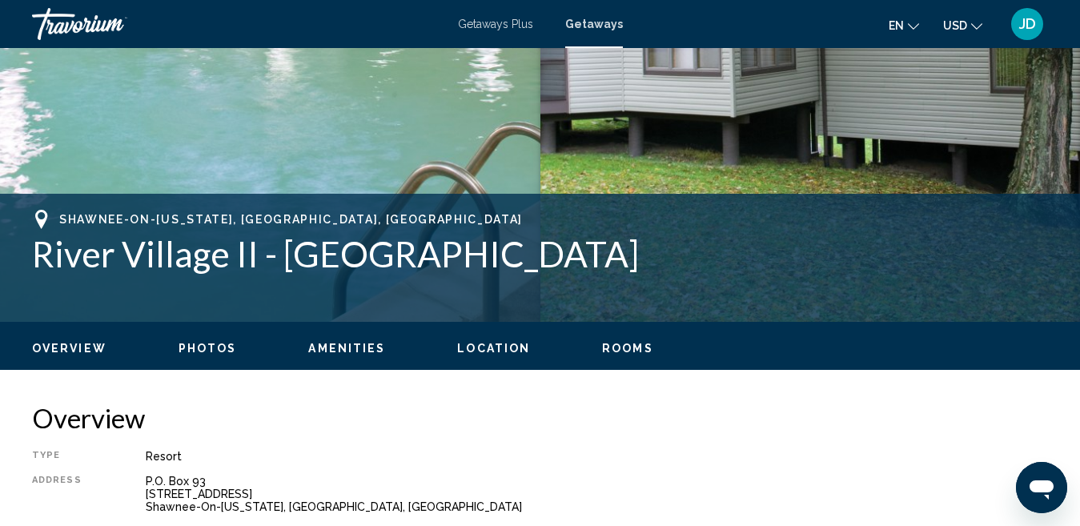
scroll to position [465, 0]
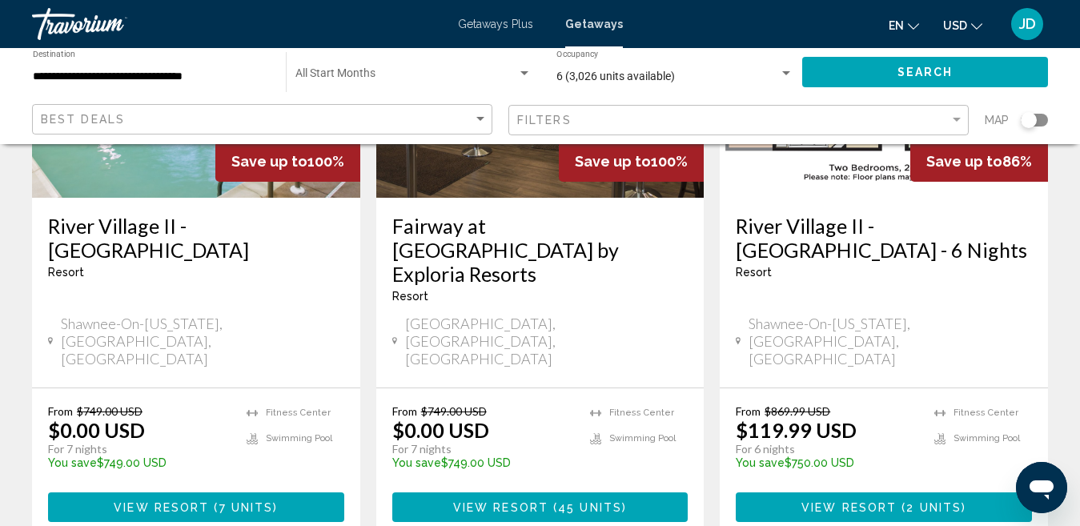
scroll to position [2111, 0]
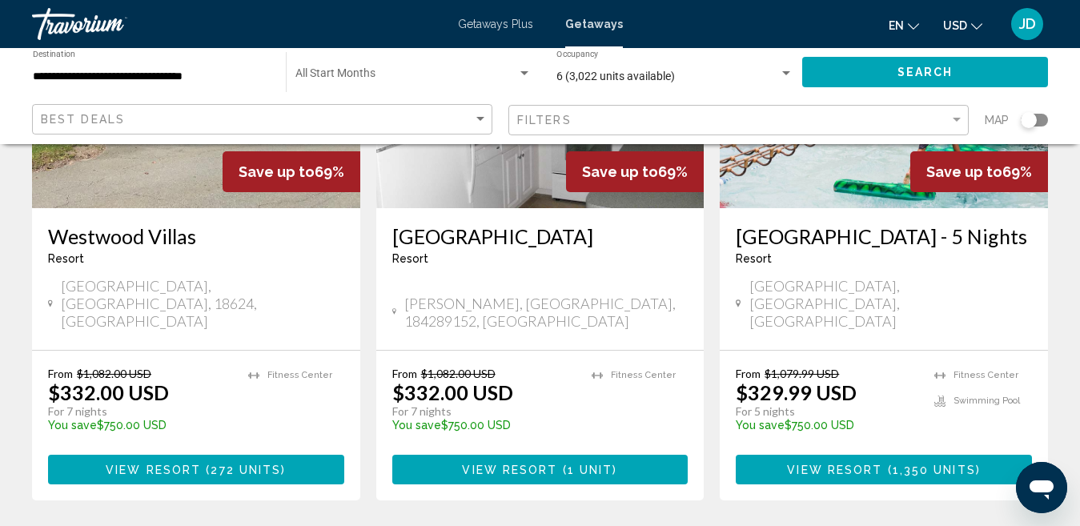
scroll to position [2158, 0]
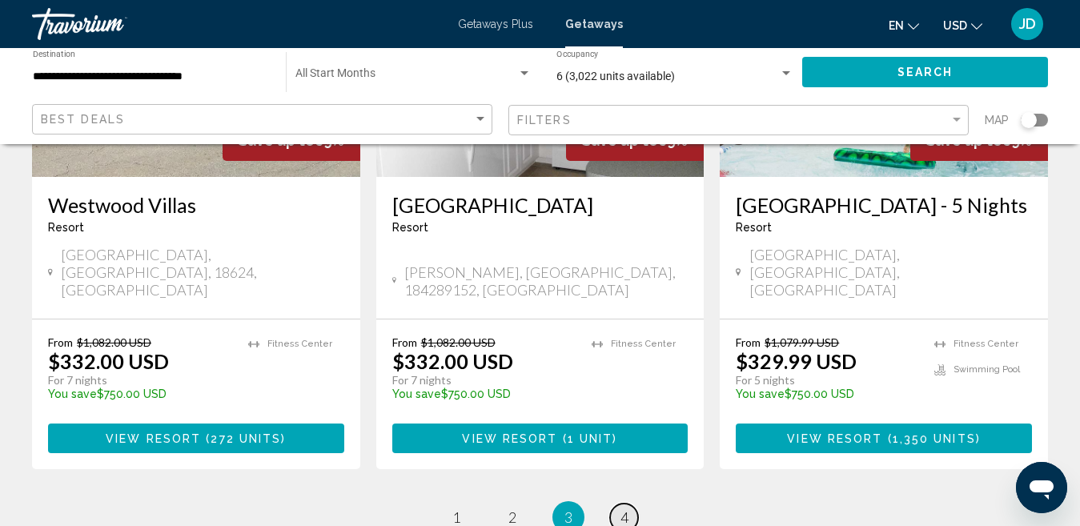
click at [621, 509] on span "4" at bounding box center [625, 518] width 8 height 18
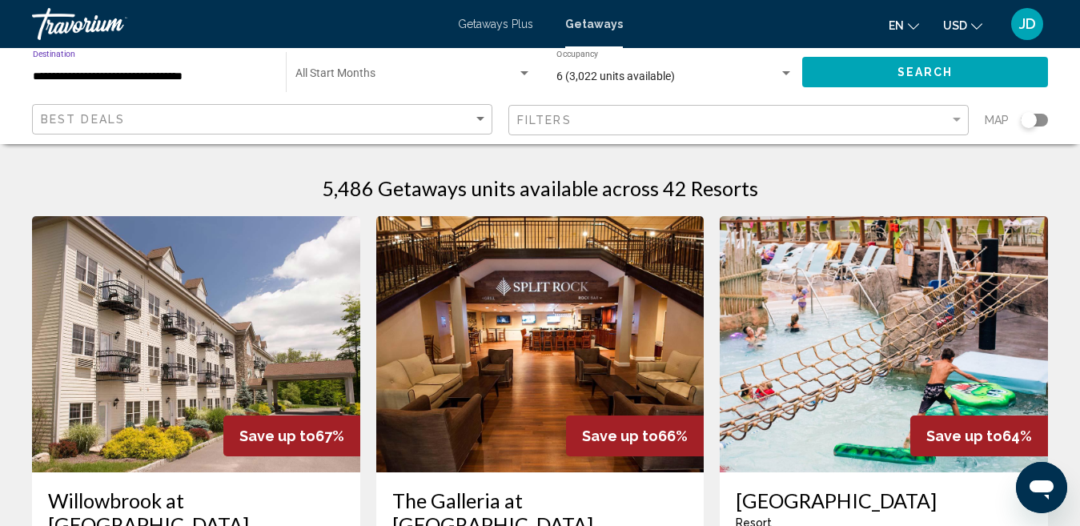
click at [213, 77] on input "**********" at bounding box center [151, 76] width 237 height 13
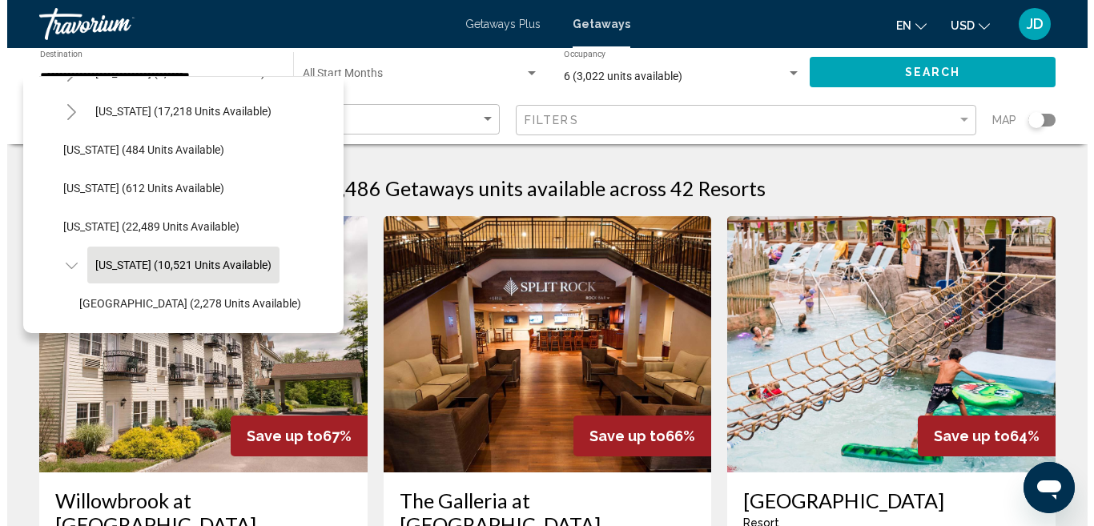
scroll to position [1109, 0]
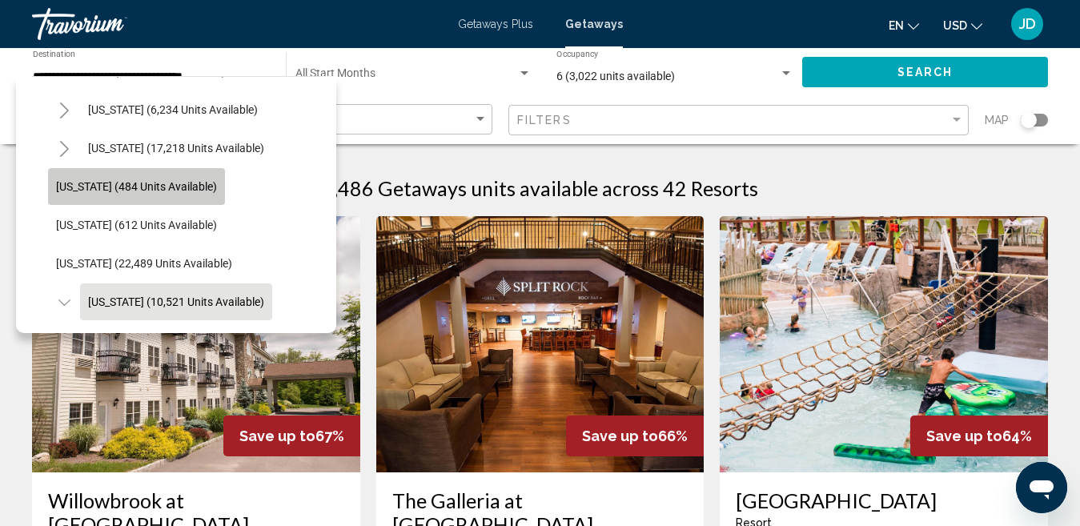
click at [152, 203] on button "[US_STATE] (484 units available)" at bounding box center [136, 186] width 177 height 37
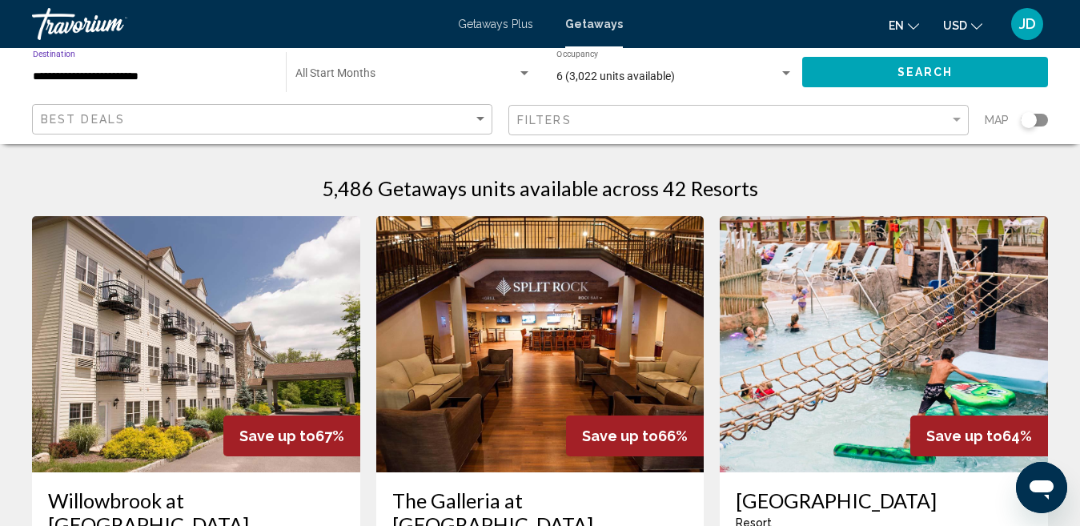
click at [910, 75] on span "Search" at bounding box center [926, 72] width 56 height 13
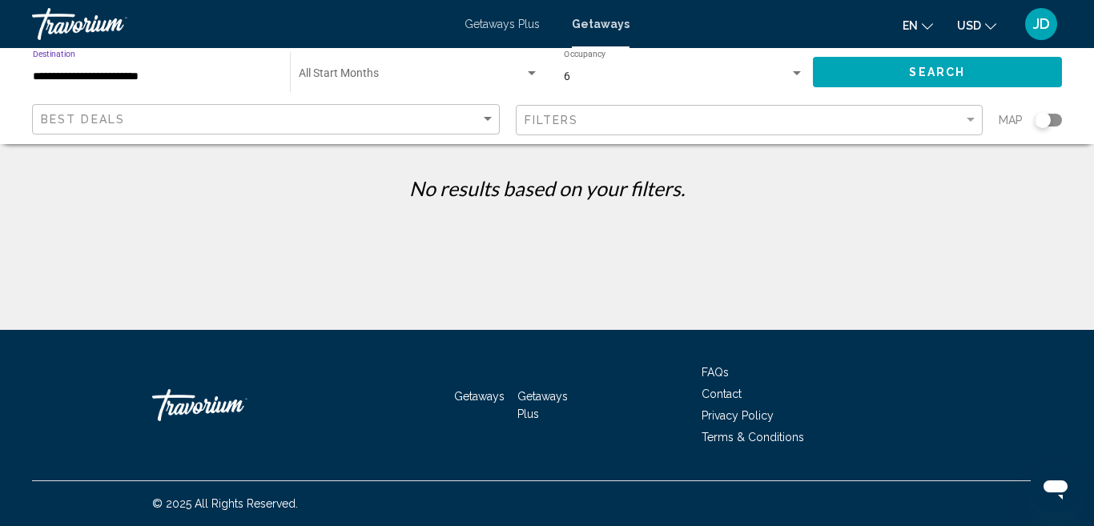
click at [143, 78] on input "**********" at bounding box center [153, 76] width 241 height 13
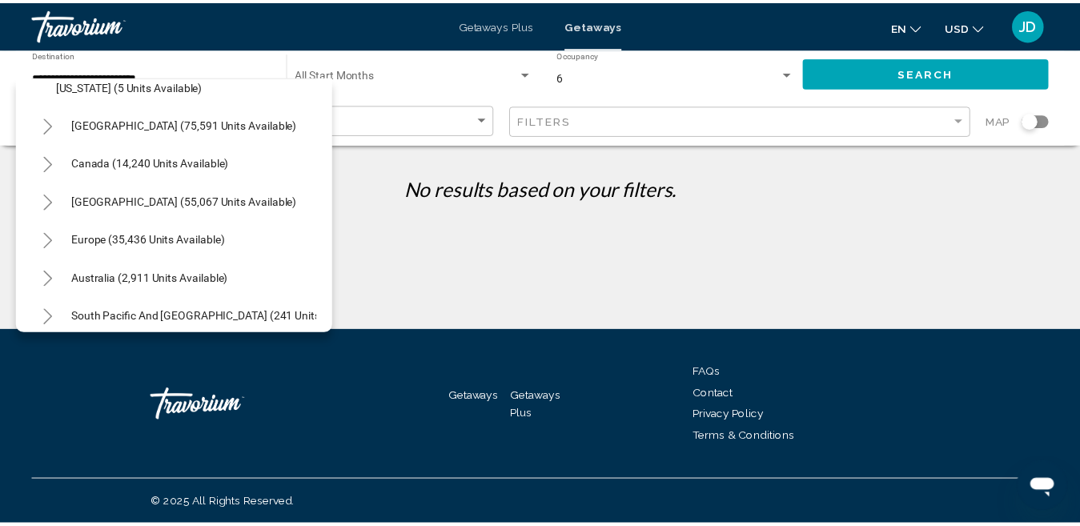
scroll to position [1796, 0]
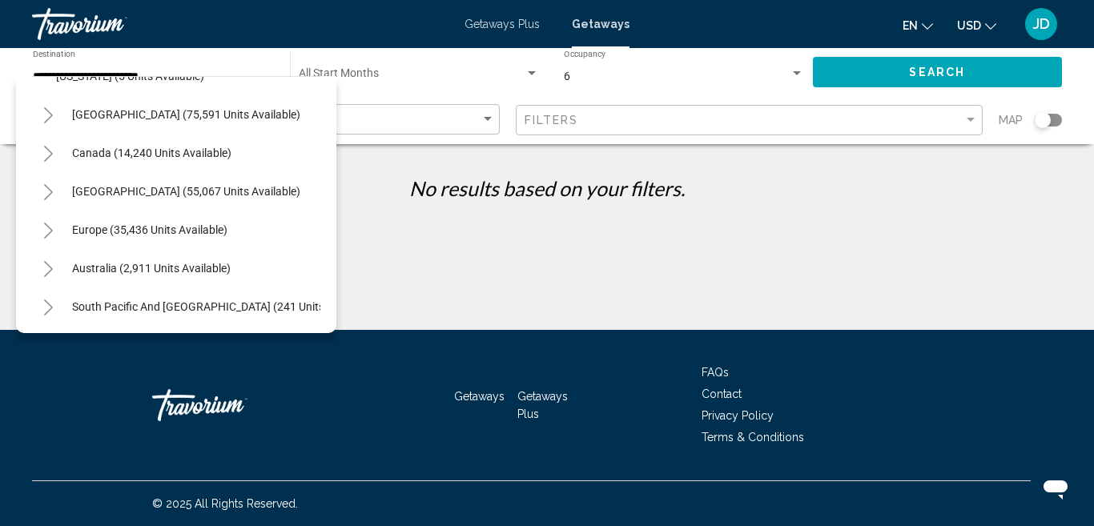
click at [45, 153] on icon "Toggle Canada (14,240 units available)" at bounding box center [48, 154] width 12 height 16
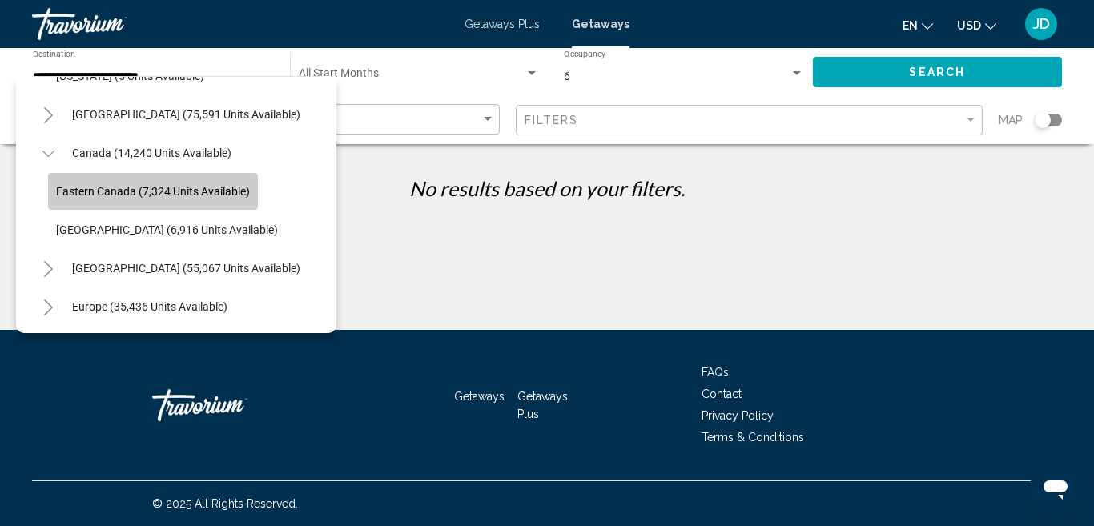
click at [91, 188] on span "Eastern Canada (7,324 units available)" at bounding box center [153, 191] width 194 height 13
type input "**********"
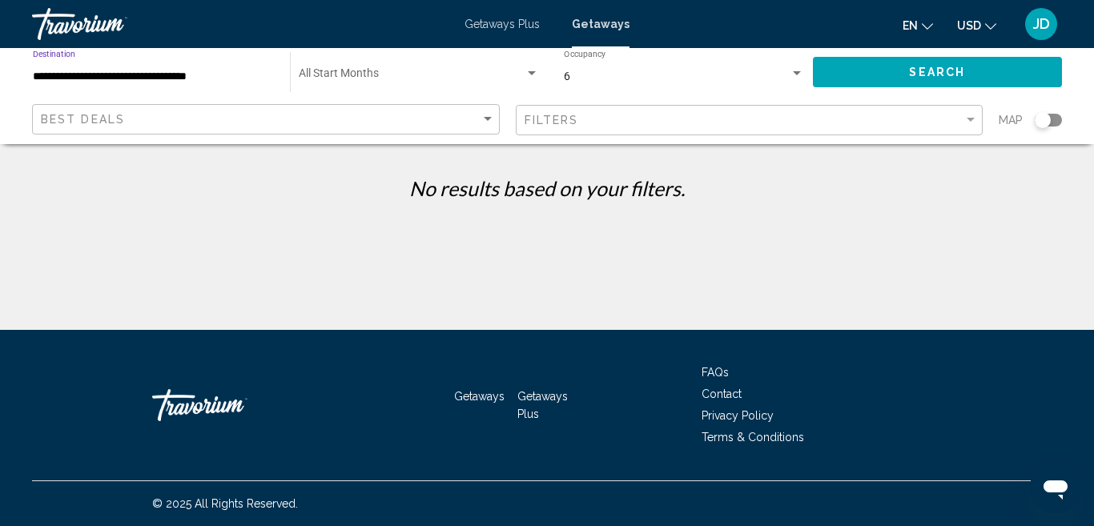
click at [863, 63] on button "Search" at bounding box center [938, 72] width 250 height 30
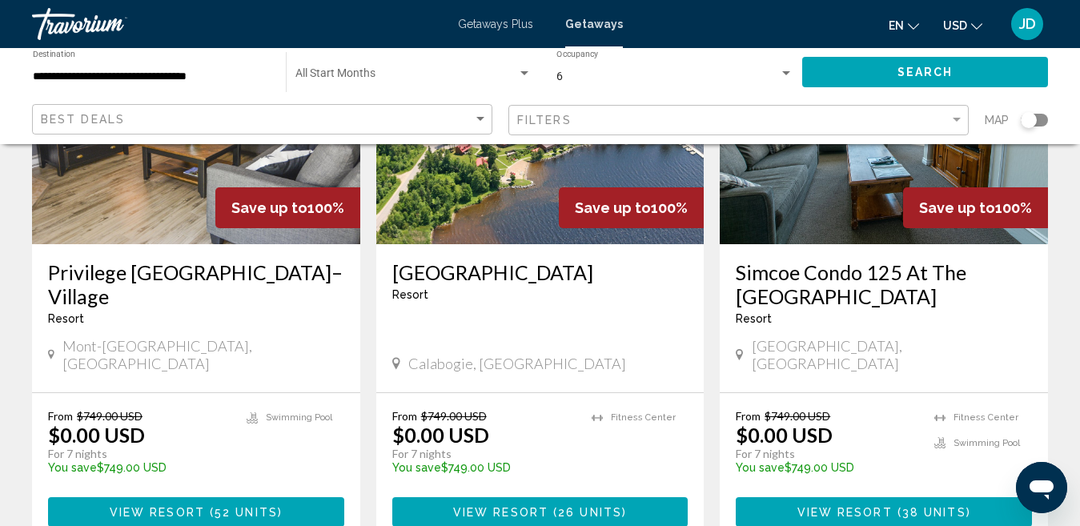
scroll to position [232, 0]
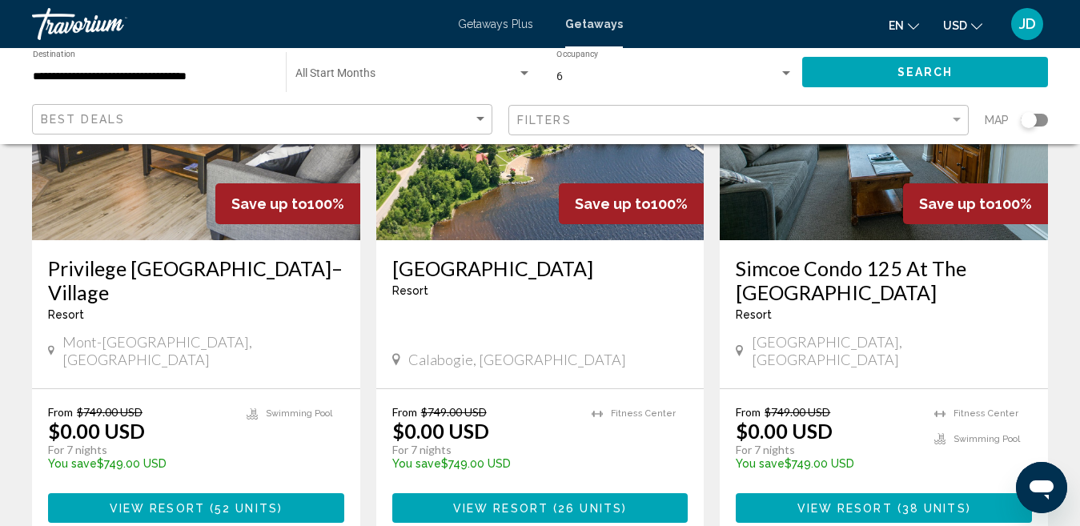
click at [475, 227] on img "Main content" at bounding box center [540, 112] width 328 height 256
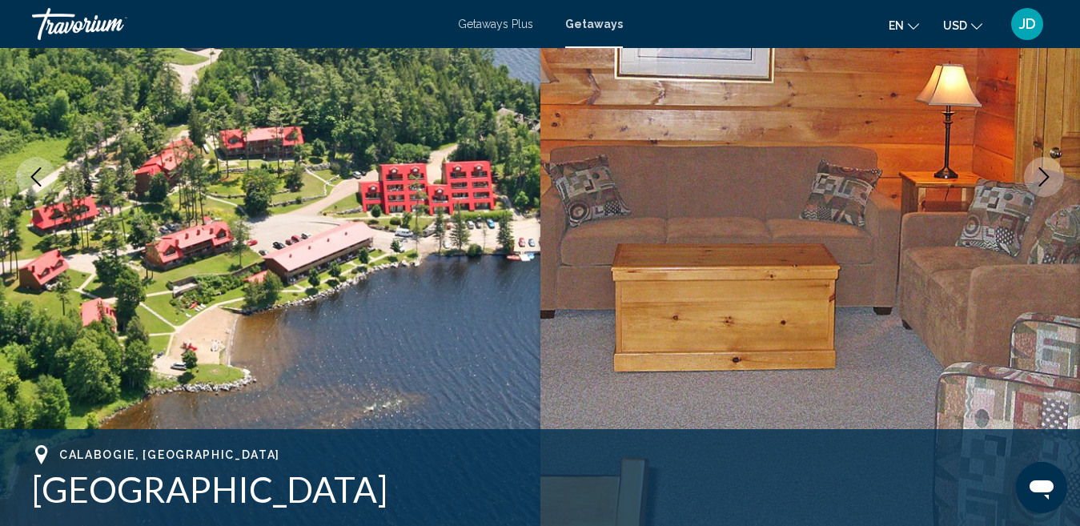
scroll to position [240, 0]
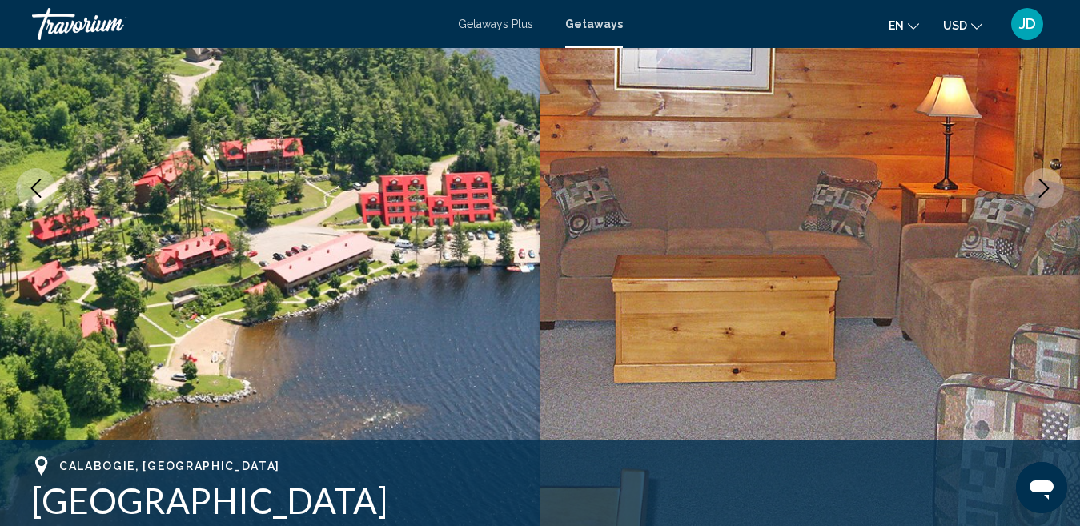
click at [1040, 197] on icon "Next image" at bounding box center [1045, 188] width 10 height 19
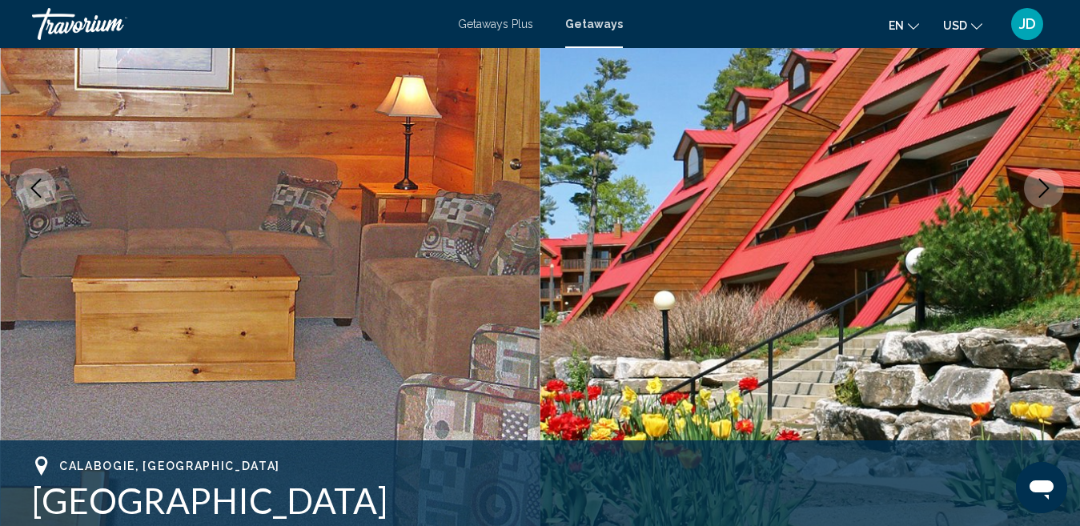
click at [1040, 197] on icon "Next image" at bounding box center [1045, 188] width 10 height 19
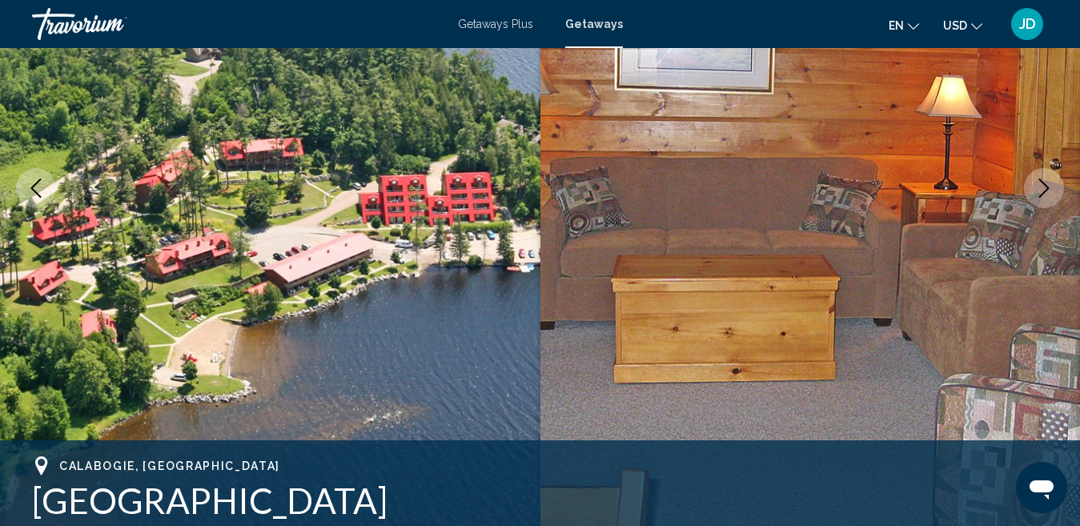
click at [1040, 197] on icon "Next image" at bounding box center [1045, 188] width 10 height 19
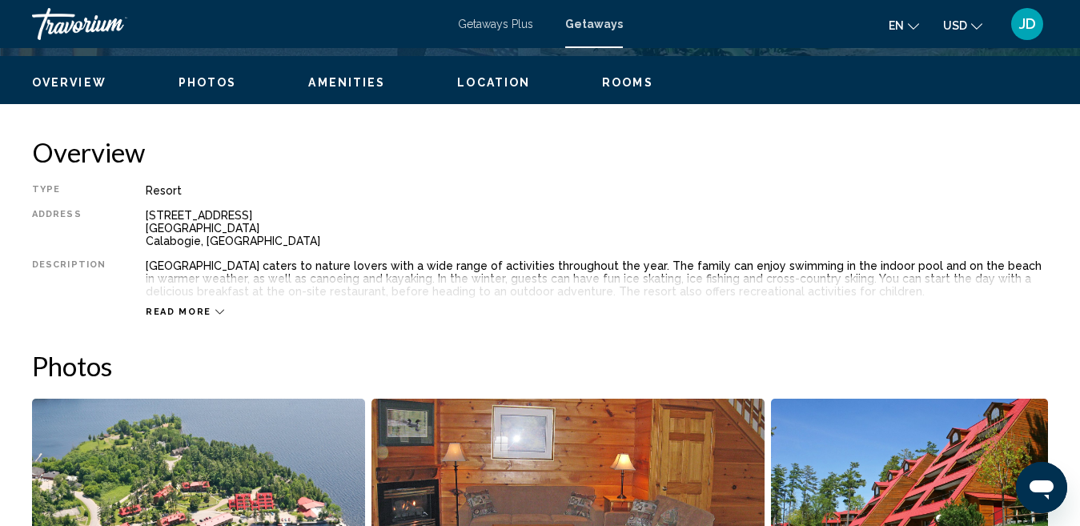
scroll to position [762, 0]
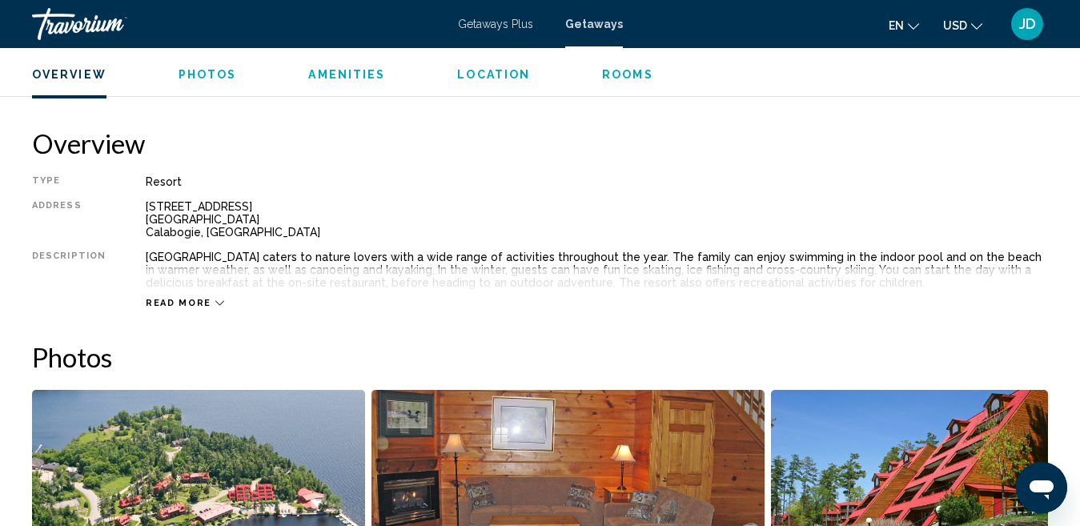
click at [197, 298] on span "Read more" at bounding box center [179, 303] width 66 height 10
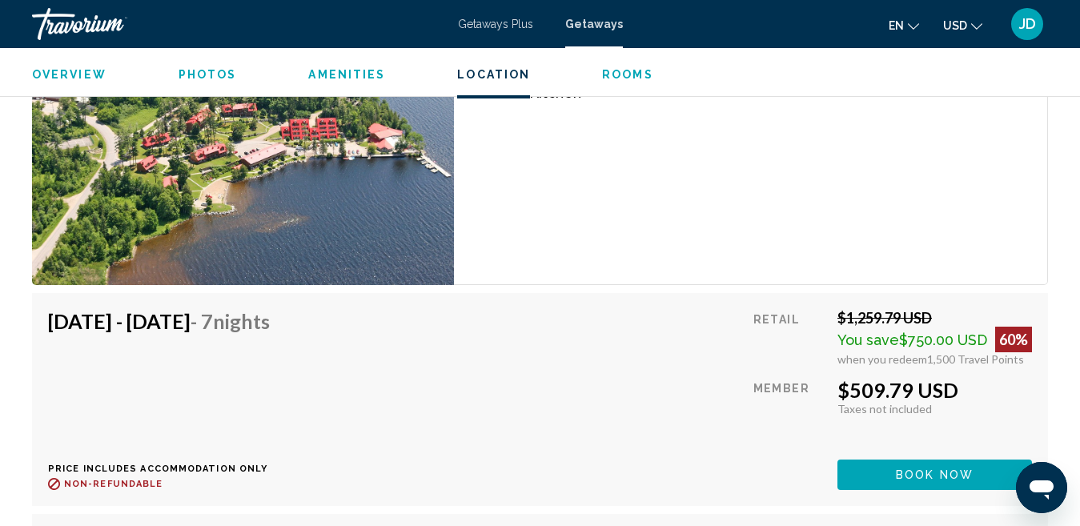
scroll to position [3103, 0]
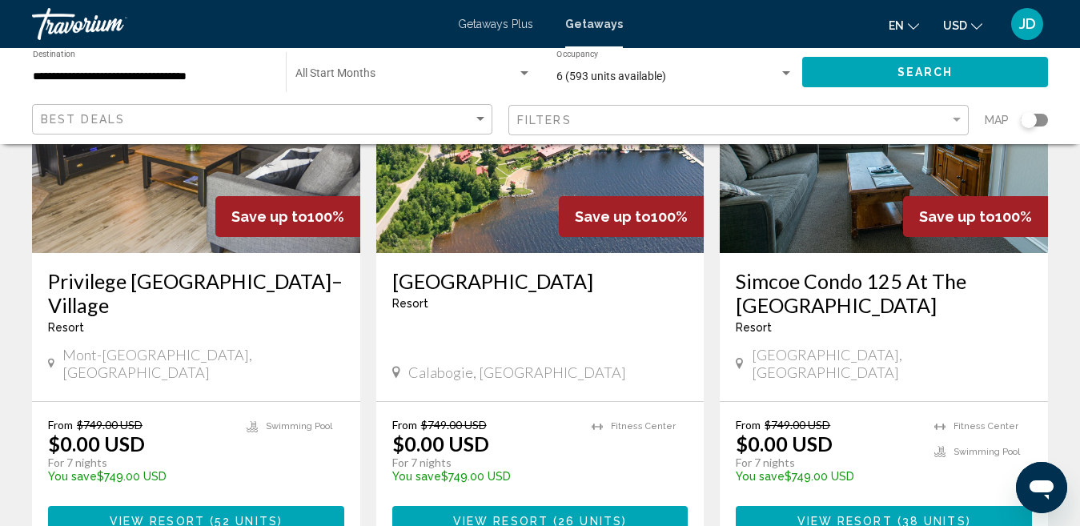
scroll to position [223, 0]
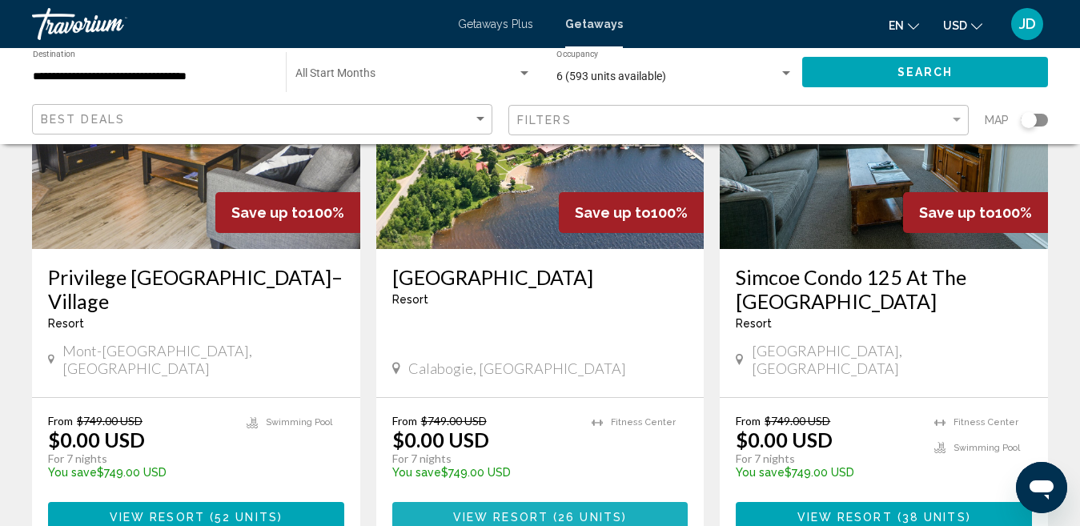
click at [621, 511] on span "( 26 units )" at bounding box center [588, 517] width 78 height 13
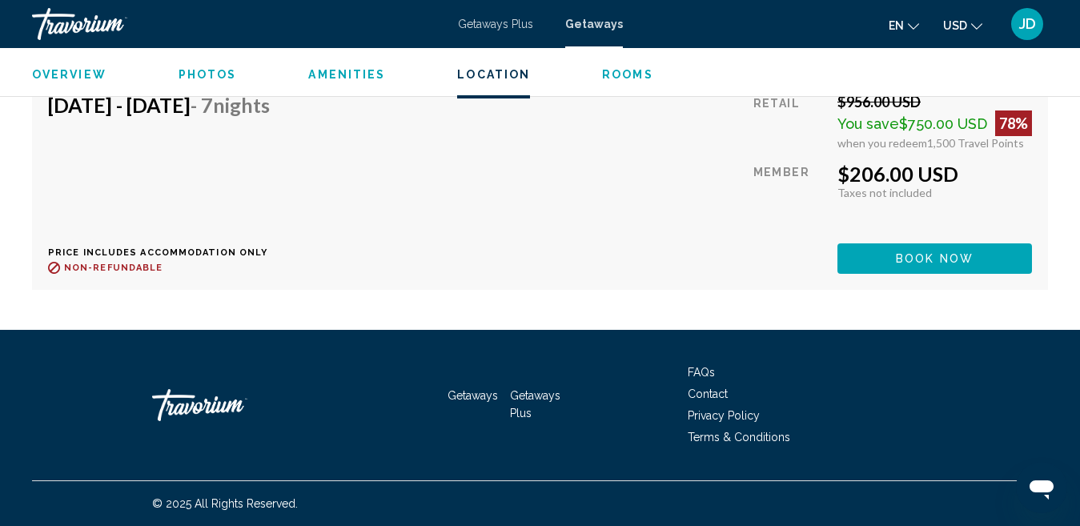
scroll to position [5689, 0]
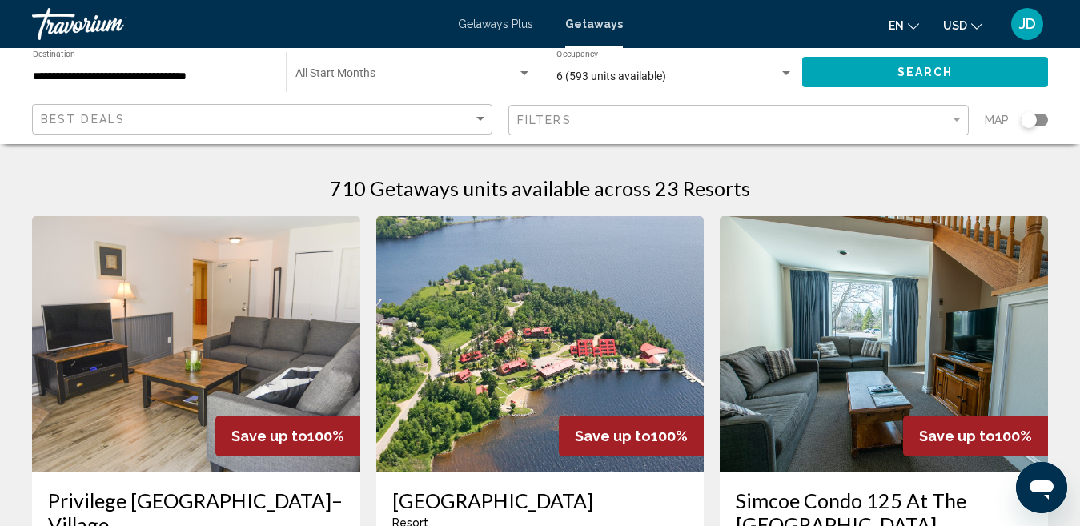
click at [200, 324] on img "Main content" at bounding box center [196, 344] width 328 height 256
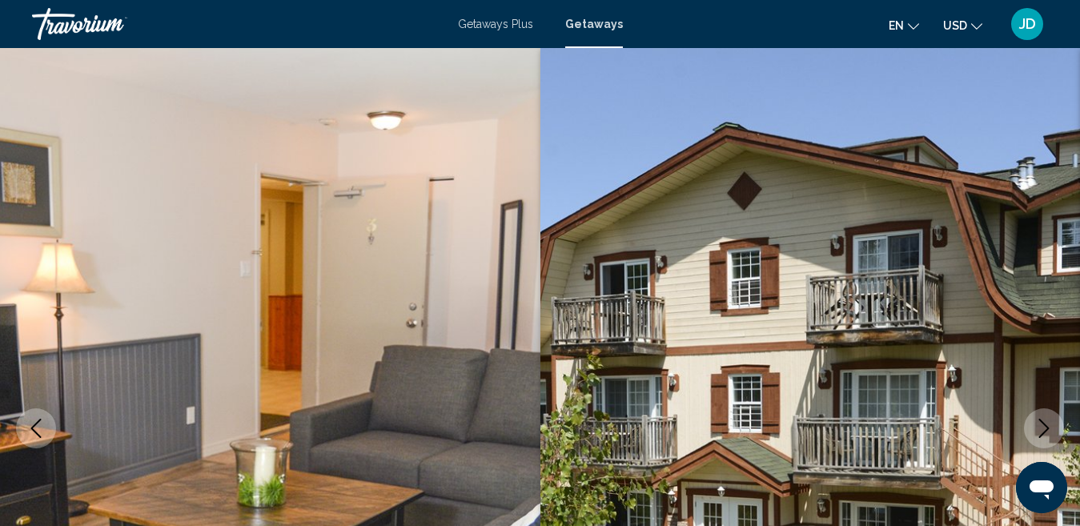
scroll to position [165, 0]
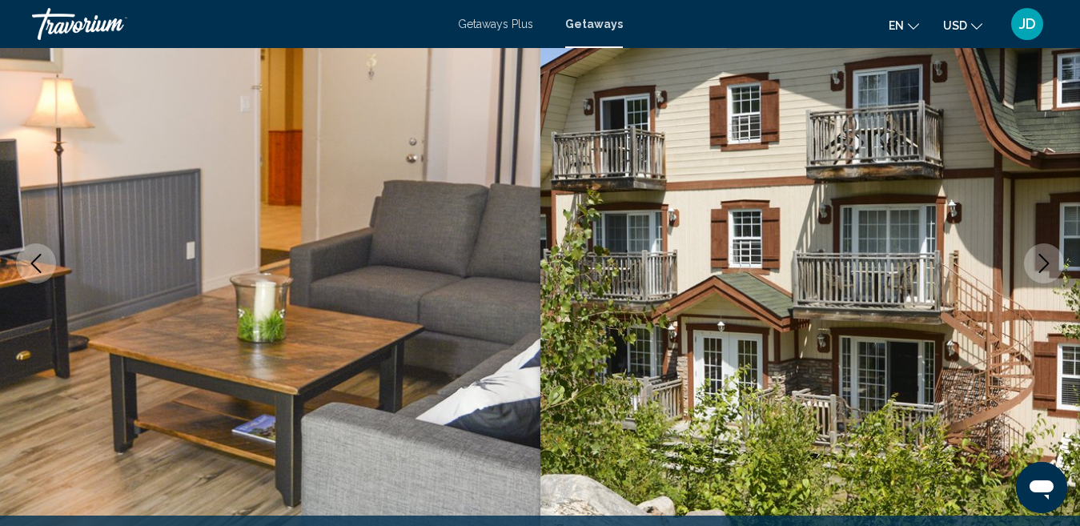
click at [1043, 270] on icon "Next image" at bounding box center [1045, 263] width 10 height 19
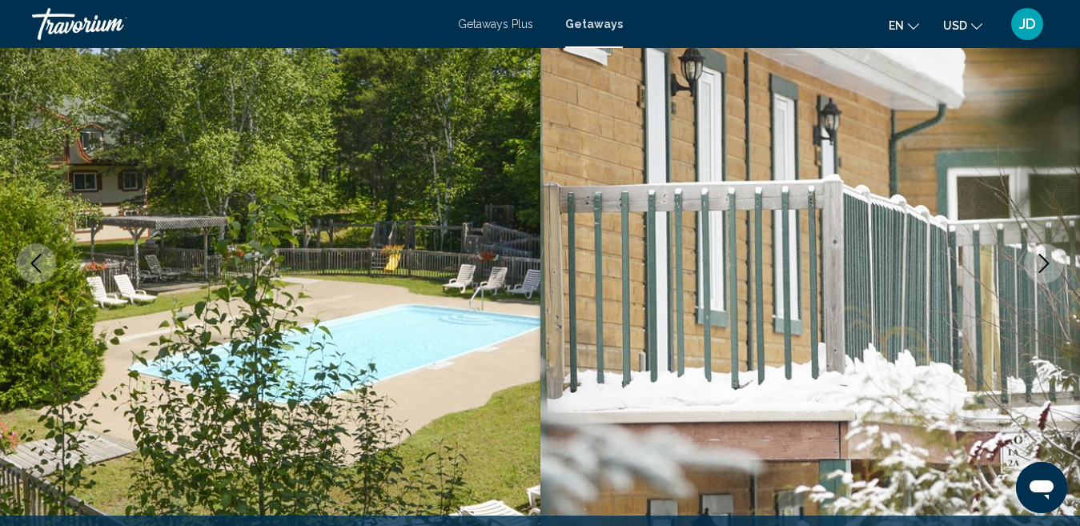
click at [1043, 270] on icon "Next image" at bounding box center [1045, 263] width 10 height 19
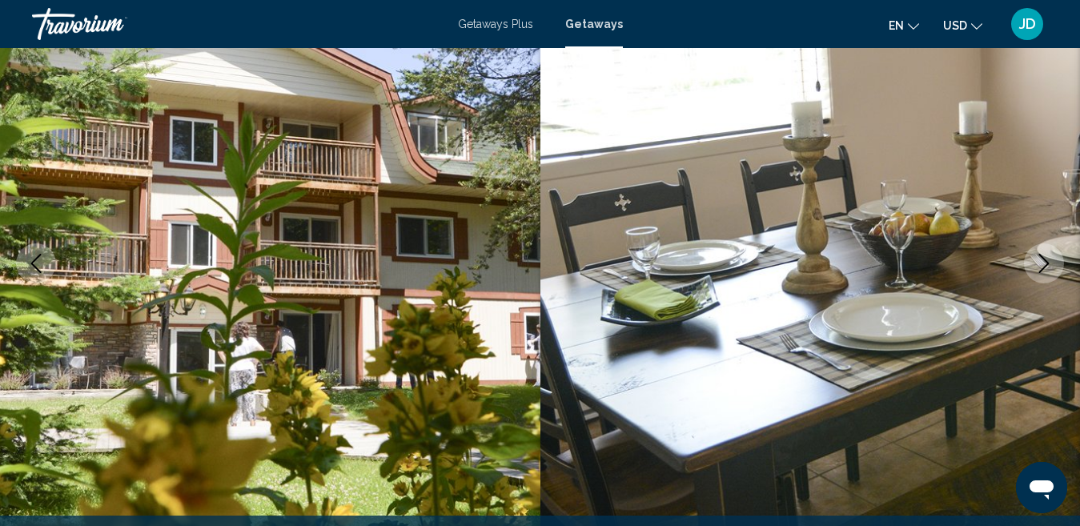
click at [1043, 270] on icon "Next image" at bounding box center [1045, 263] width 10 height 19
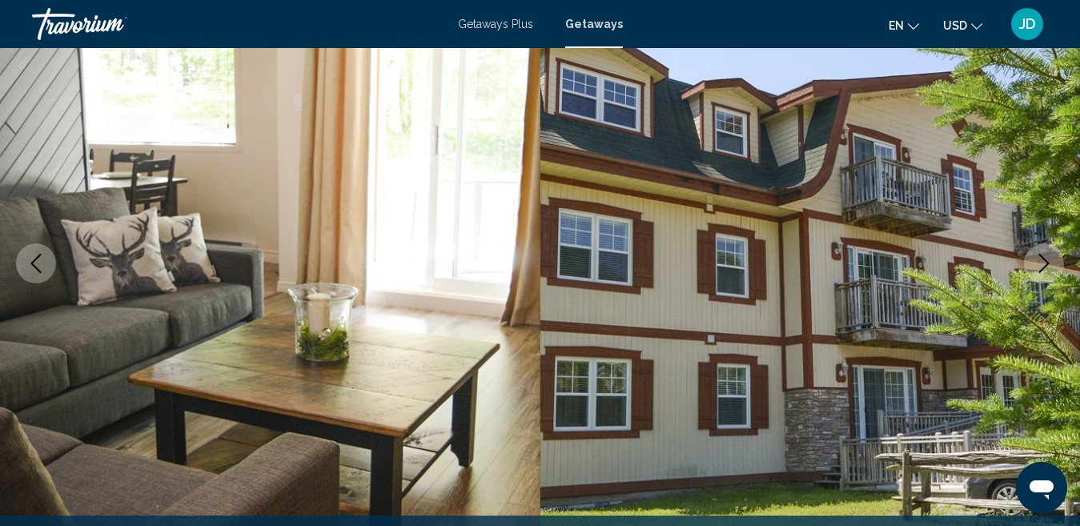
click at [1043, 270] on icon "Next image" at bounding box center [1045, 263] width 10 height 19
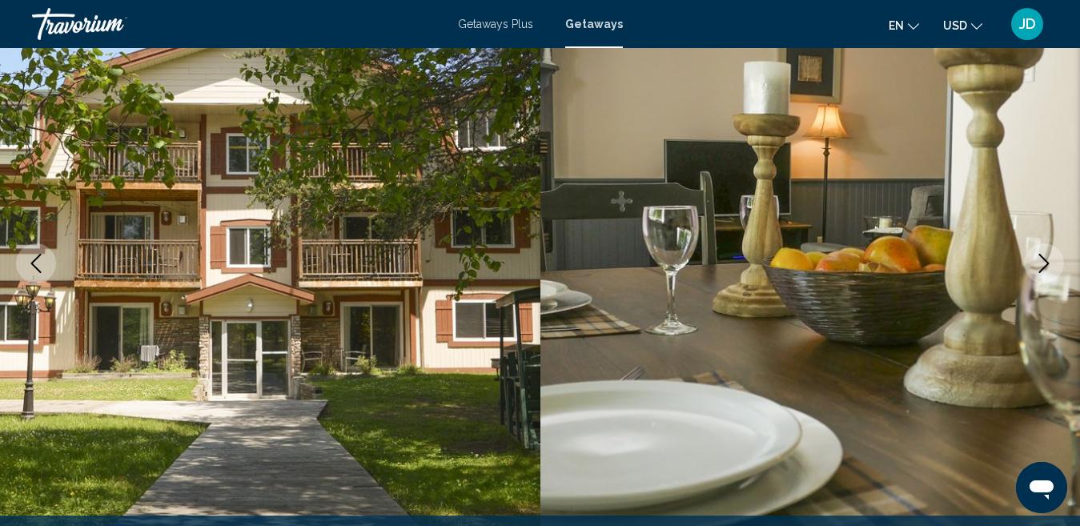
click at [1043, 270] on icon "Next image" at bounding box center [1045, 263] width 10 height 19
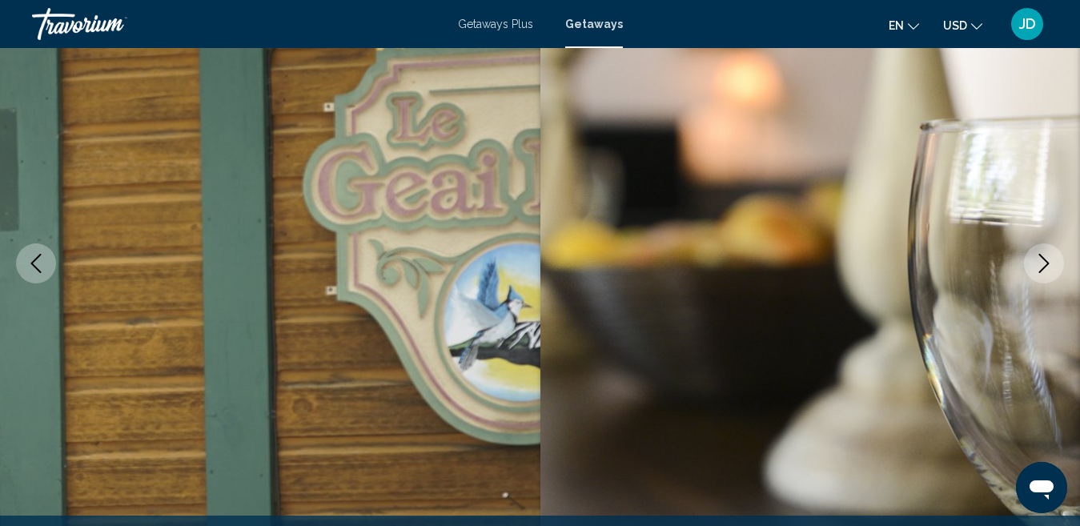
click at [1043, 270] on icon "Next image" at bounding box center [1045, 263] width 10 height 19
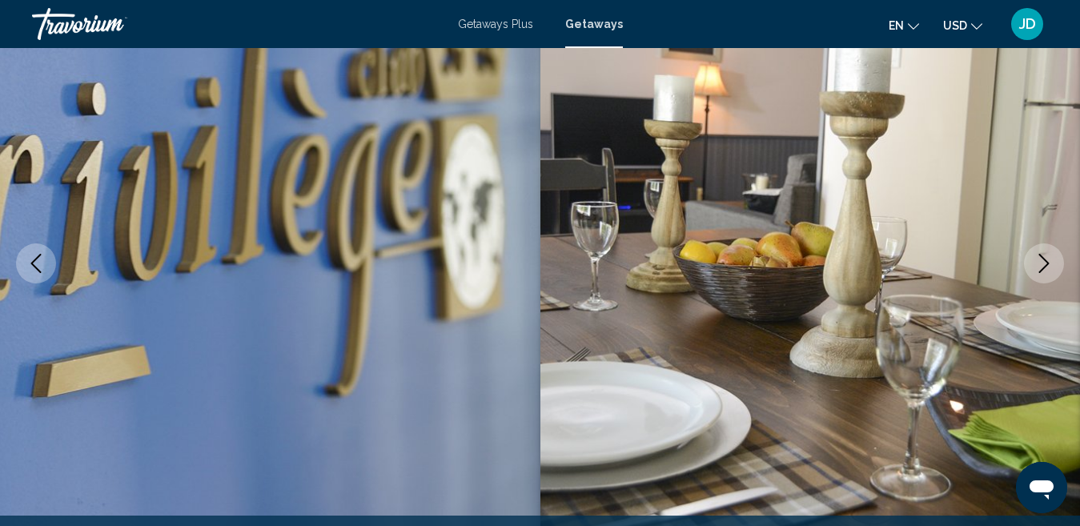
click at [1043, 270] on icon "Next image" at bounding box center [1045, 263] width 10 height 19
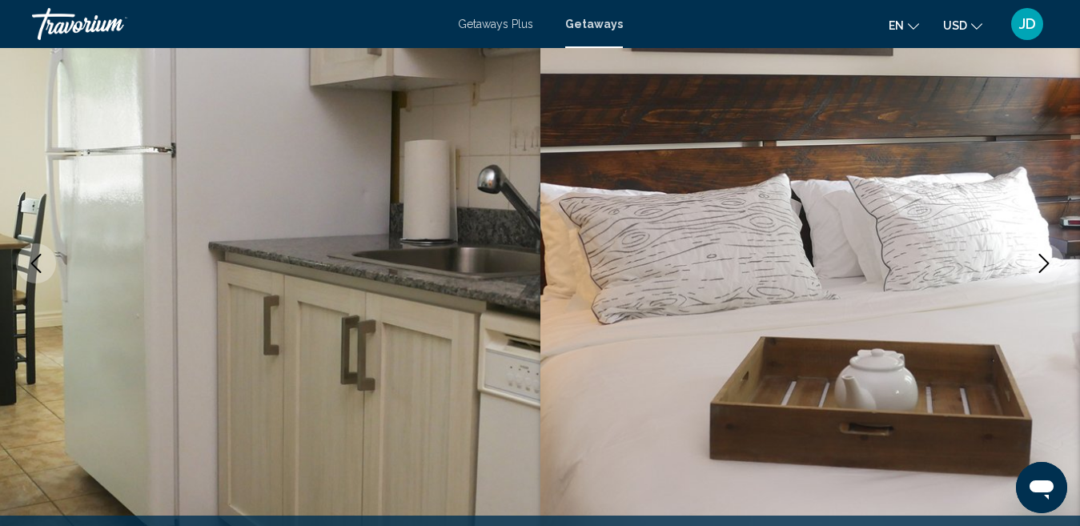
click at [1043, 270] on icon "Next image" at bounding box center [1045, 263] width 10 height 19
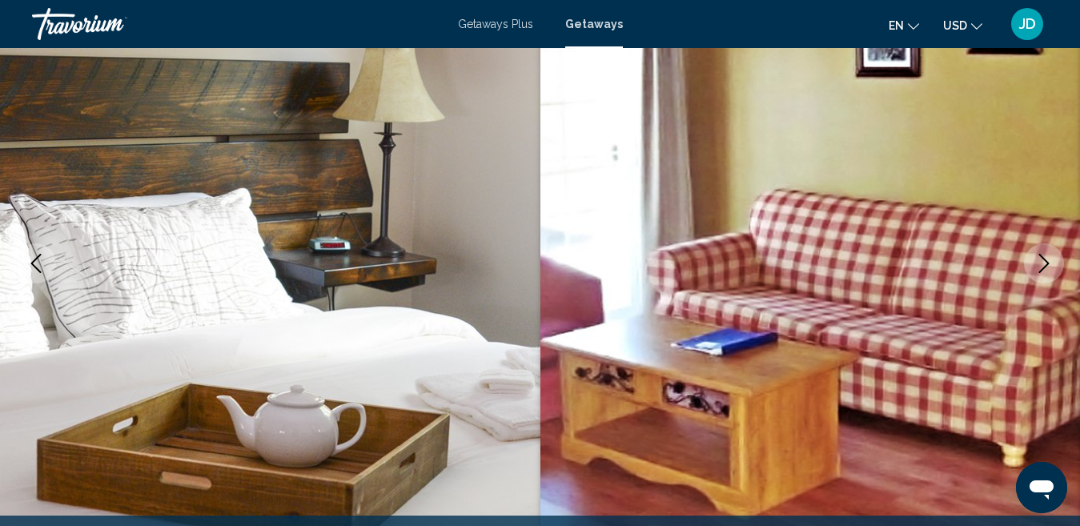
click at [1043, 270] on icon "Next image" at bounding box center [1045, 263] width 10 height 19
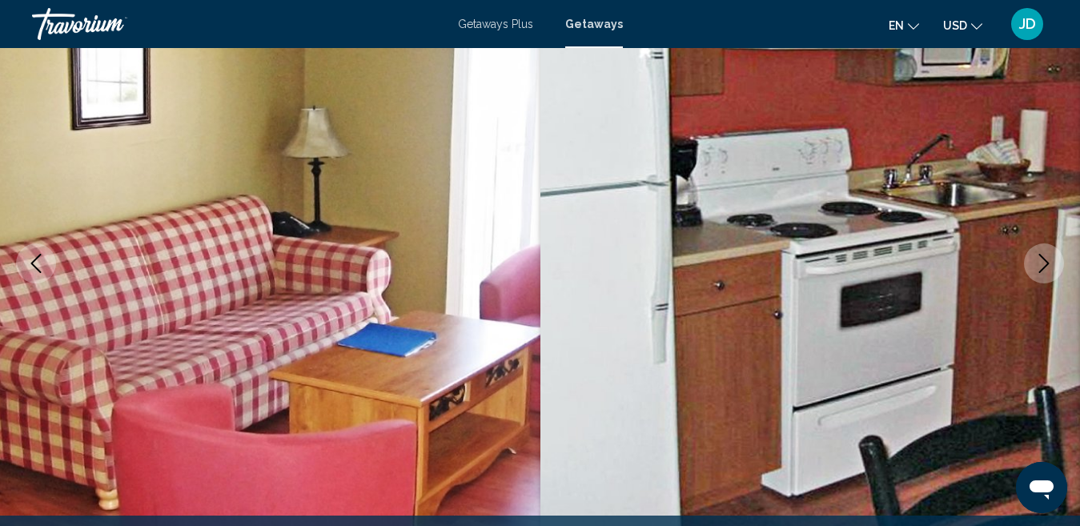
click at [1043, 270] on icon "Next image" at bounding box center [1045, 263] width 10 height 19
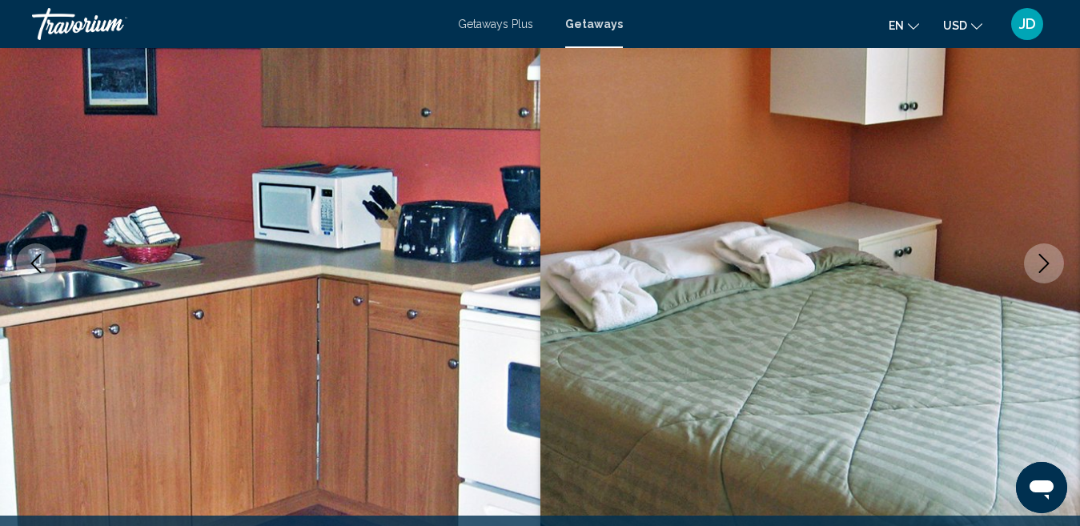
click at [1043, 270] on icon "Next image" at bounding box center [1045, 263] width 10 height 19
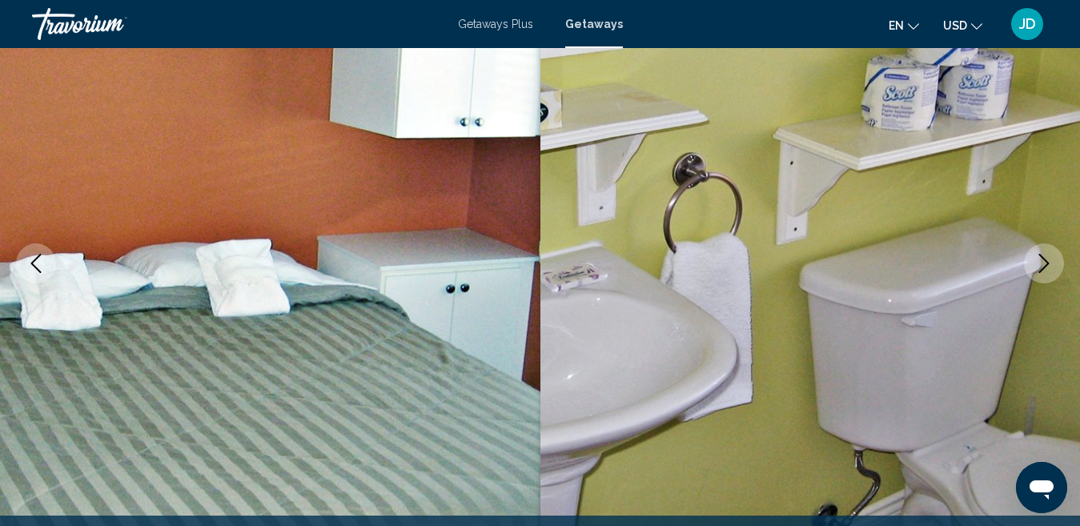
click at [1043, 270] on icon "Next image" at bounding box center [1045, 263] width 10 height 19
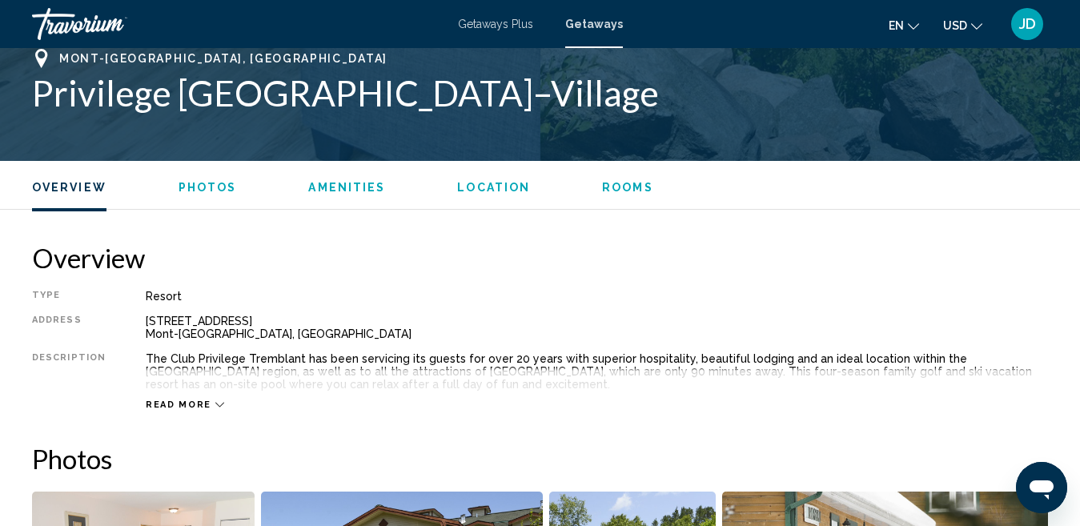
scroll to position [521, 0]
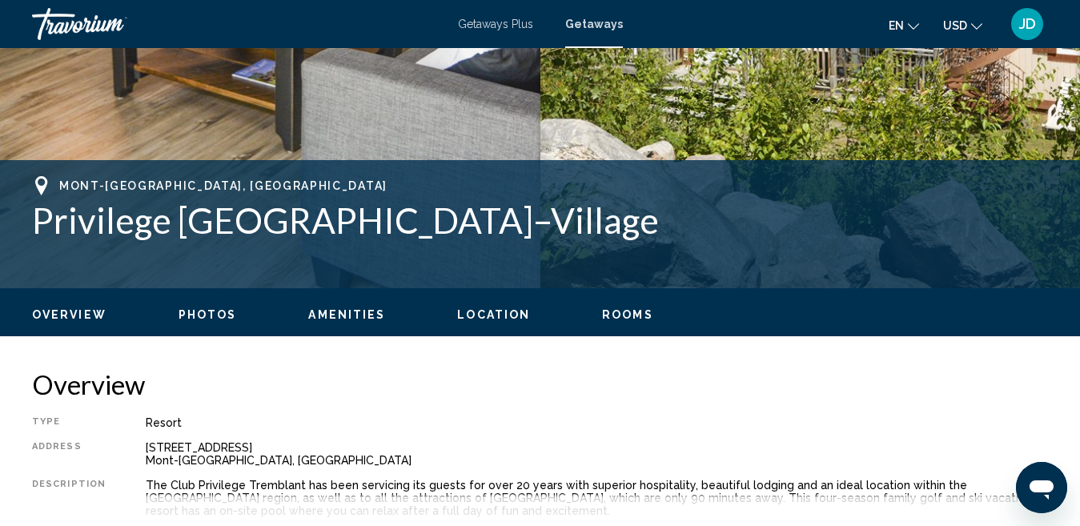
click at [516, 25] on span "Getaways Plus" at bounding box center [495, 24] width 75 height 13
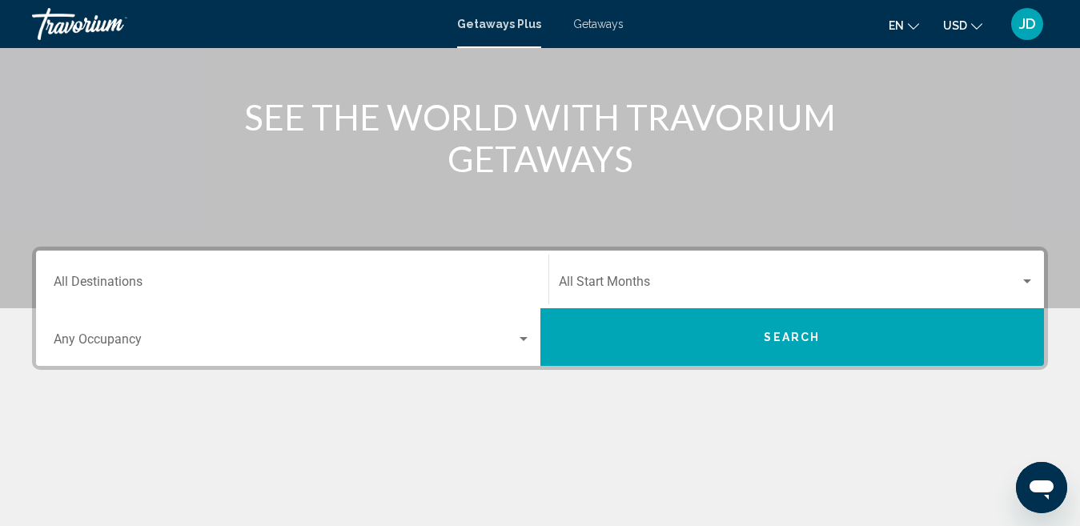
scroll to position [190, 0]
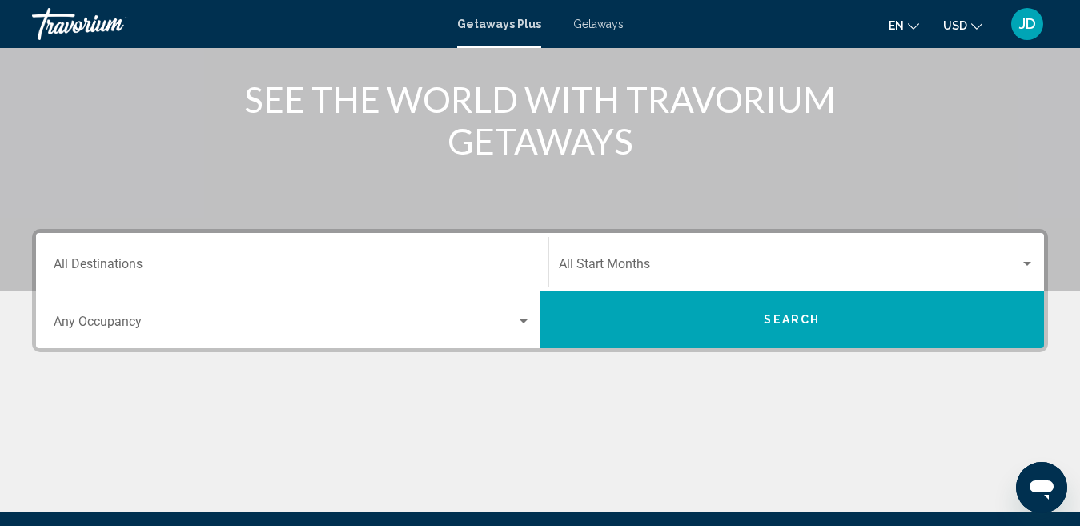
click at [402, 262] on input "Destination All Destinations" at bounding box center [292, 267] width 477 height 14
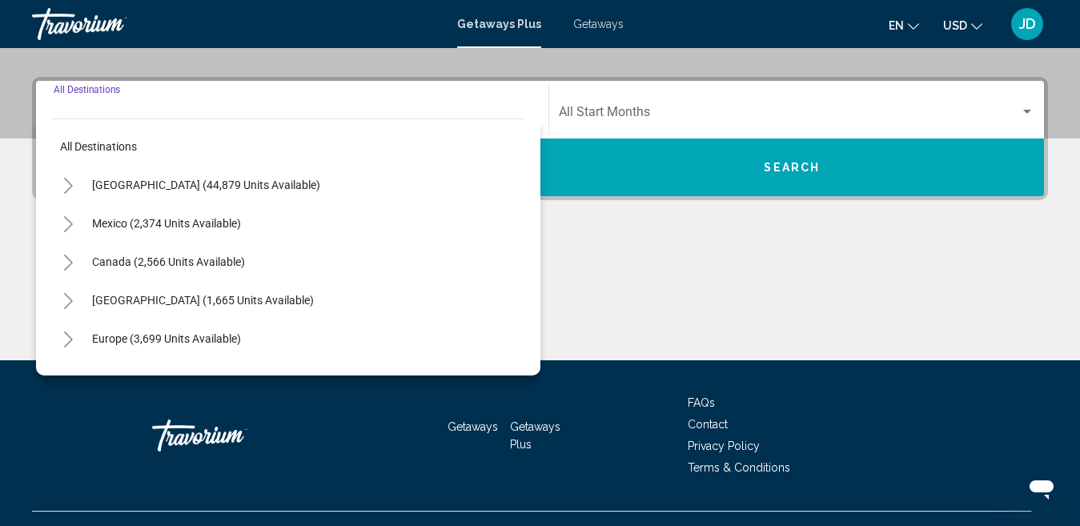
scroll to position [367, 0]
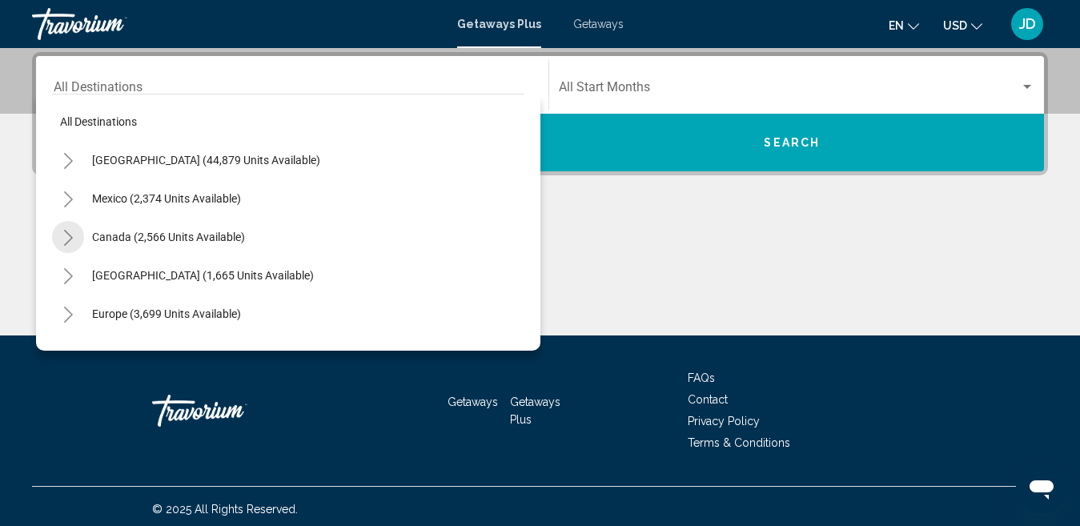
click at [63, 233] on icon "Toggle Canada (2,566 units available)" at bounding box center [68, 238] width 12 height 16
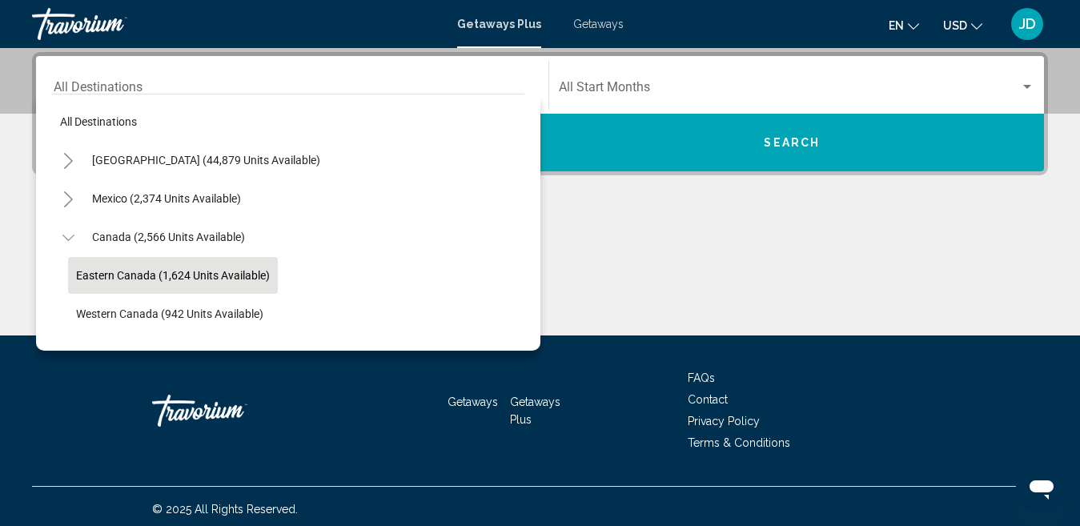
click at [125, 278] on span "Eastern Canada (1,624 units available)" at bounding box center [173, 275] width 194 height 13
type input "**********"
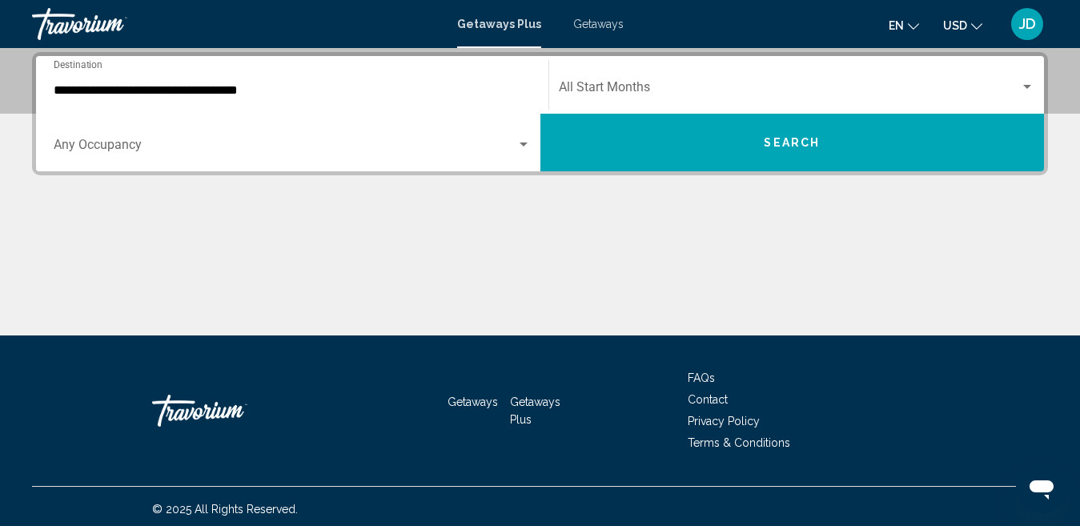
click at [654, 74] on div "Start Month All Start Months" at bounding box center [797, 85] width 477 height 50
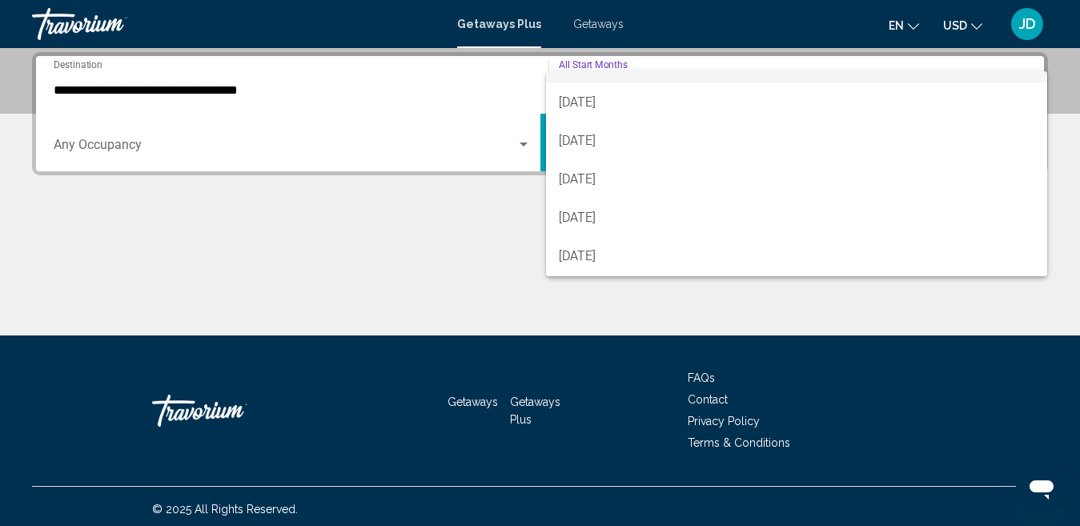
scroll to position [42, 0]
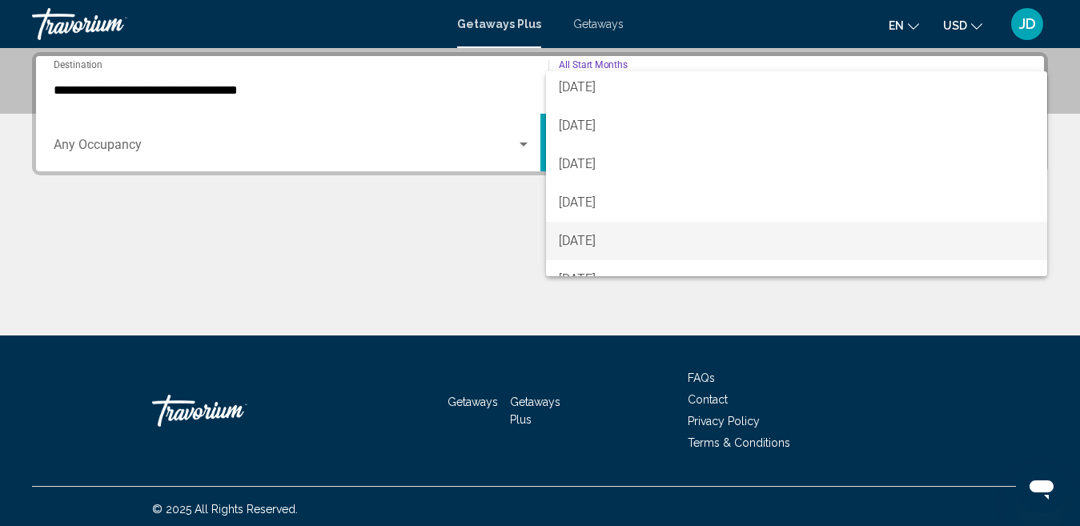
click at [693, 250] on span "[DATE]" at bounding box center [797, 241] width 477 height 38
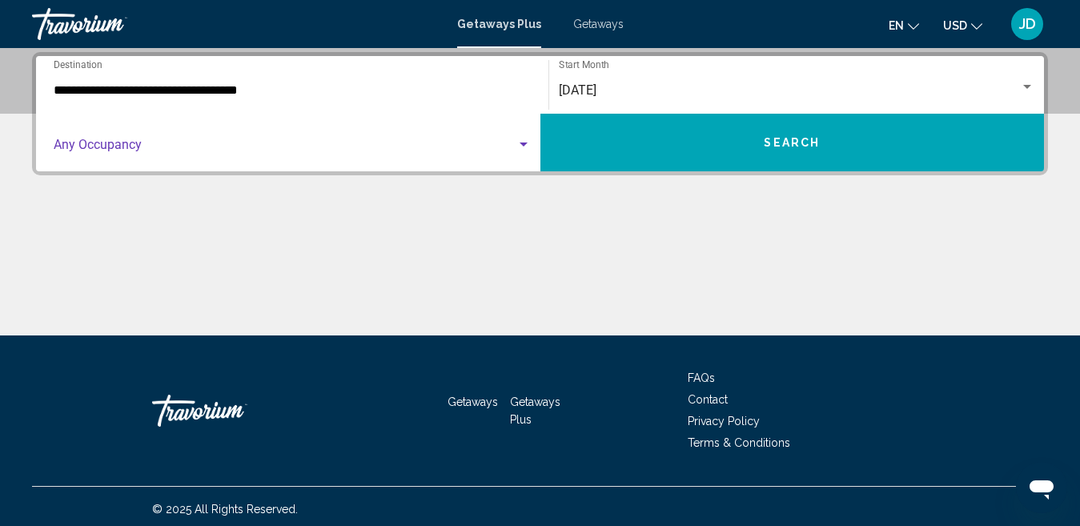
click at [311, 151] on span "Search widget" at bounding box center [285, 148] width 463 height 14
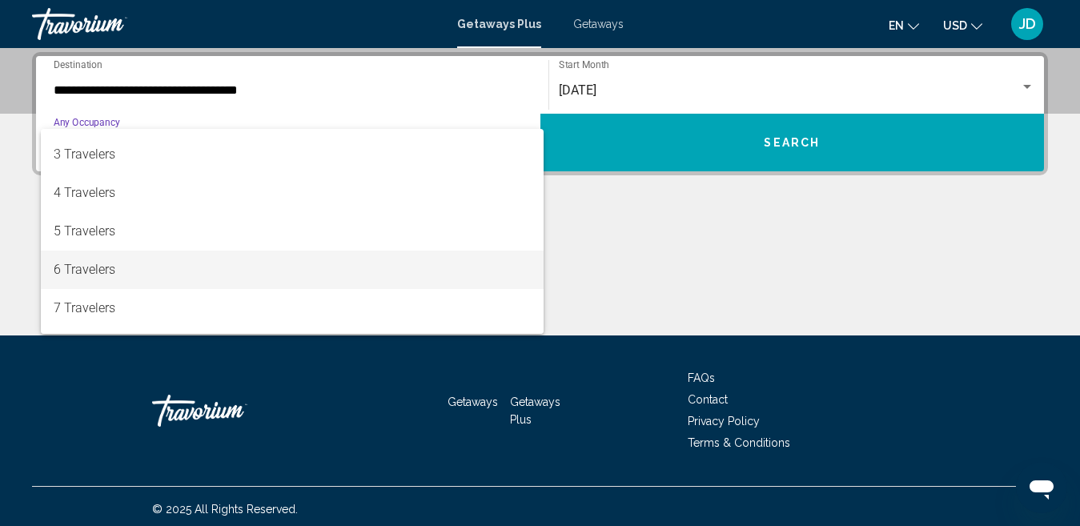
scroll to position [72, 0]
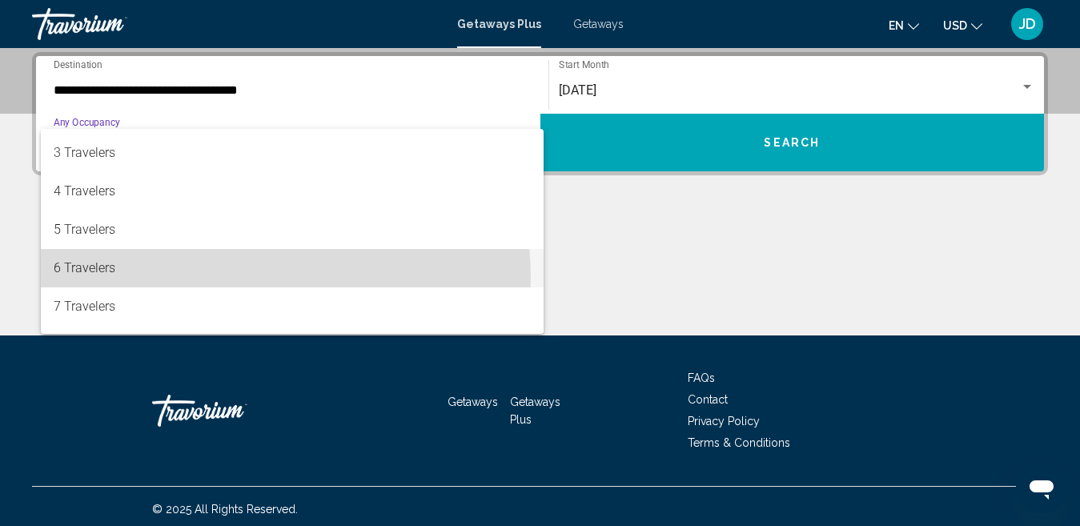
click at [203, 279] on span "6 Travelers" at bounding box center [292, 268] width 477 height 38
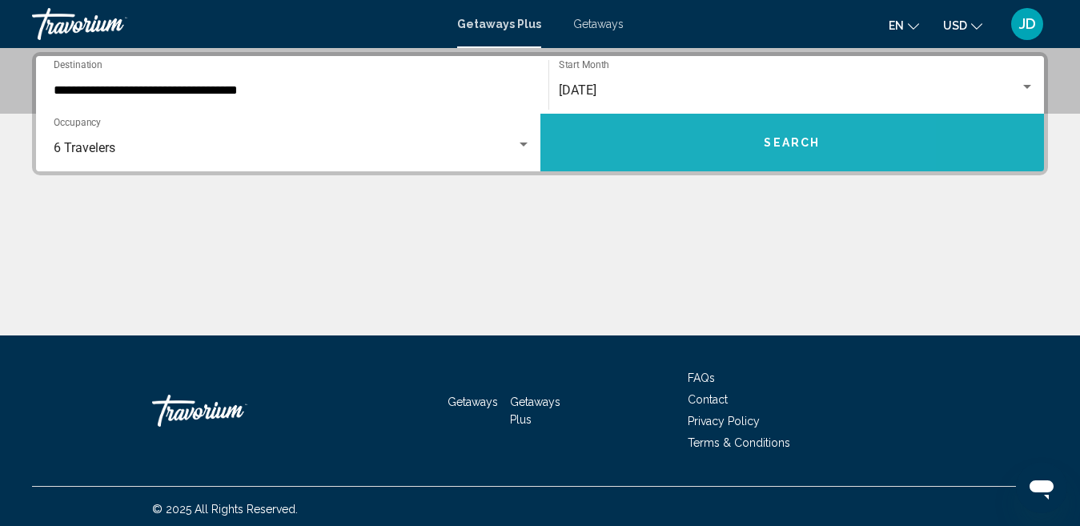
click at [686, 138] on button "Search" at bounding box center [793, 143] width 505 height 58
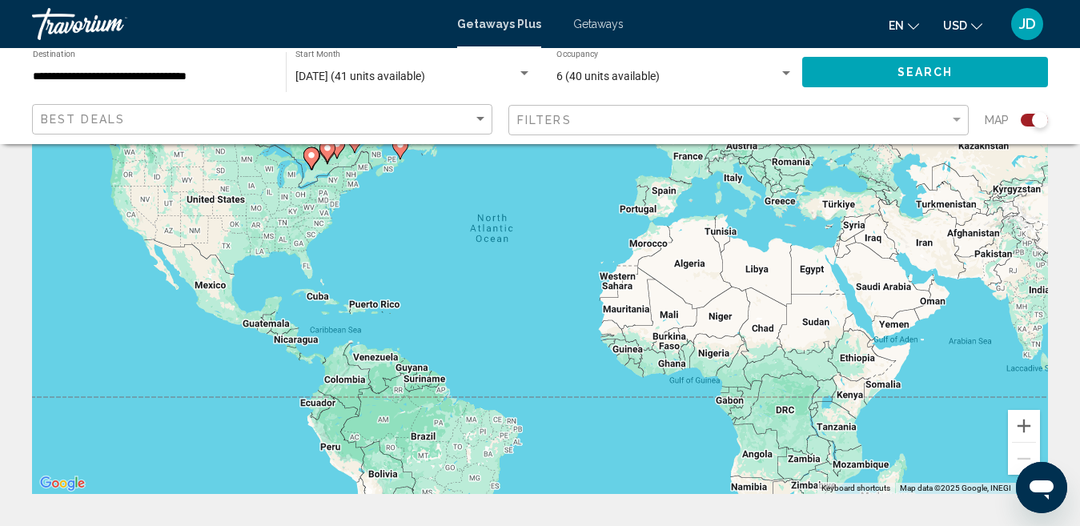
scroll to position [167, 0]
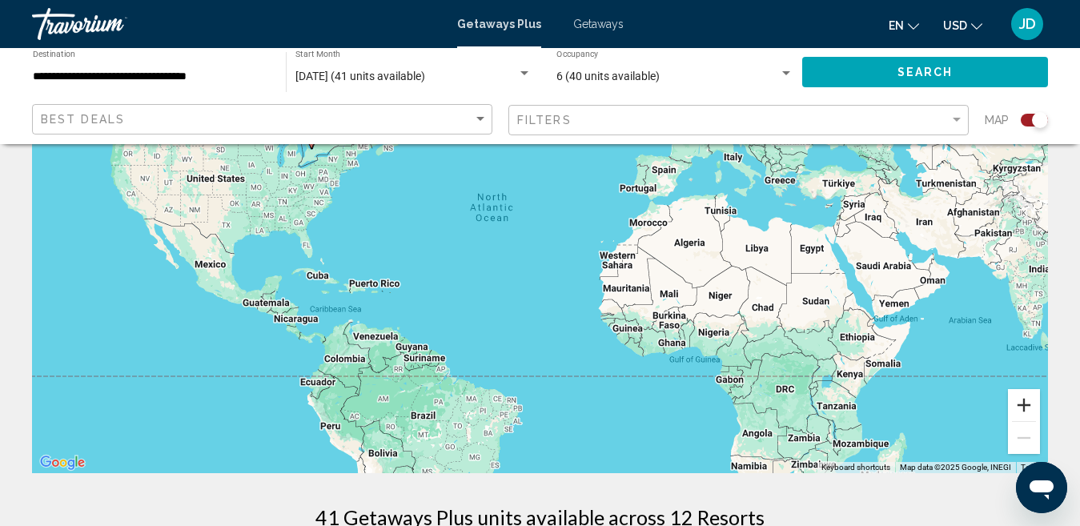
click at [1031, 408] on button "Zoom in" at bounding box center [1024, 405] width 32 height 32
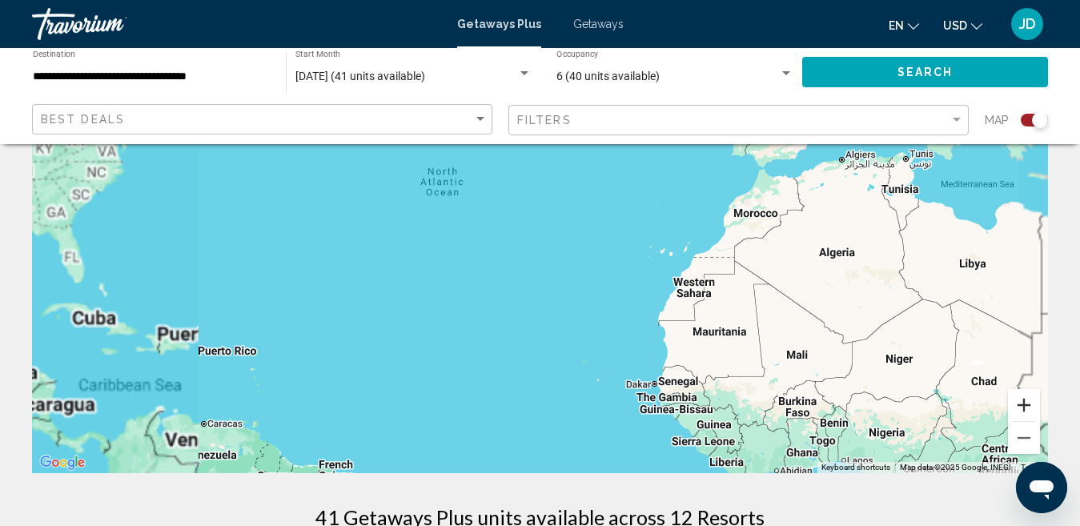
click at [1031, 408] on button "Zoom in" at bounding box center [1024, 405] width 32 height 32
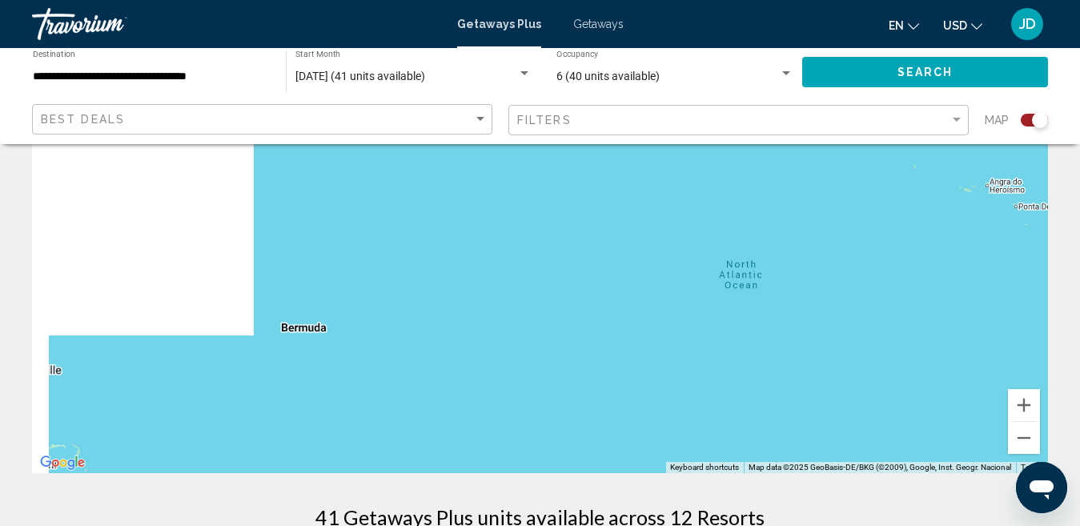
drag, startPoint x: 404, startPoint y: 388, endPoint x: 828, endPoint y: 544, distance: 451.3
click at [828, 359] on html "**********" at bounding box center [540, 96] width 1080 height 526
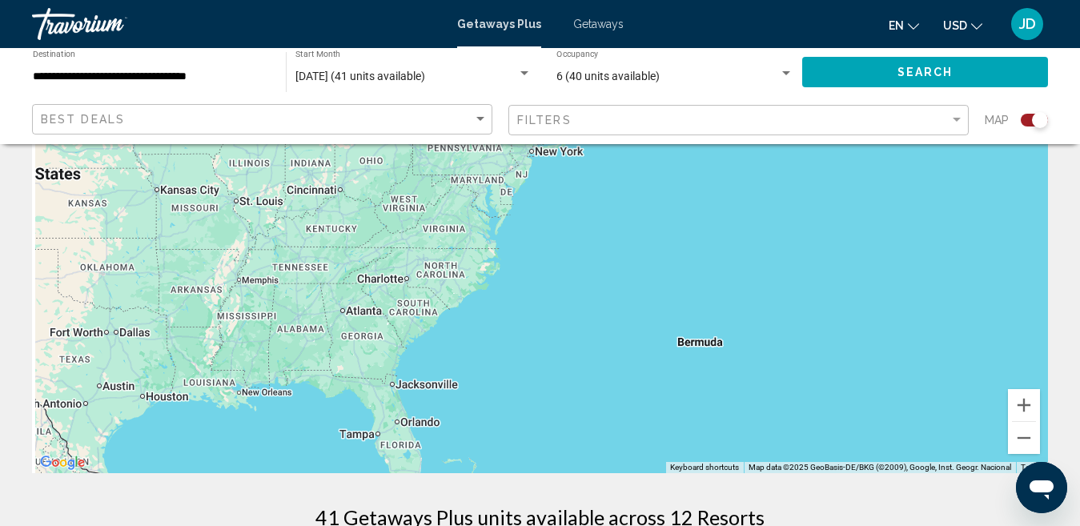
drag, startPoint x: 312, startPoint y: 376, endPoint x: 653, endPoint y: 380, distance: 340.4
click at [654, 369] on div "To activate drag with keyboard, press Alt + Enter. Once in keyboard drag state,…" at bounding box center [540, 233] width 1016 height 481
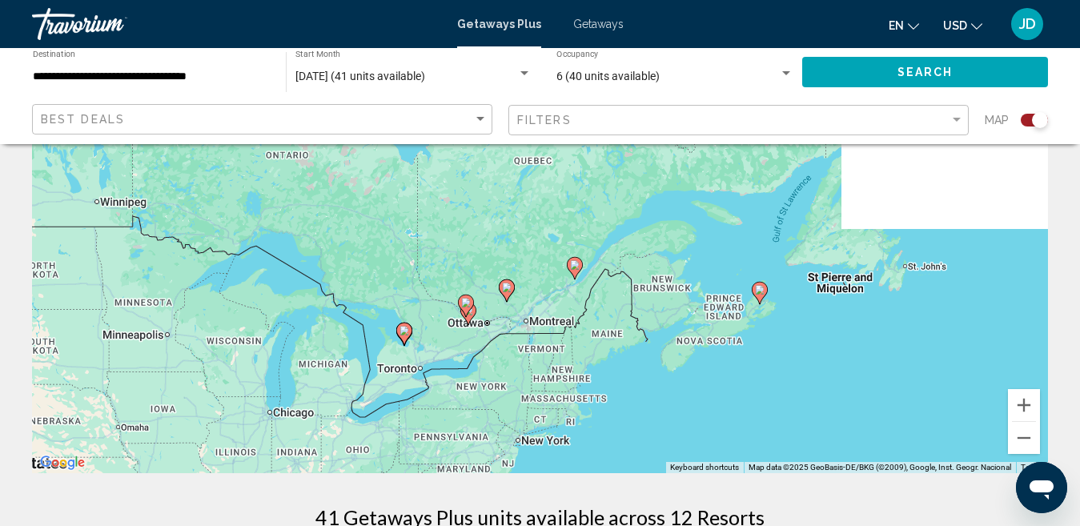
drag, startPoint x: 517, startPoint y: 304, endPoint x: 490, endPoint y: 557, distance: 254.5
click at [490, 359] on html "**********" at bounding box center [540, 96] width 1080 height 526
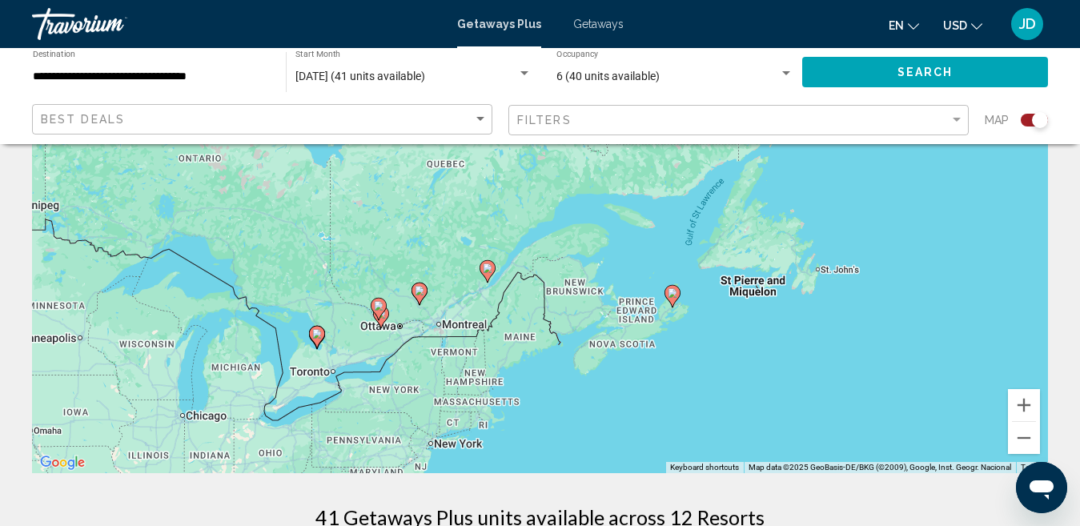
drag, startPoint x: 711, startPoint y: 389, endPoint x: 636, endPoint y: 391, distance: 75.3
click at [636, 391] on div "To activate drag with keyboard, press Alt + Enter. Once in keyboard drag state,…" at bounding box center [540, 233] width 1016 height 481
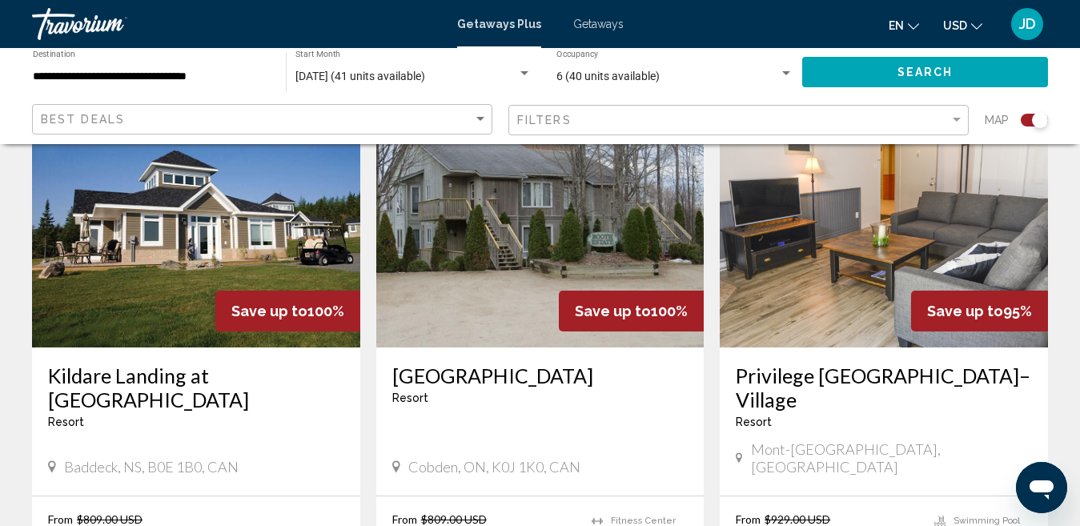
scroll to position [721, 0]
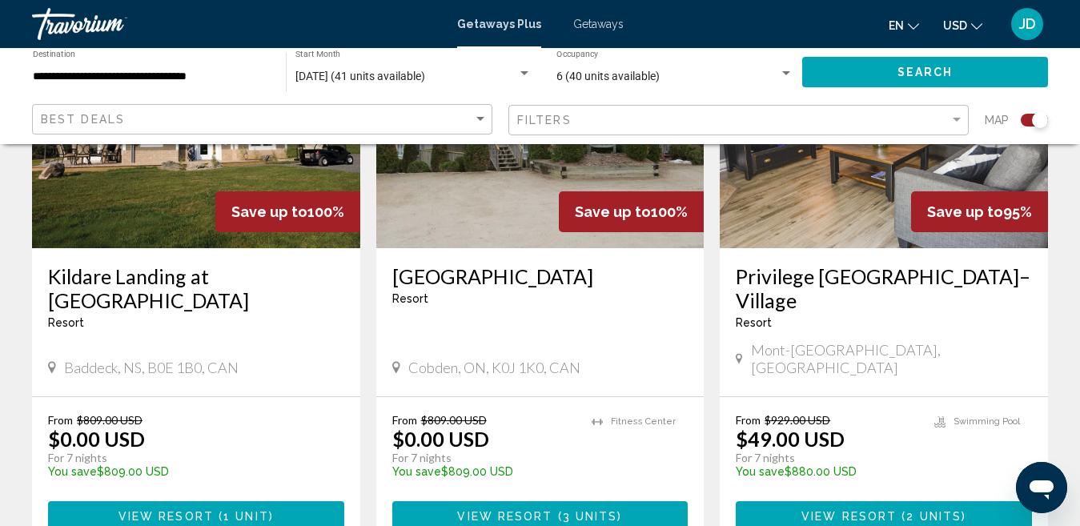
click at [469, 215] on img "Main content" at bounding box center [540, 120] width 328 height 256
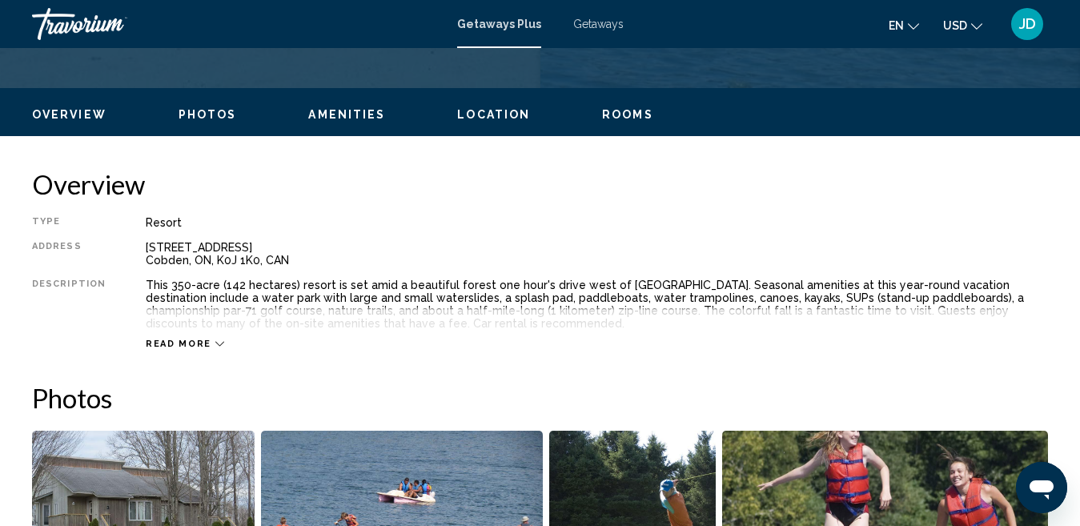
scroll to position [165, 0]
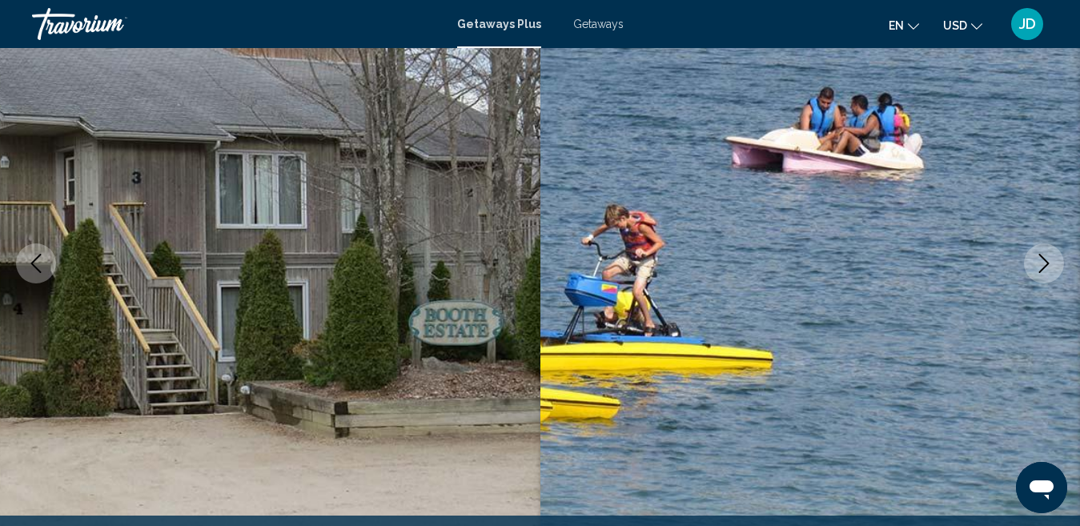
click at [1050, 263] on icon "Next image" at bounding box center [1044, 263] width 19 height 19
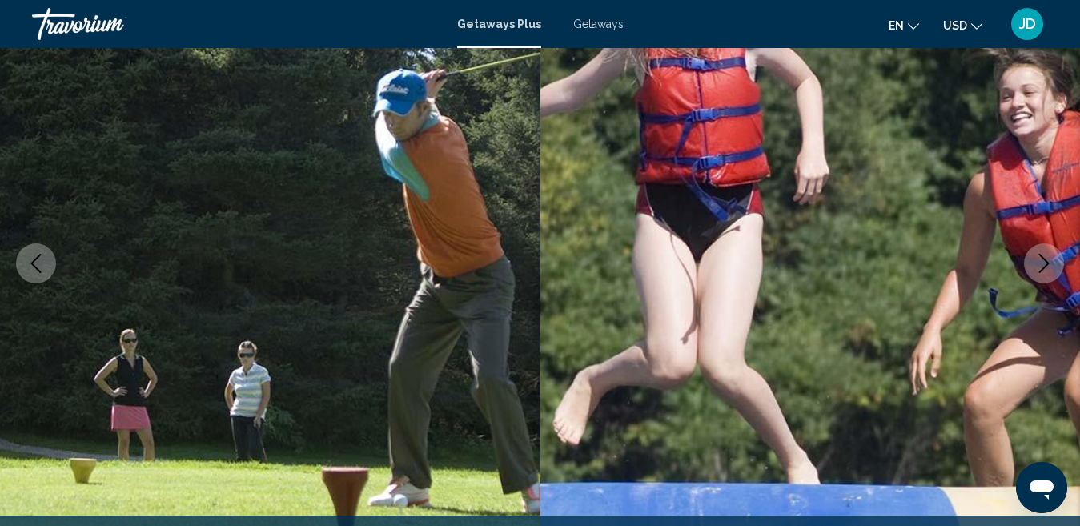
click at [1050, 263] on icon "Next image" at bounding box center [1044, 263] width 19 height 19
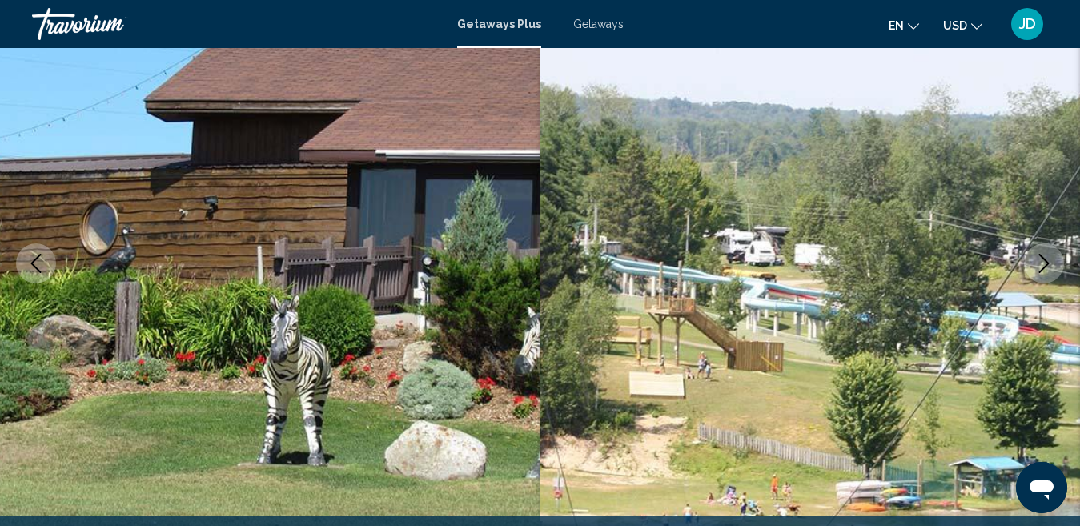
click at [1050, 263] on icon "Next image" at bounding box center [1044, 263] width 19 height 19
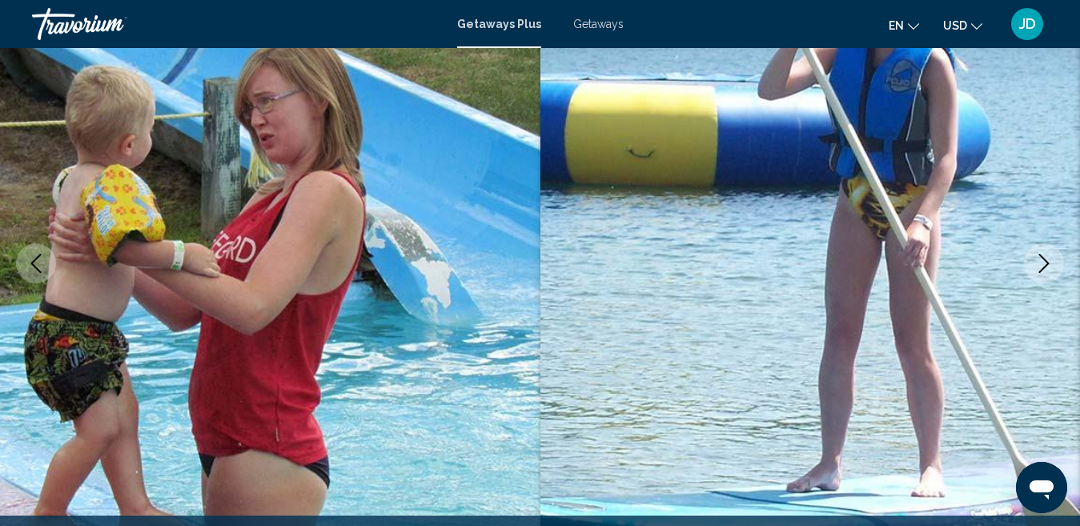
click at [1050, 263] on icon "Next image" at bounding box center [1044, 263] width 19 height 19
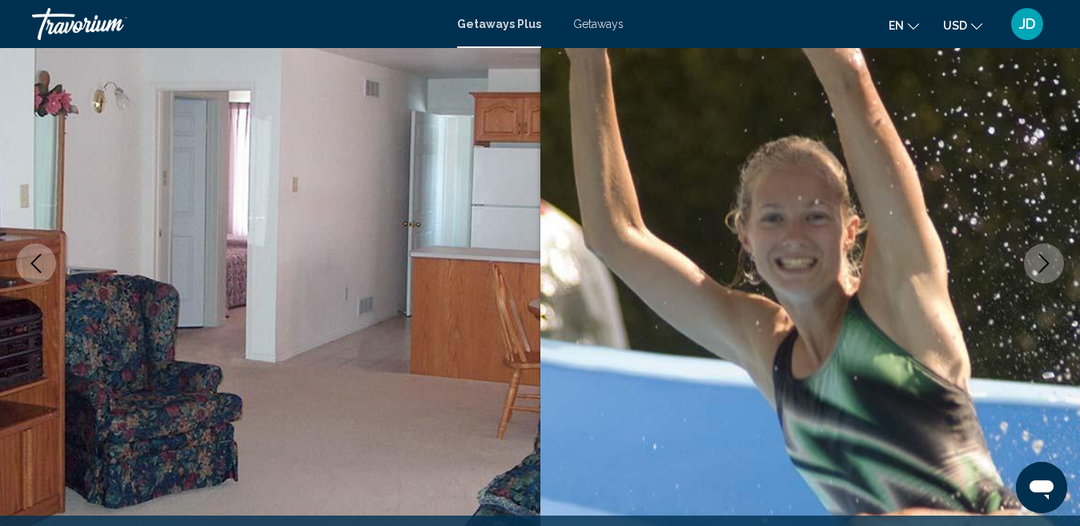
click at [1050, 263] on icon "Next image" at bounding box center [1044, 263] width 19 height 19
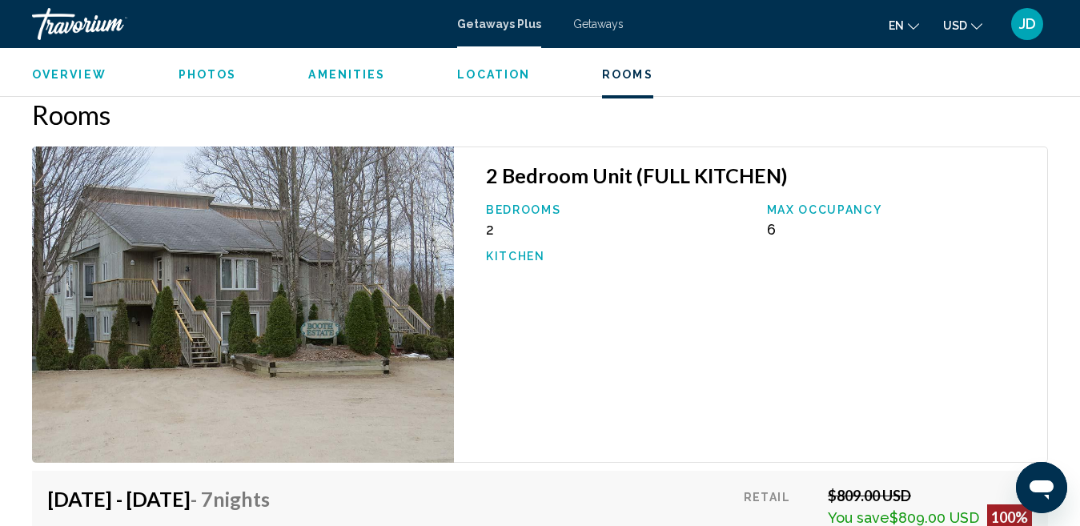
scroll to position [2756, 0]
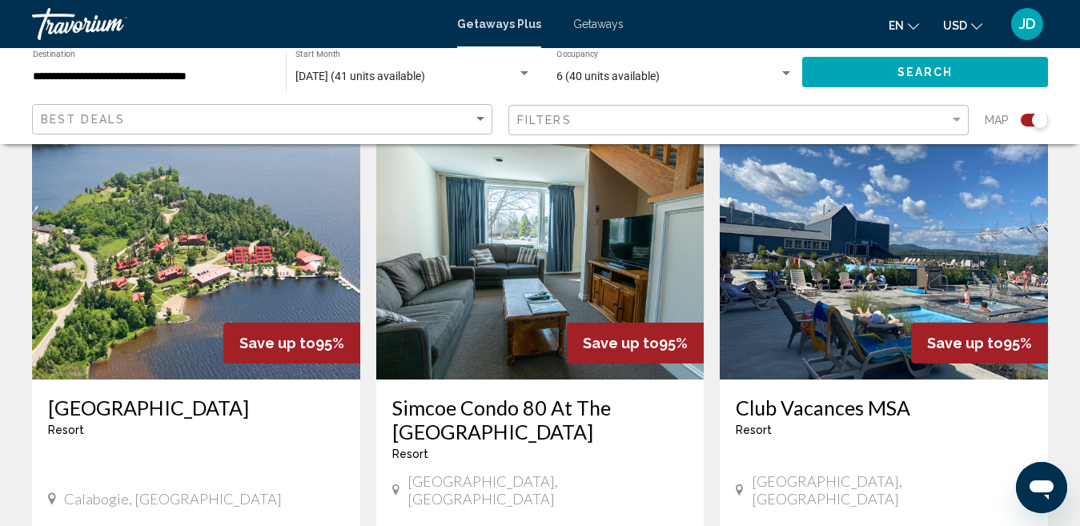
scroll to position [1760, 0]
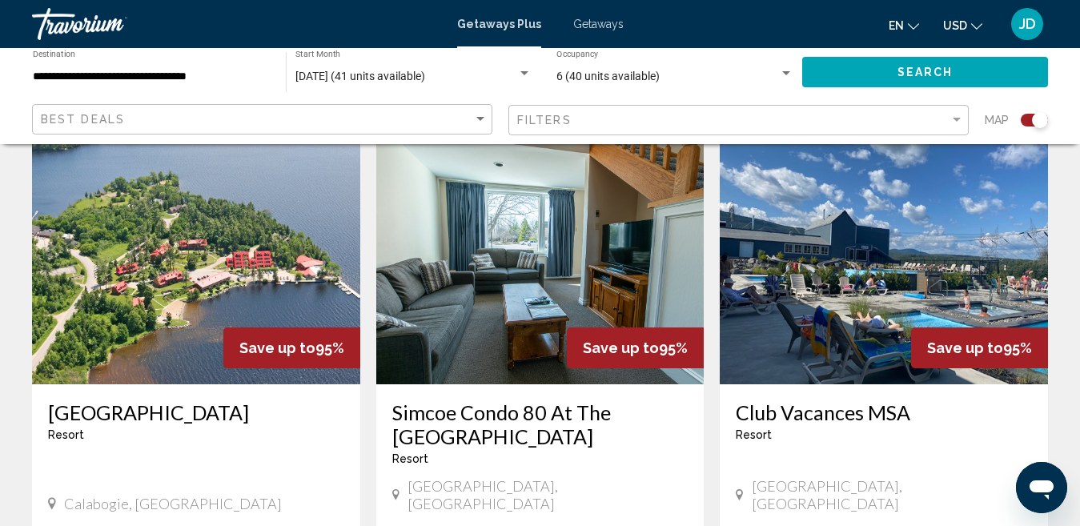
click at [850, 288] on img "Main content" at bounding box center [884, 256] width 328 height 256
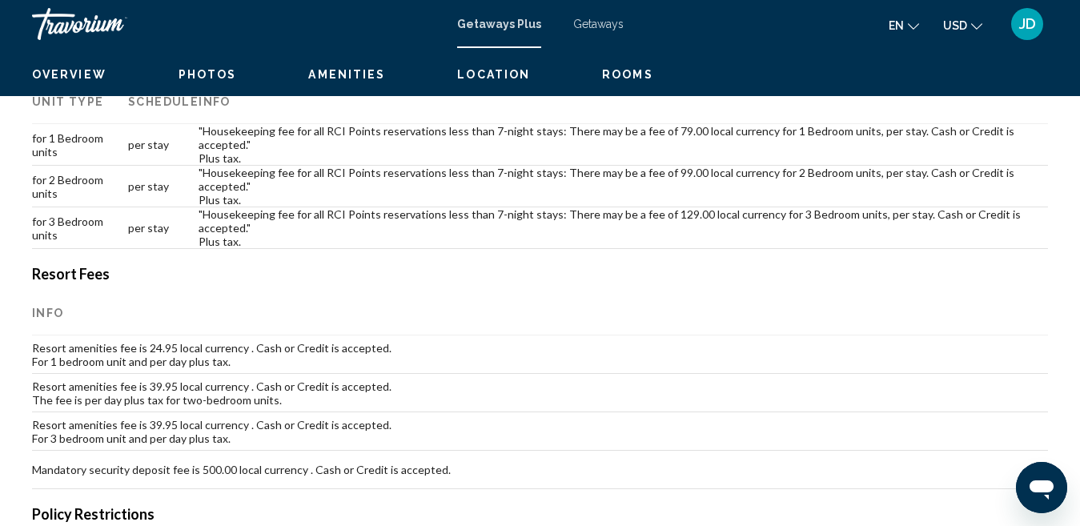
scroll to position [165, 0]
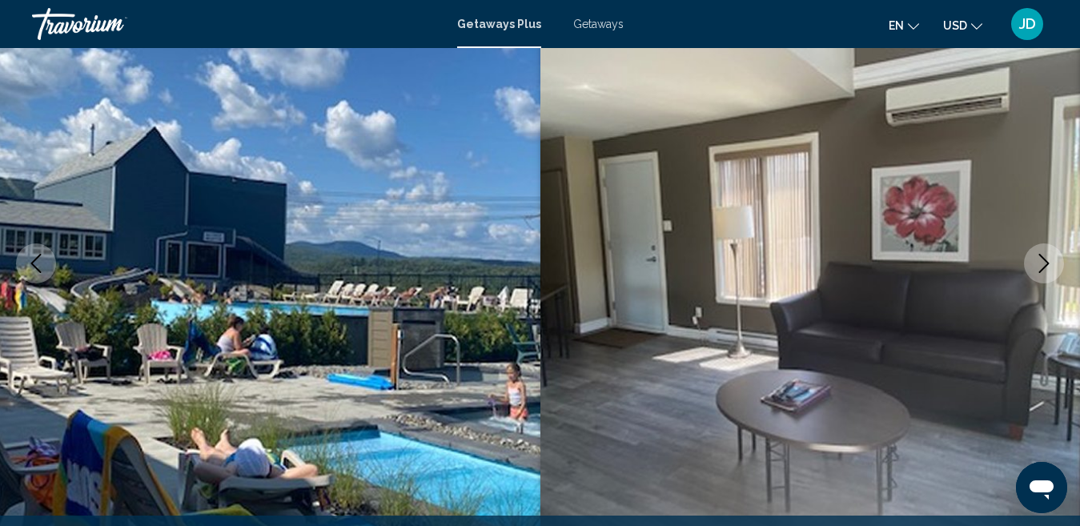
click at [1040, 247] on button "Next image" at bounding box center [1044, 263] width 40 height 40
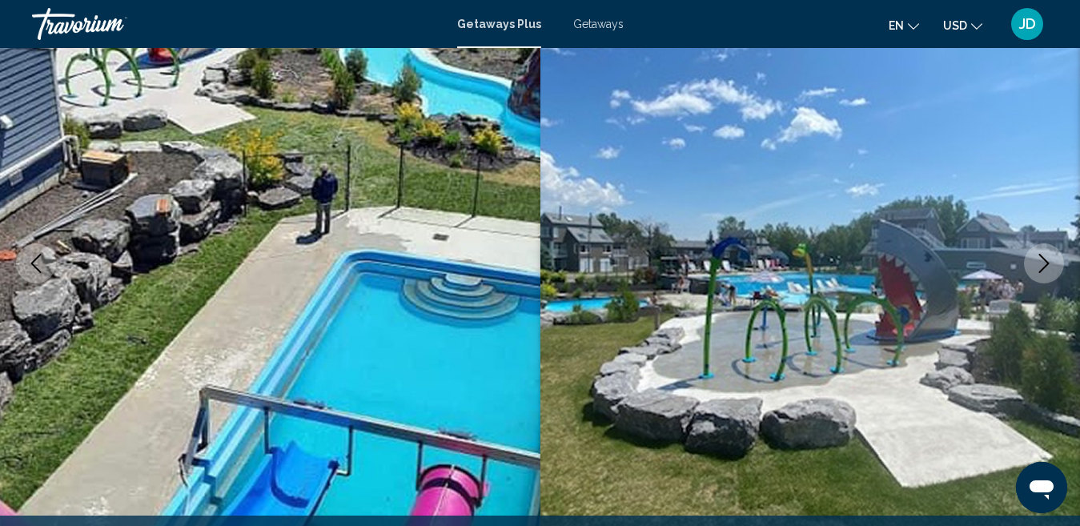
click at [1040, 247] on button "Next image" at bounding box center [1044, 263] width 40 height 40
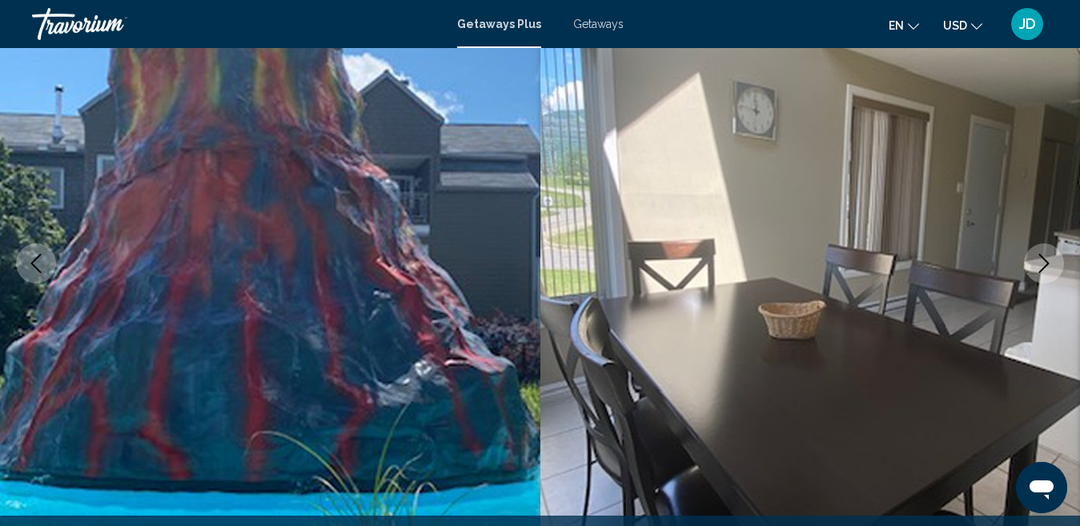
click at [1040, 247] on button "Next image" at bounding box center [1044, 263] width 40 height 40
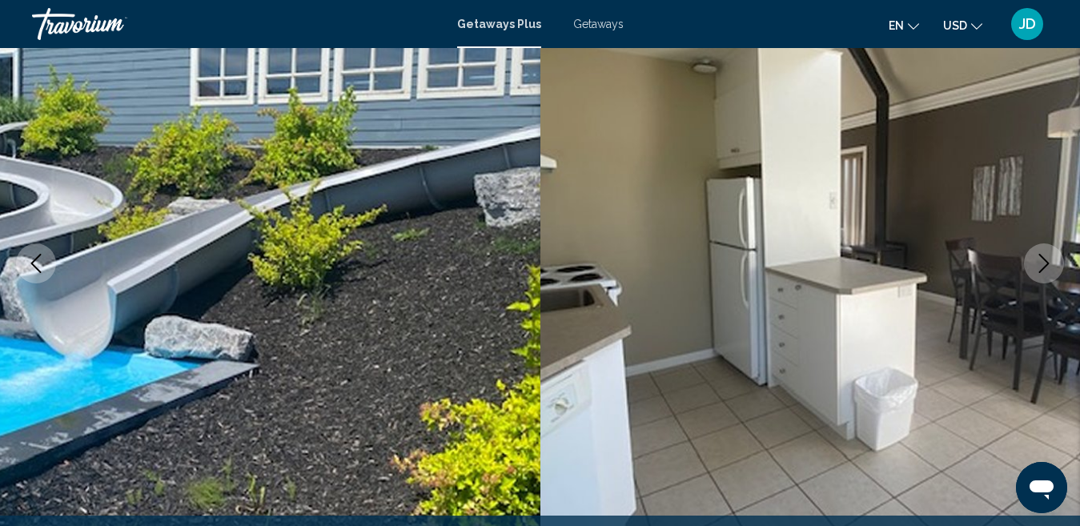
click at [1040, 247] on button "Next image" at bounding box center [1044, 263] width 40 height 40
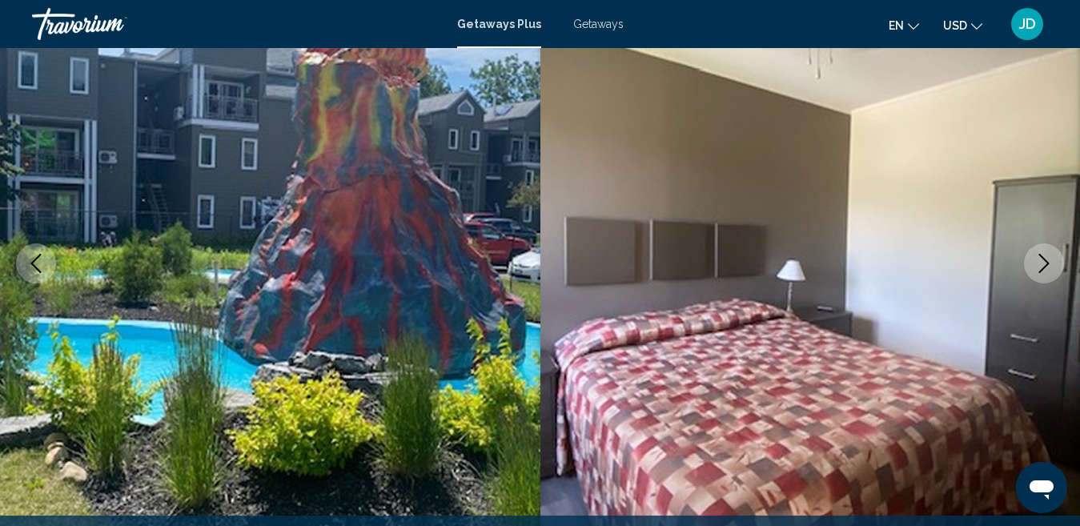
click at [1040, 247] on button "Next image" at bounding box center [1044, 263] width 40 height 40
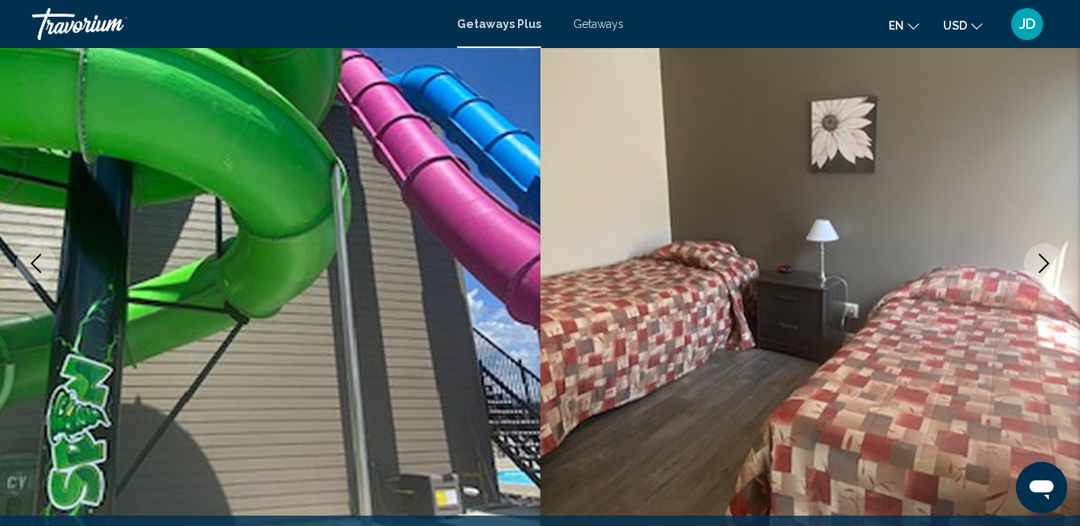
click at [1040, 247] on button "Next image" at bounding box center [1044, 263] width 40 height 40
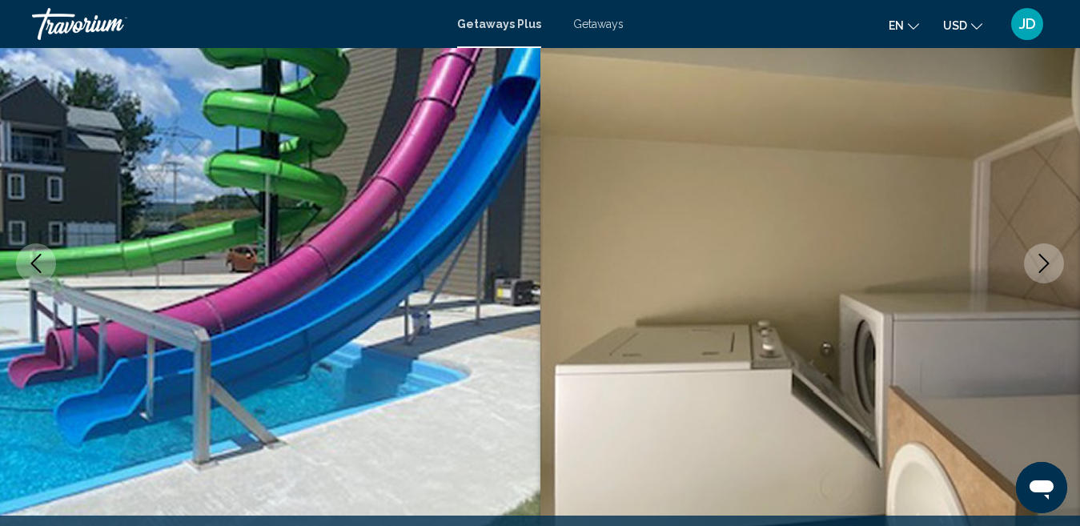
click at [1040, 247] on button "Next image" at bounding box center [1044, 263] width 40 height 40
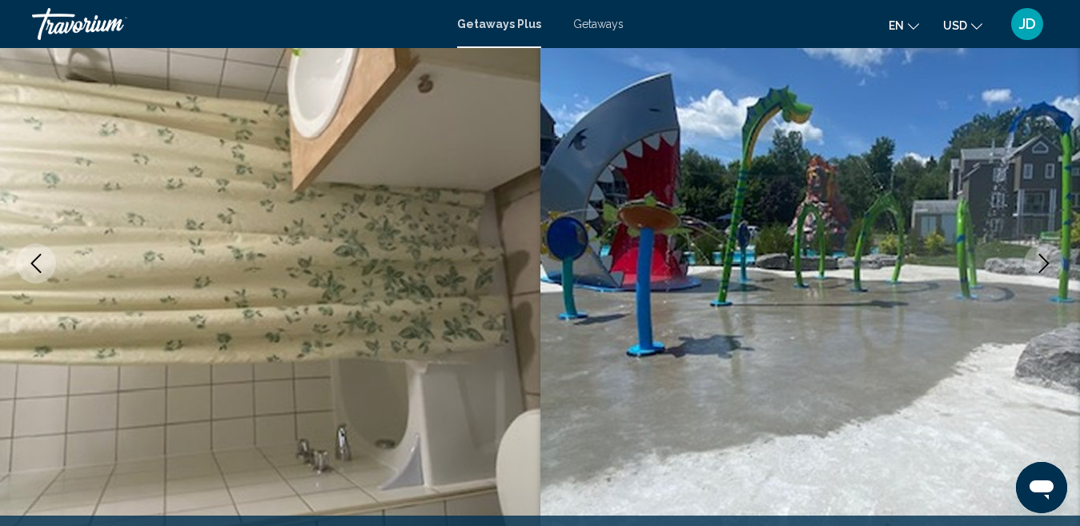
click at [1040, 247] on button "Next image" at bounding box center [1044, 263] width 40 height 40
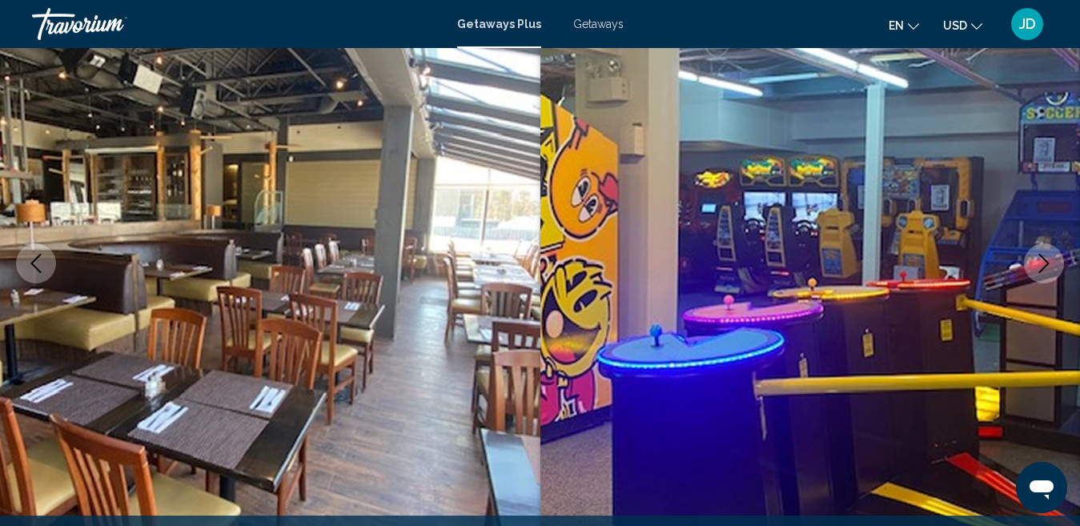
click at [1040, 247] on button "Next image" at bounding box center [1044, 263] width 40 height 40
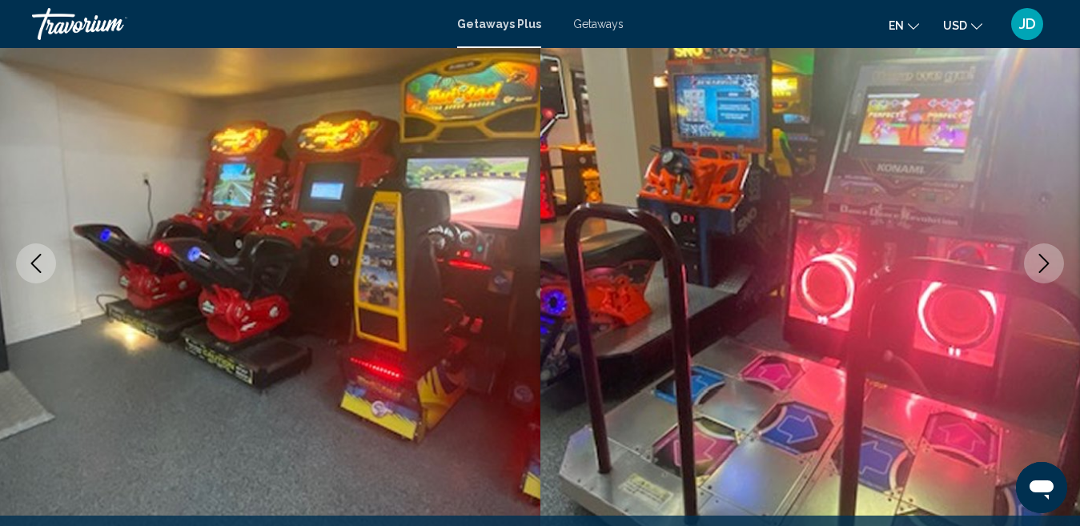
click at [1040, 247] on button "Next image" at bounding box center [1044, 263] width 40 height 40
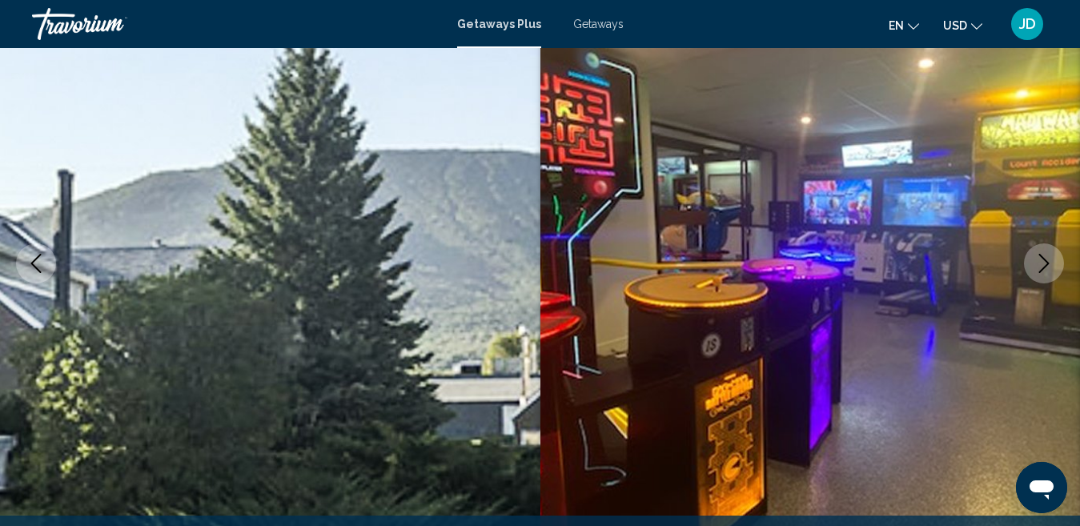
click at [1040, 247] on button "Next image" at bounding box center [1044, 263] width 40 height 40
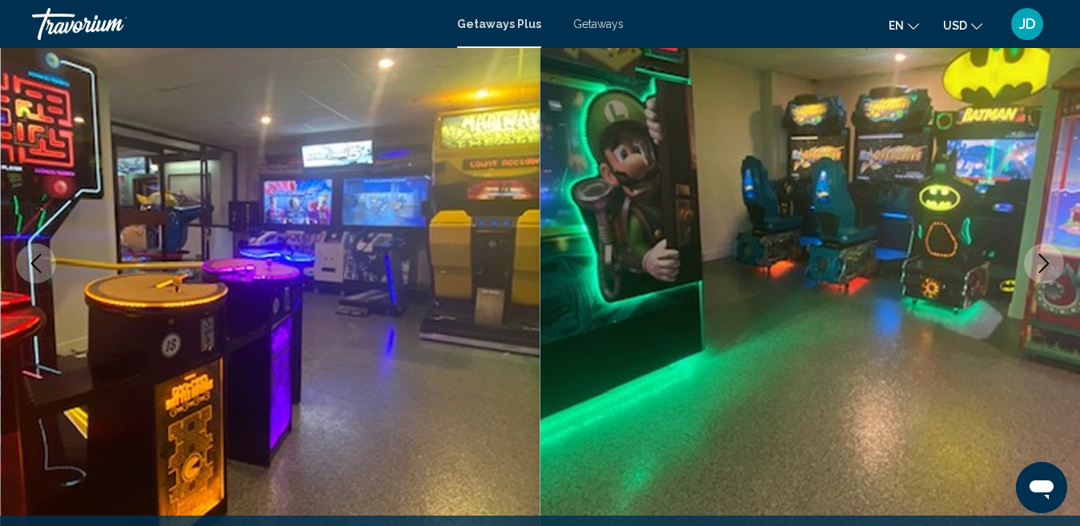
click at [1040, 247] on button "Next image" at bounding box center [1044, 263] width 40 height 40
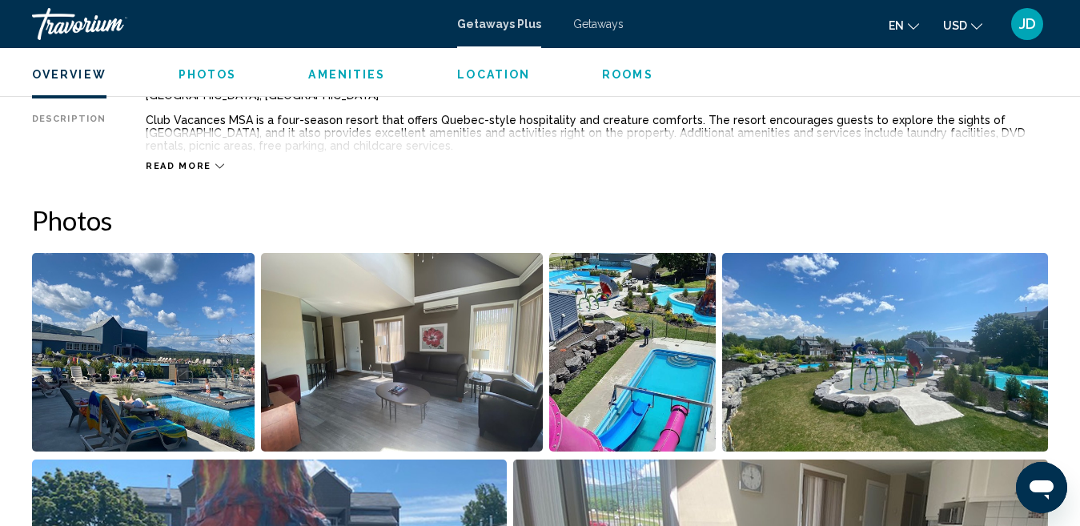
scroll to position [840, 0]
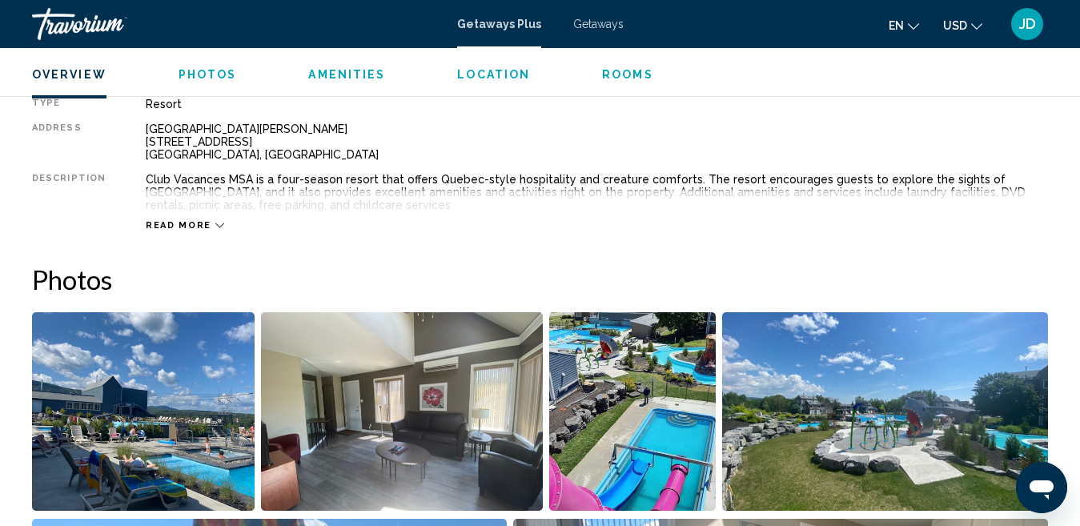
click at [191, 226] on span "Read more" at bounding box center [179, 225] width 66 height 10
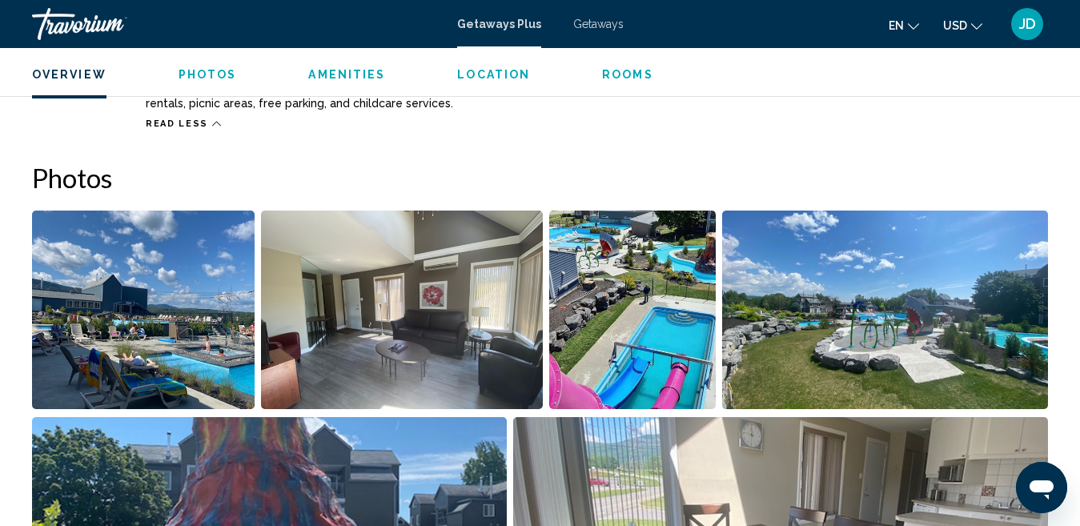
scroll to position [730, 0]
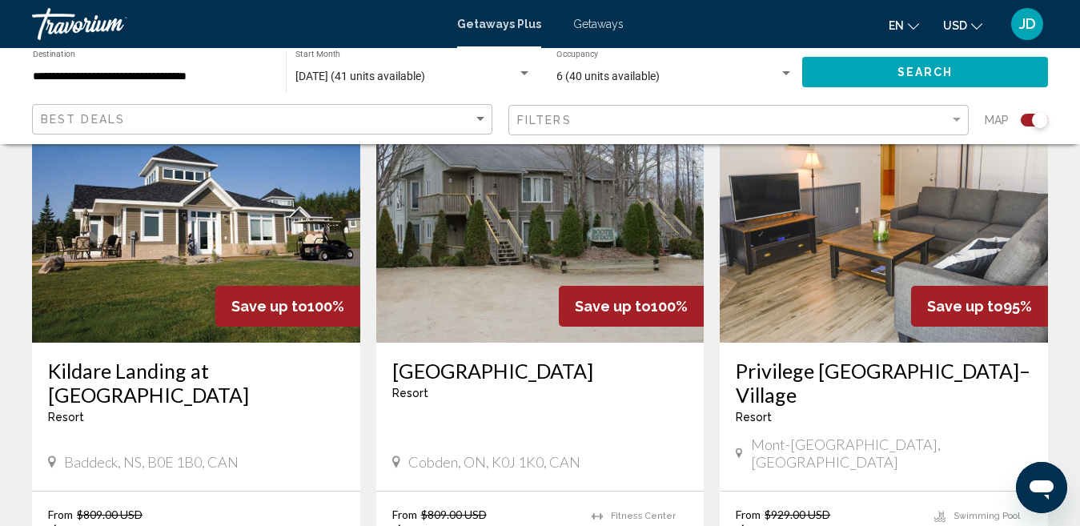
scroll to position [642, 0]
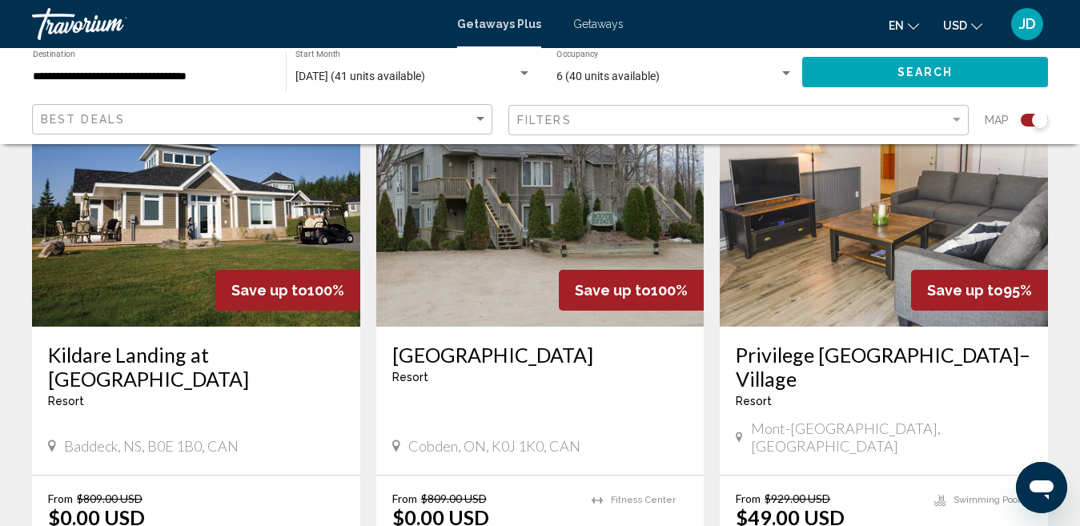
click at [171, 288] on img "Main content" at bounding box center [196, 198] width 328 height 256
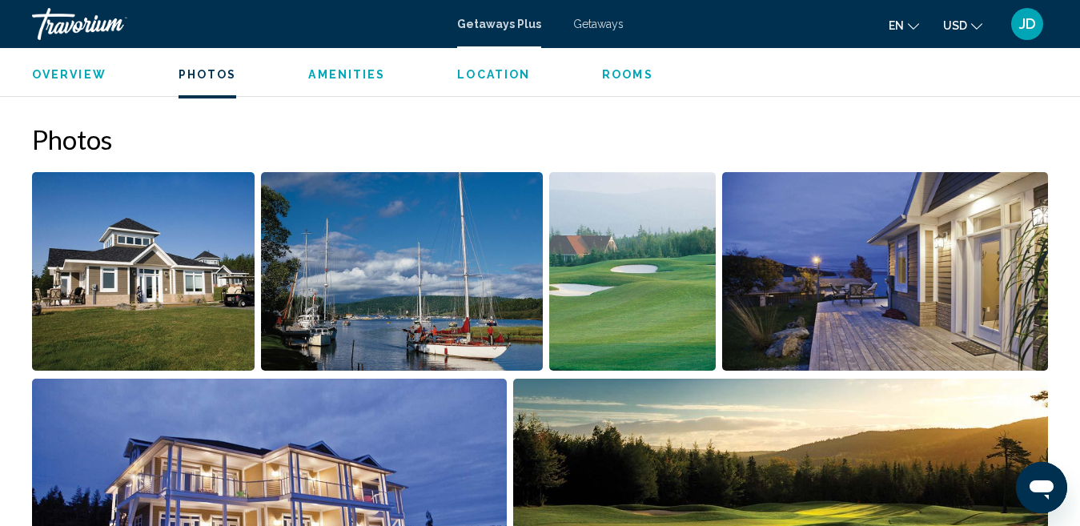
scroll to position [970, 0]
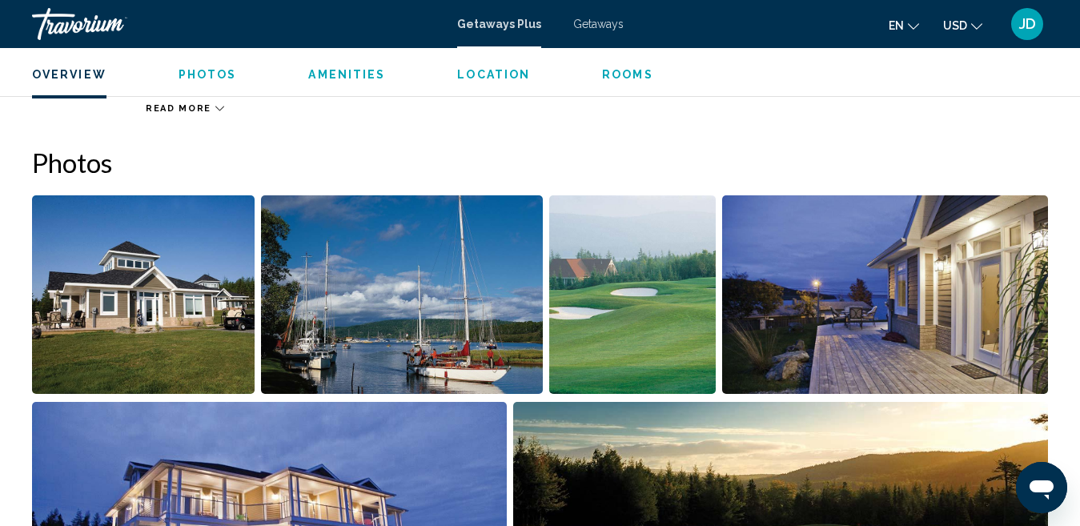
drag, startPoint x: 1060, startPoint y: 227, endPoint x: 1060, endPoint y: 235, distance: 8.8
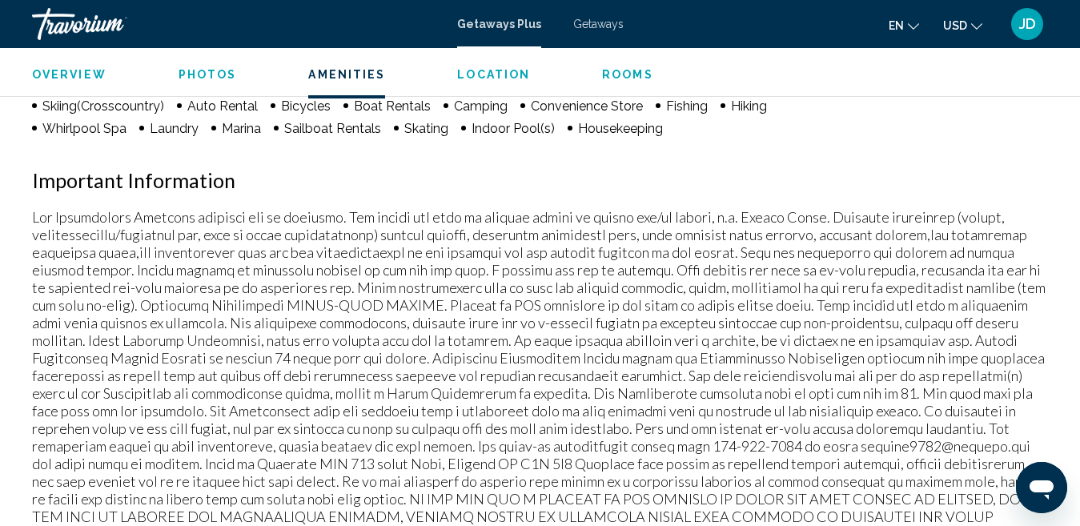
scroll to position [1566, 0]
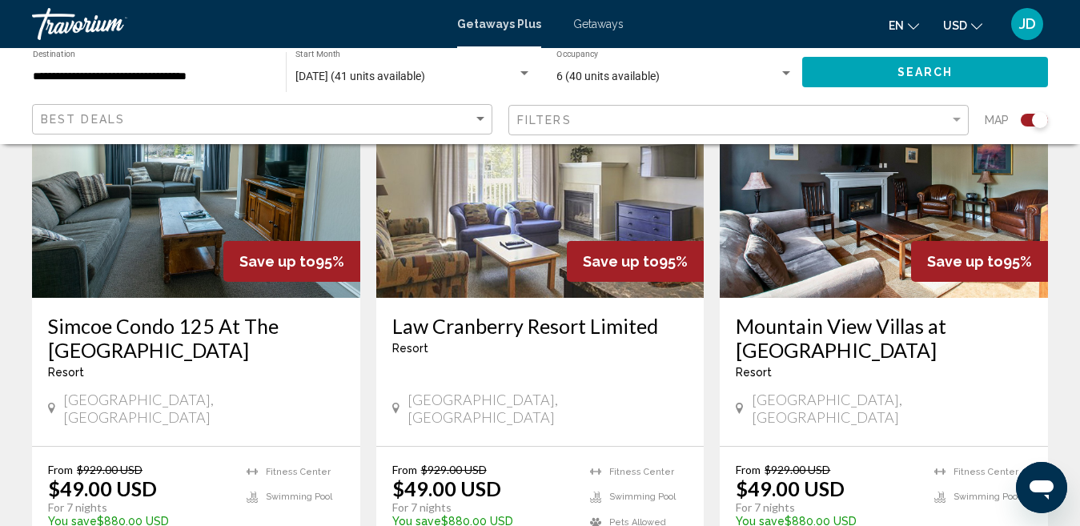
scroll to position [1055, 0]
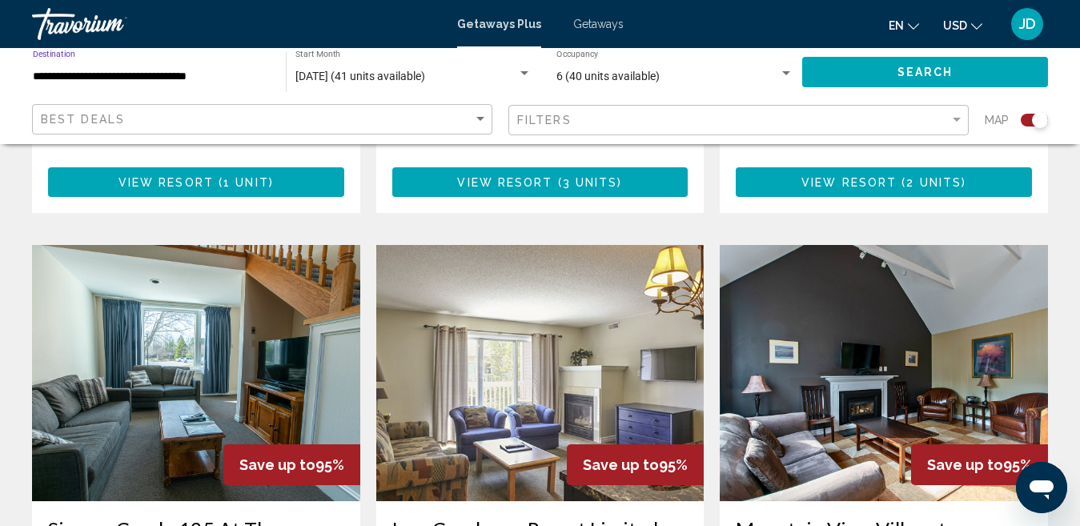
click at [145, 74] on input "**********" at bounding box center [151, 76] width 237 height 13
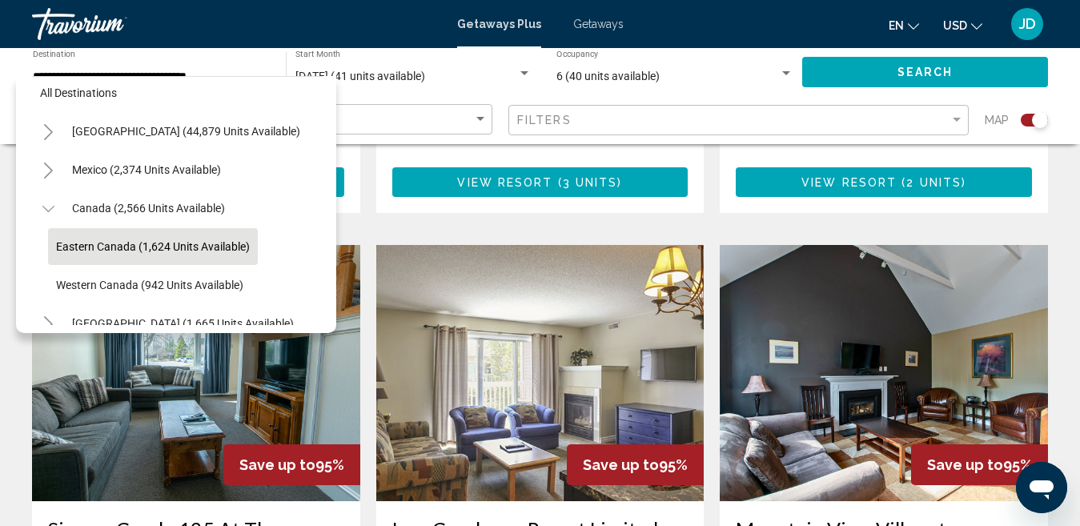
scroll to position [0, 0]
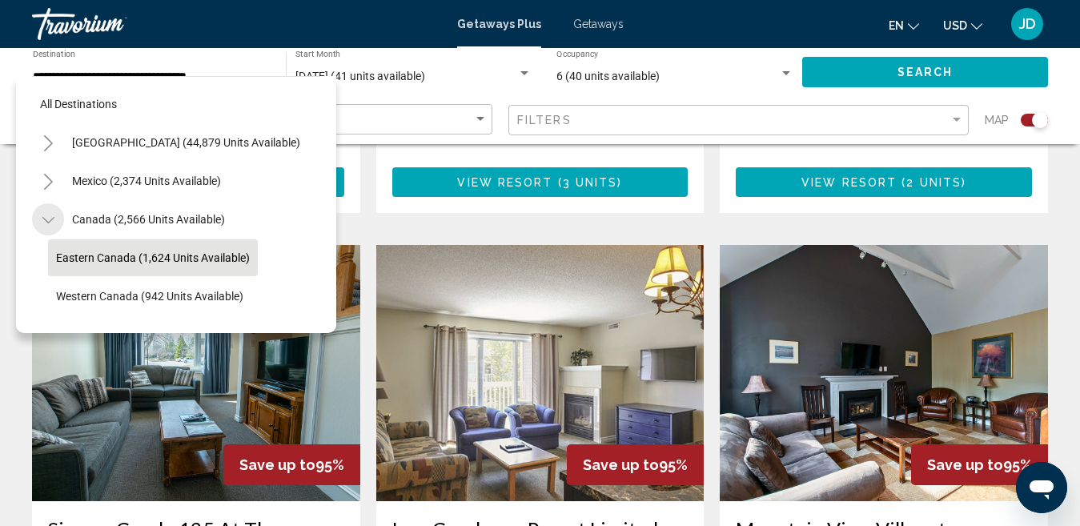
click at [50, 220] on icon "Toggle Canada (2,566 units available)" at bounding box center [48, 220] width 12 height 6
click at [196, 268] on button "[GEOGRAPHIC_DATA] (1,665 units available)" at bounding box center [183, 257] width 238 height 37
type input "**********"
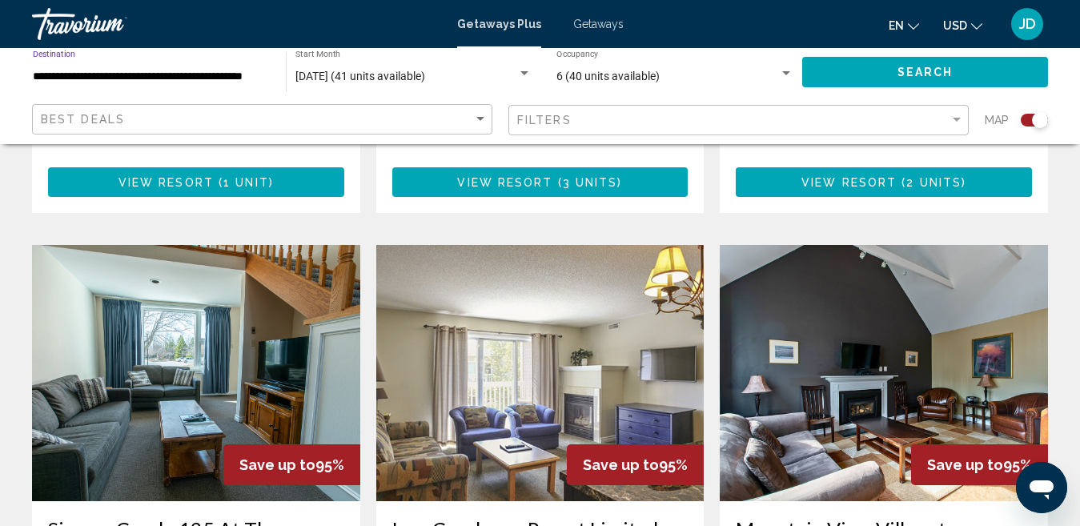
click at [850, 67] on button "Search" at bounding box center [925, 72] width 246 height 30
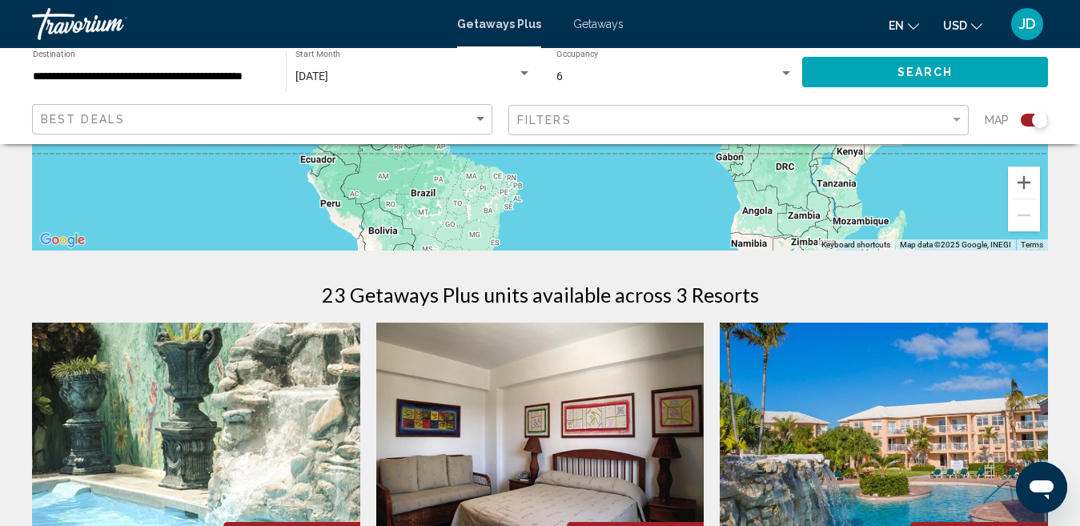
scroll to position [373, 0]
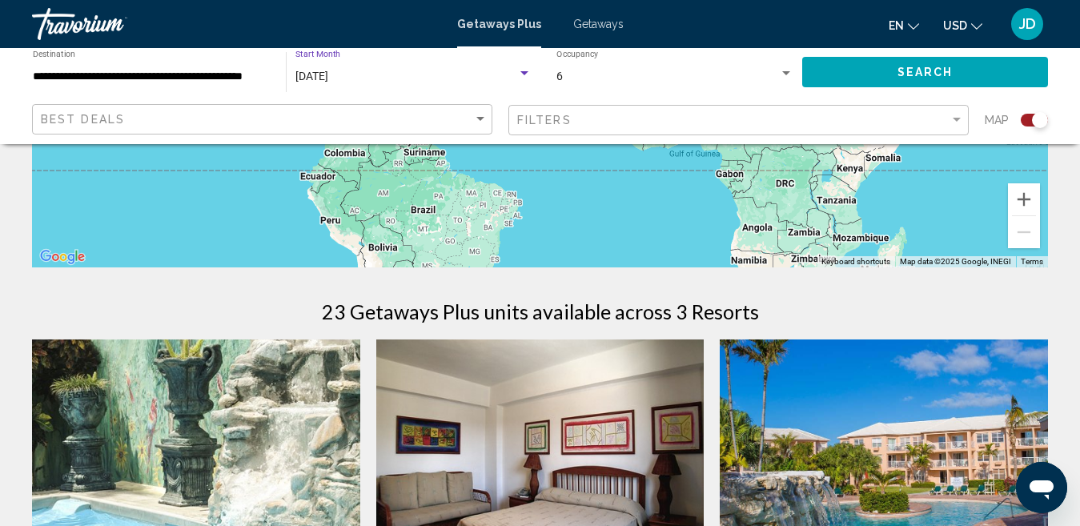
click at [328, 81] on span "[DATE]" at bounding box center [312, 76] width 33 height 13
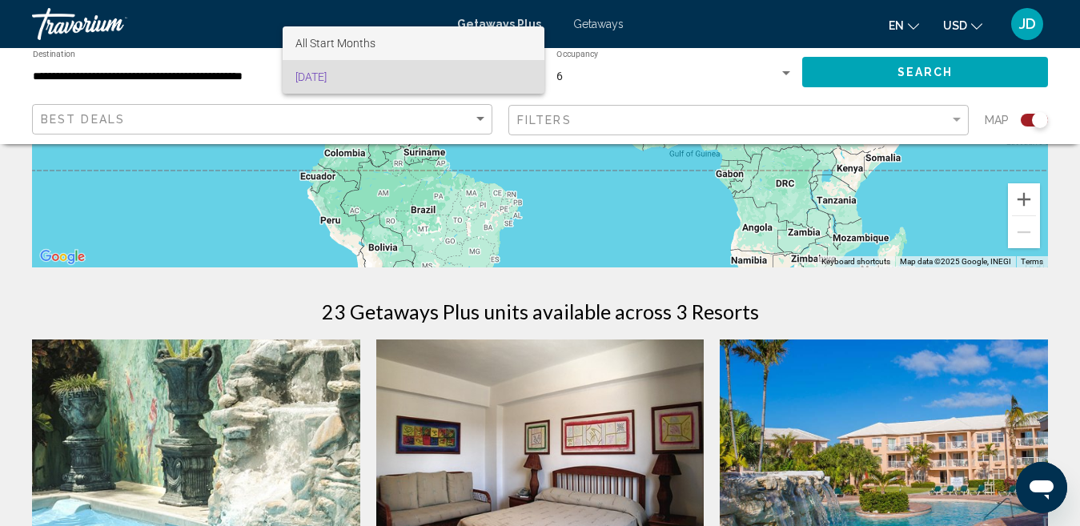
click at [368, 42] on span "All Start Months" at bounding box center [336, 43] width 80 height 13
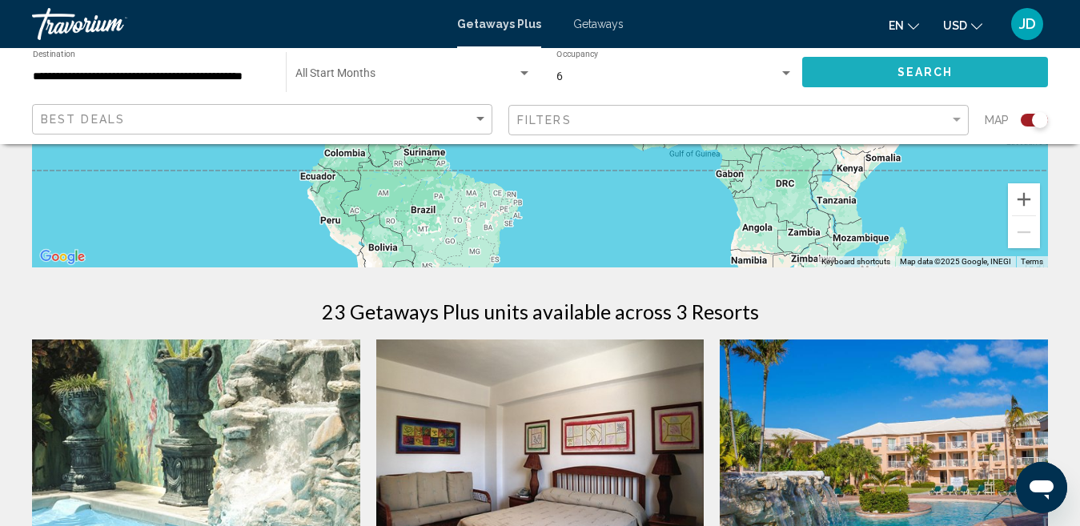
click at [883, 74] on button "Search" at bounding box center [925, 72] width 246 height 30
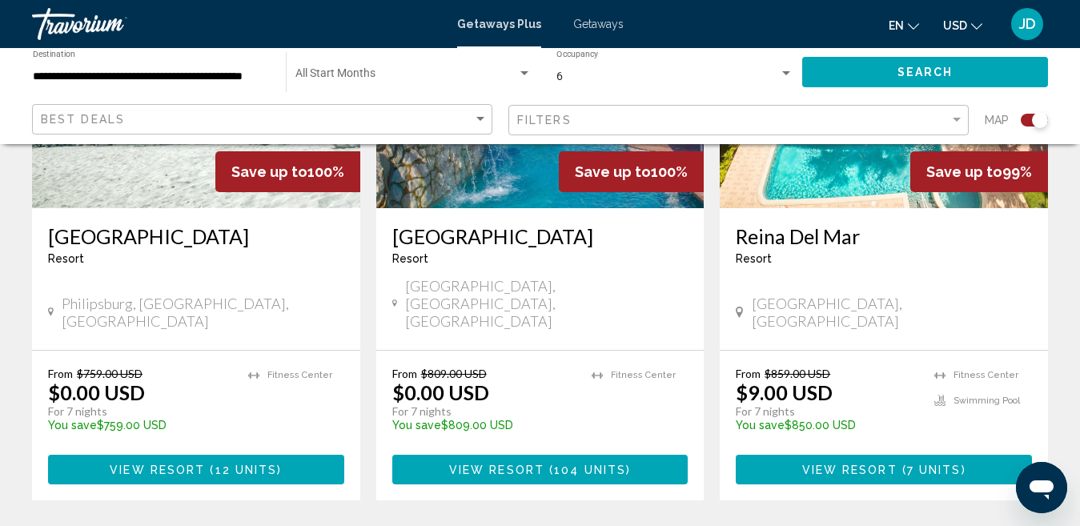
scroll to position [755, 0]
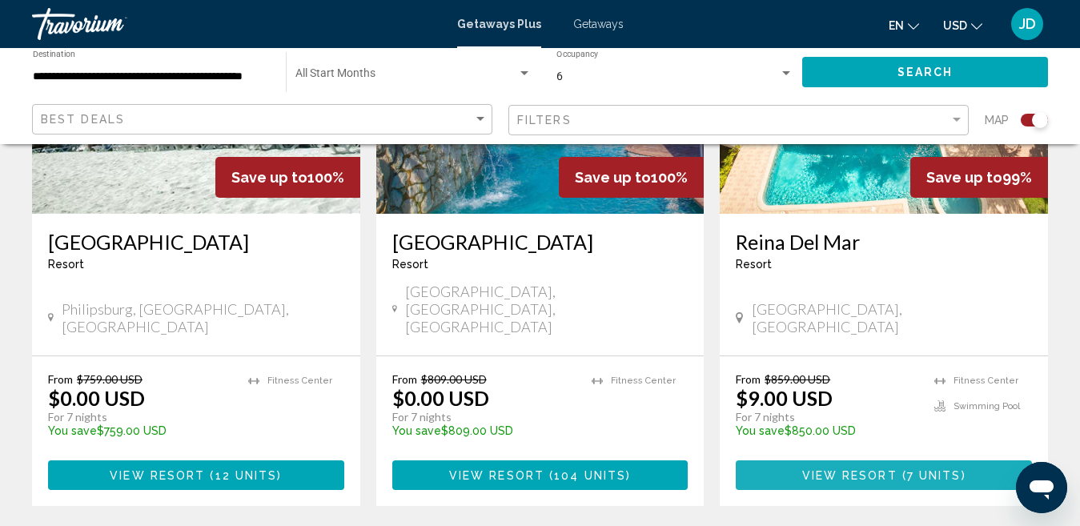
click at [900, 460] on button "View Resort ( 7 units )" at bounding box center [884, 475] width 296 height 30
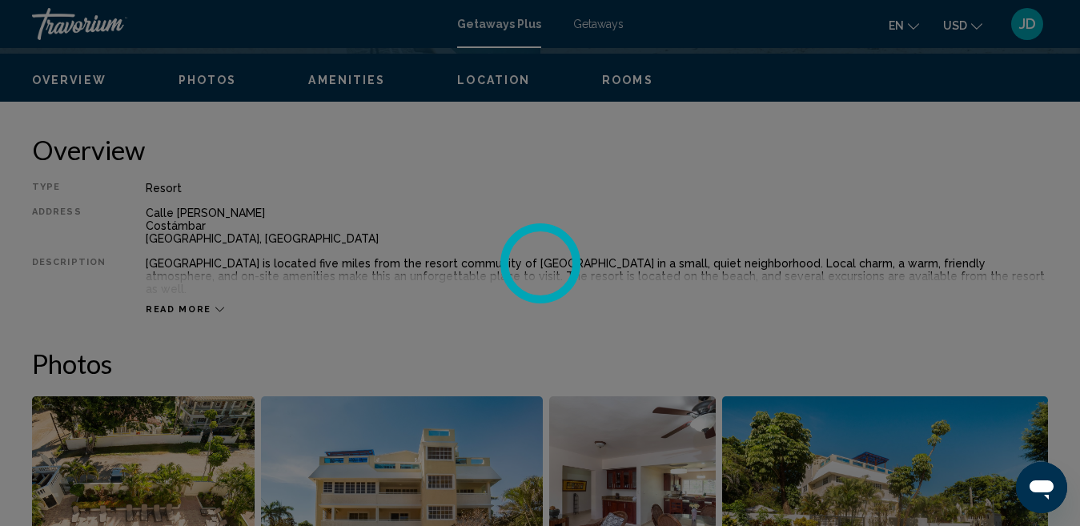
scroll to position [165, 0]
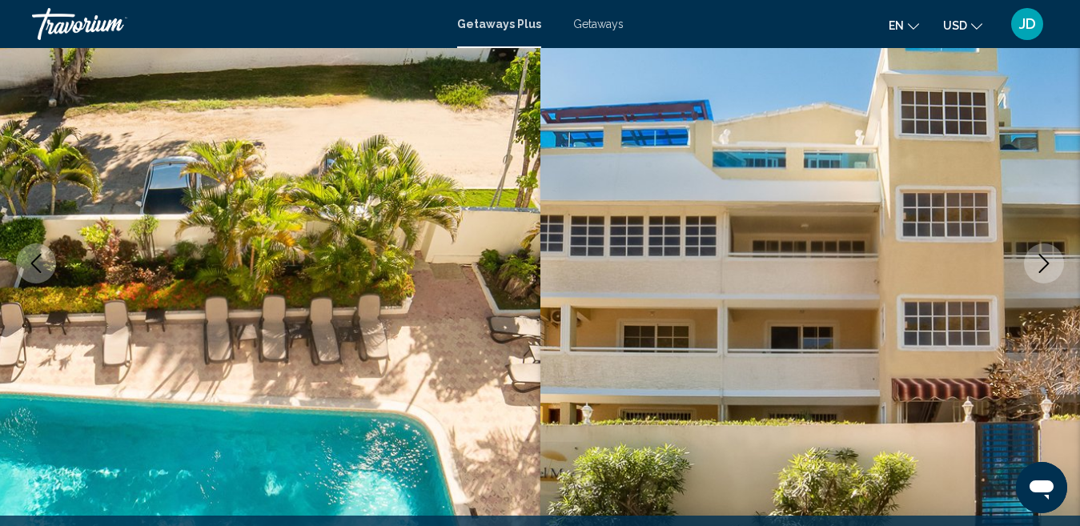
click at [1052, 271] on icon "Next image" at bounding box center [1044, 263] width 19 height 19
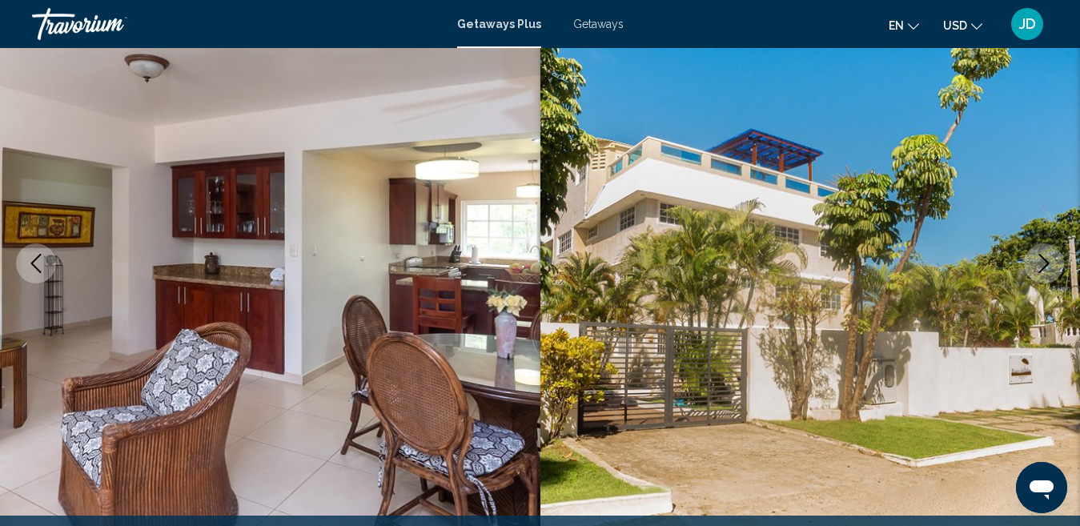
click at [1052, 271] on icon "Next image" at bounding box center [1044, 263] width 19 height 19
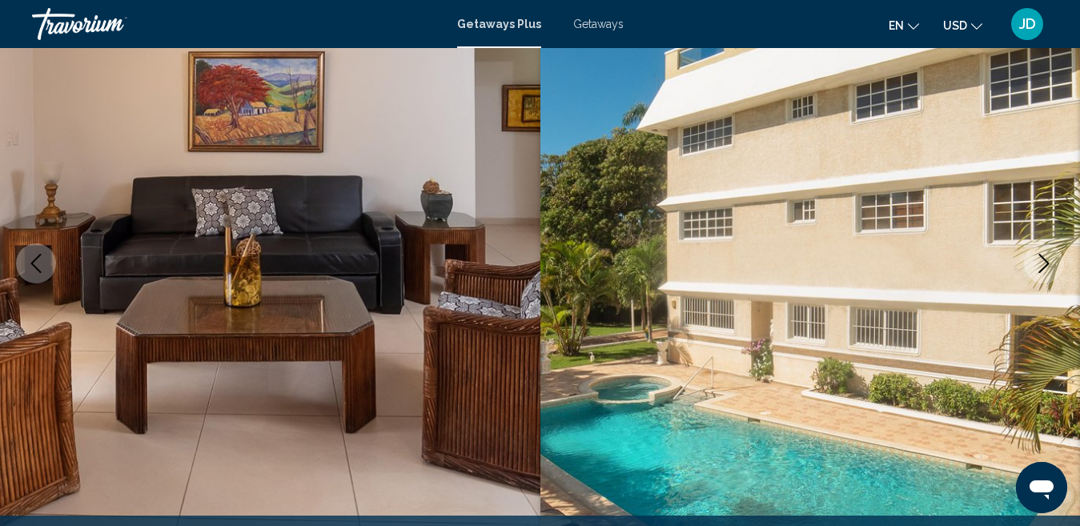
click at [1052, 271] on icon "Next image" at bounding box center [1044, 263] width 19 height 19
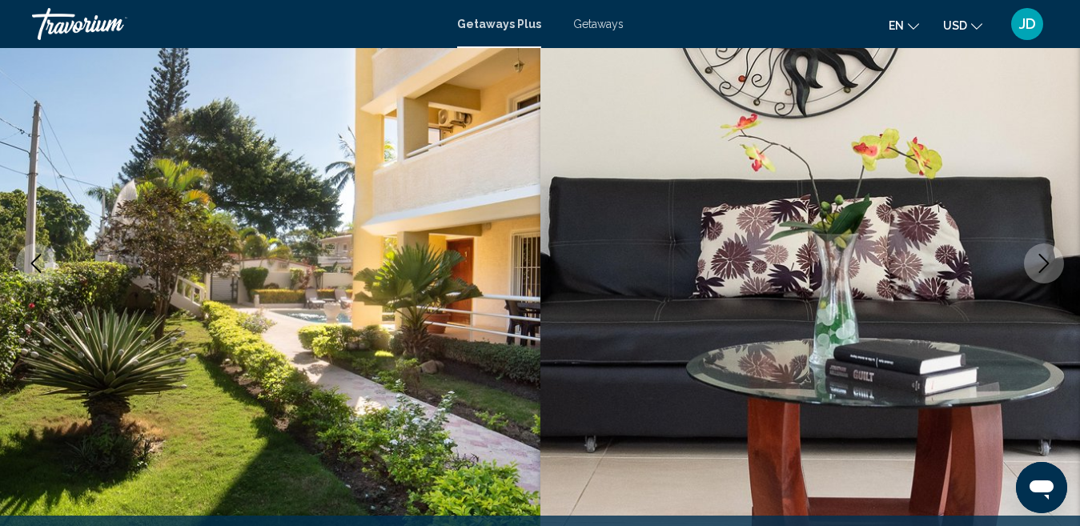
click at [1052, 271] on icon "Next image" at bounding box center [1044, 263] width 19 height 19
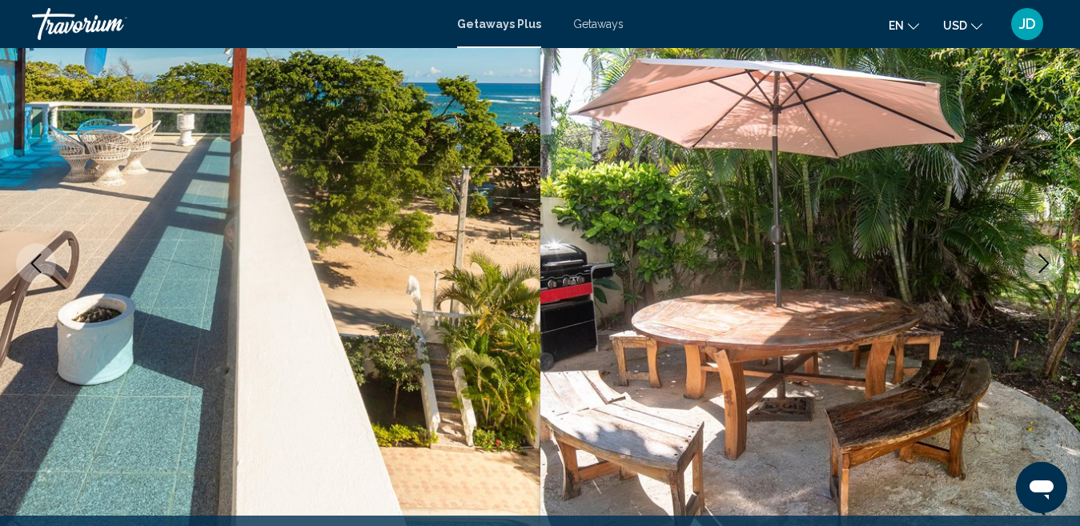
click at [1052, 271] on icon "Next image" at bounding box center [1044, 263] width 19 height 19
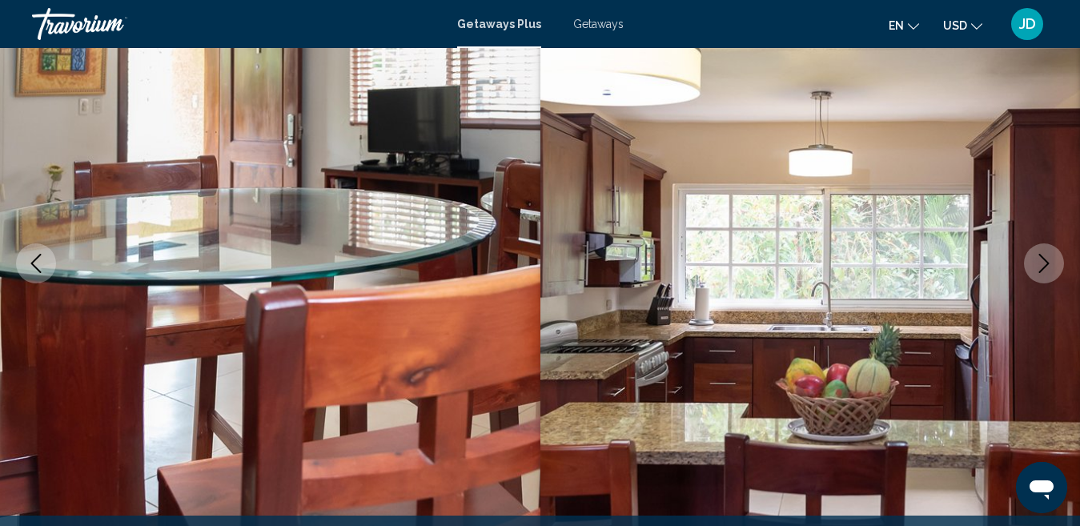
click at [1052, 271] on icon "Next image" at bounding box center [1044, 263] width 19 height 19
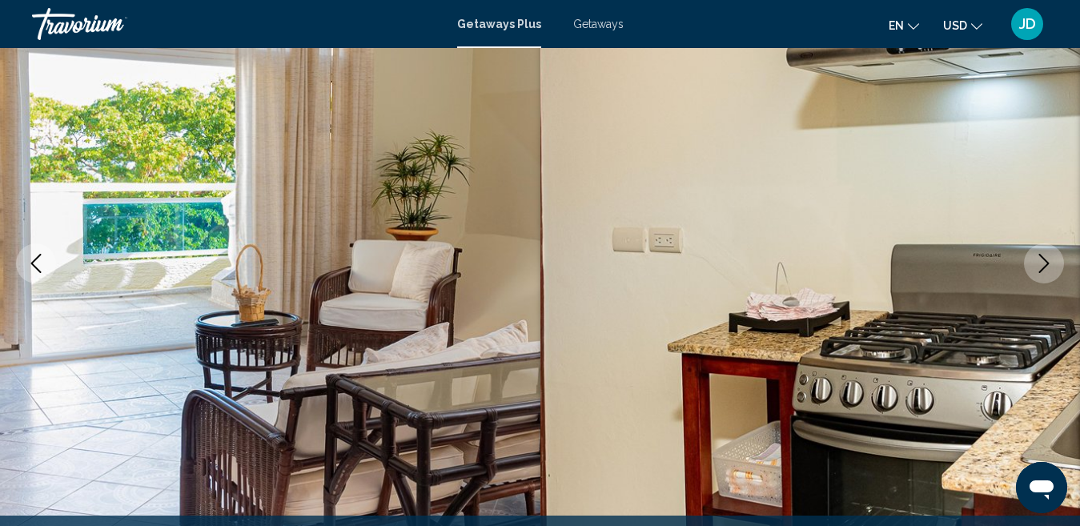
click at [1052, 271] on icon "Next image" at bounding box center [1044, 263] width 19 height 19
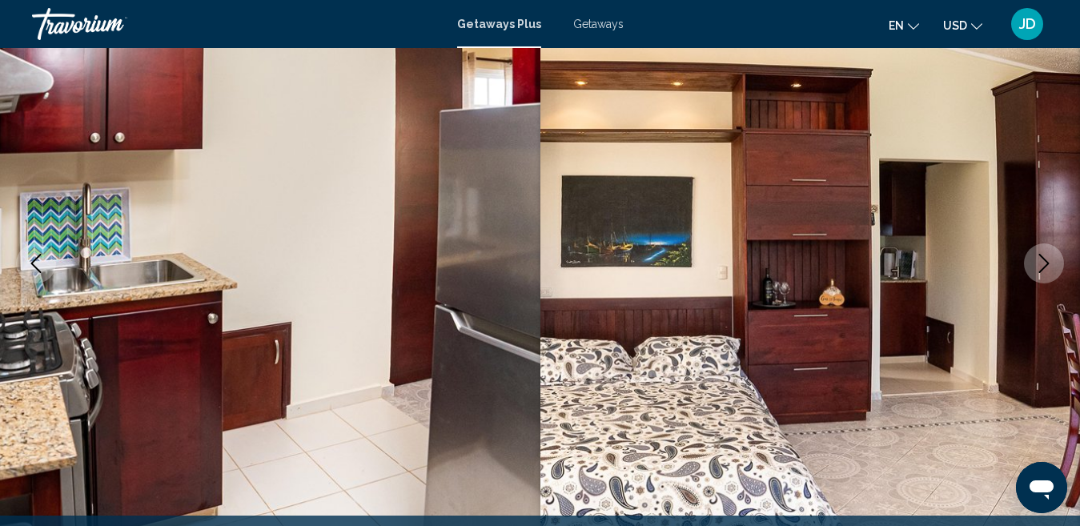
click at [1052, 271] on icon "Next image" at bounding box center [1044, 263] width 19 height 19
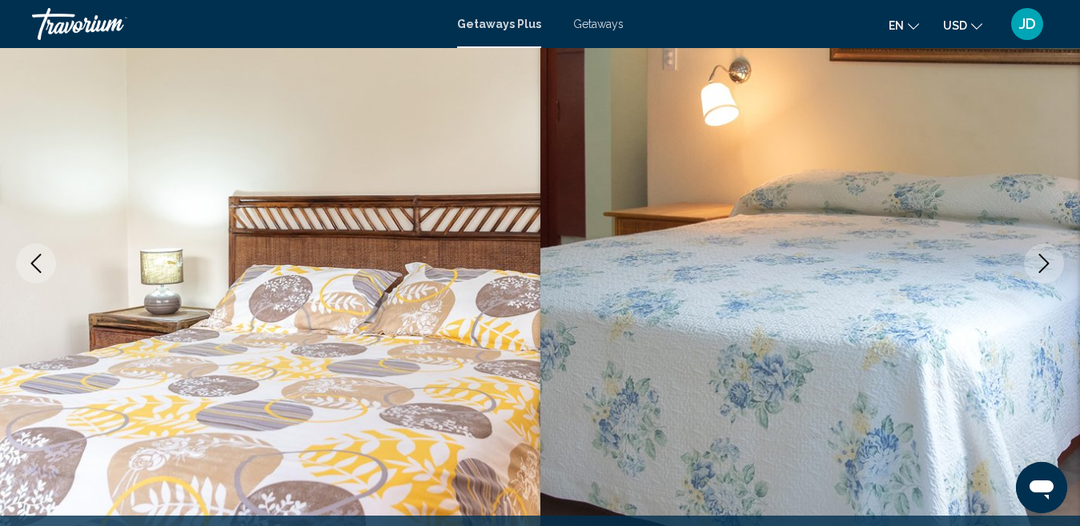
click at [1052, 271] on icon "Next image" at bounding box center [1044, 263] width 19 height 19
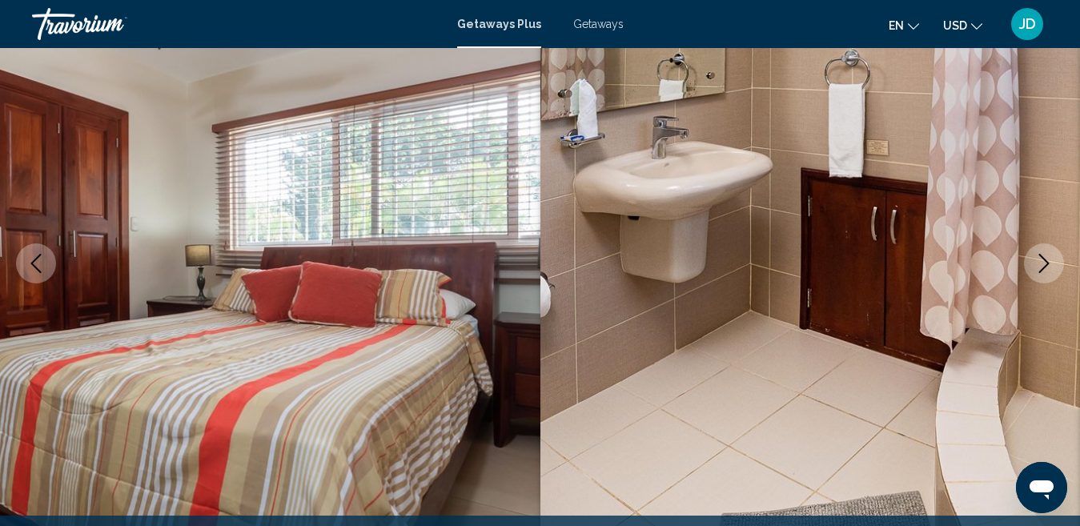
click at [1052, 271] on icon "Next image" at bounding box center [1044, 263] width 19 height 19
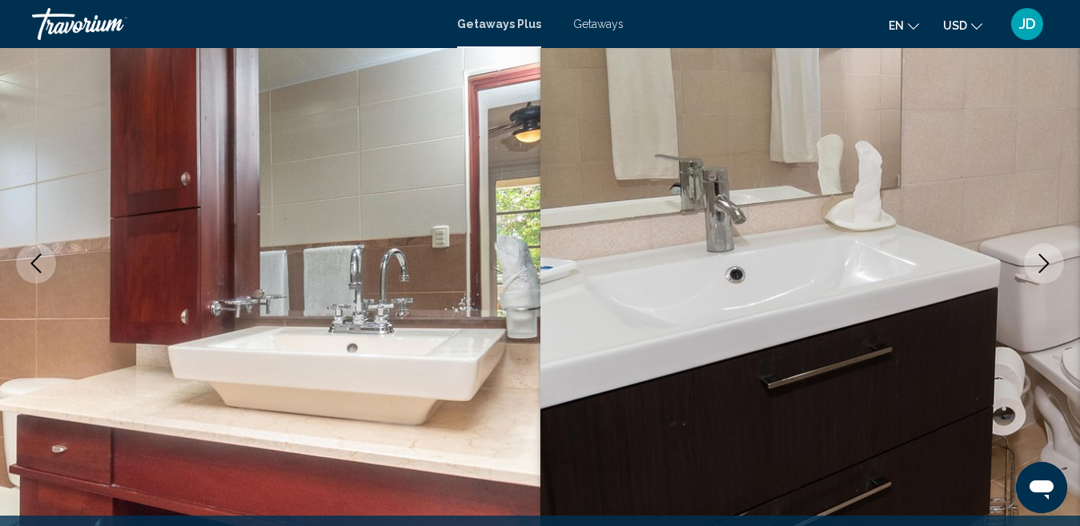
click at [1052, 271] on icon "Next image" at bounding box center [1044, 263] width 19 height 19
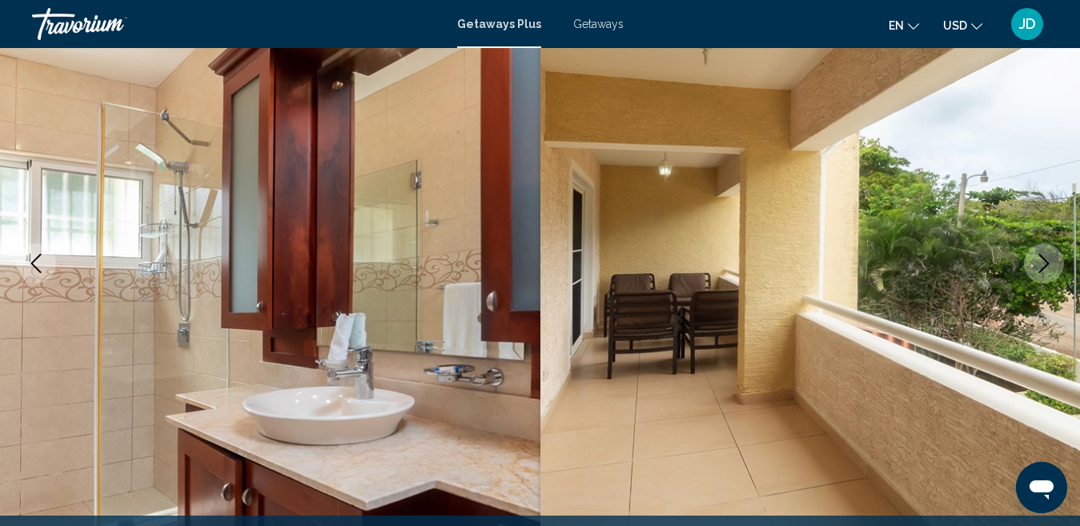
click at [1052, 271] on icon "Next image" at bounding box center [1044, 263] width 19 height 19
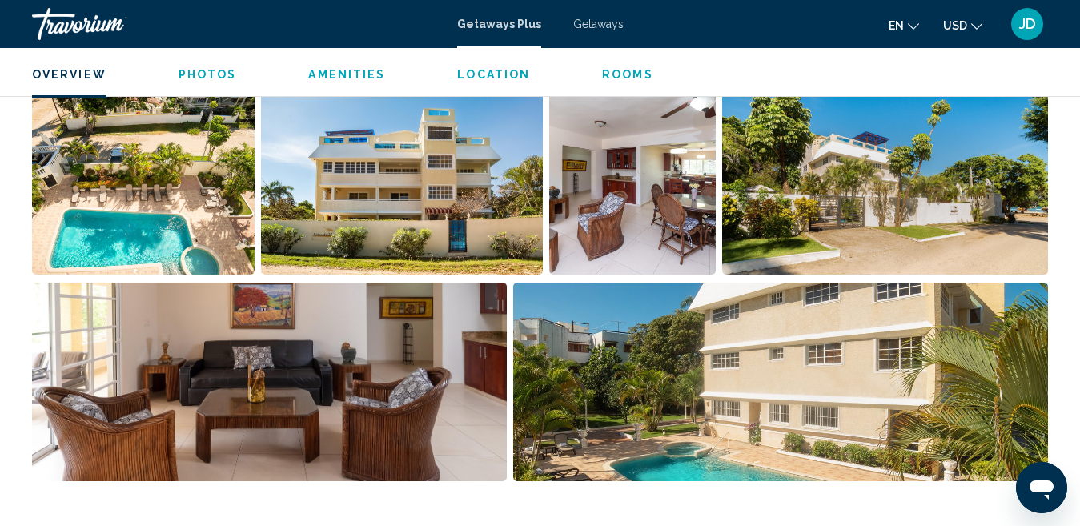
scroll to position [166, 0]
